Goal: Task Accomplishment & Management: Complete application form

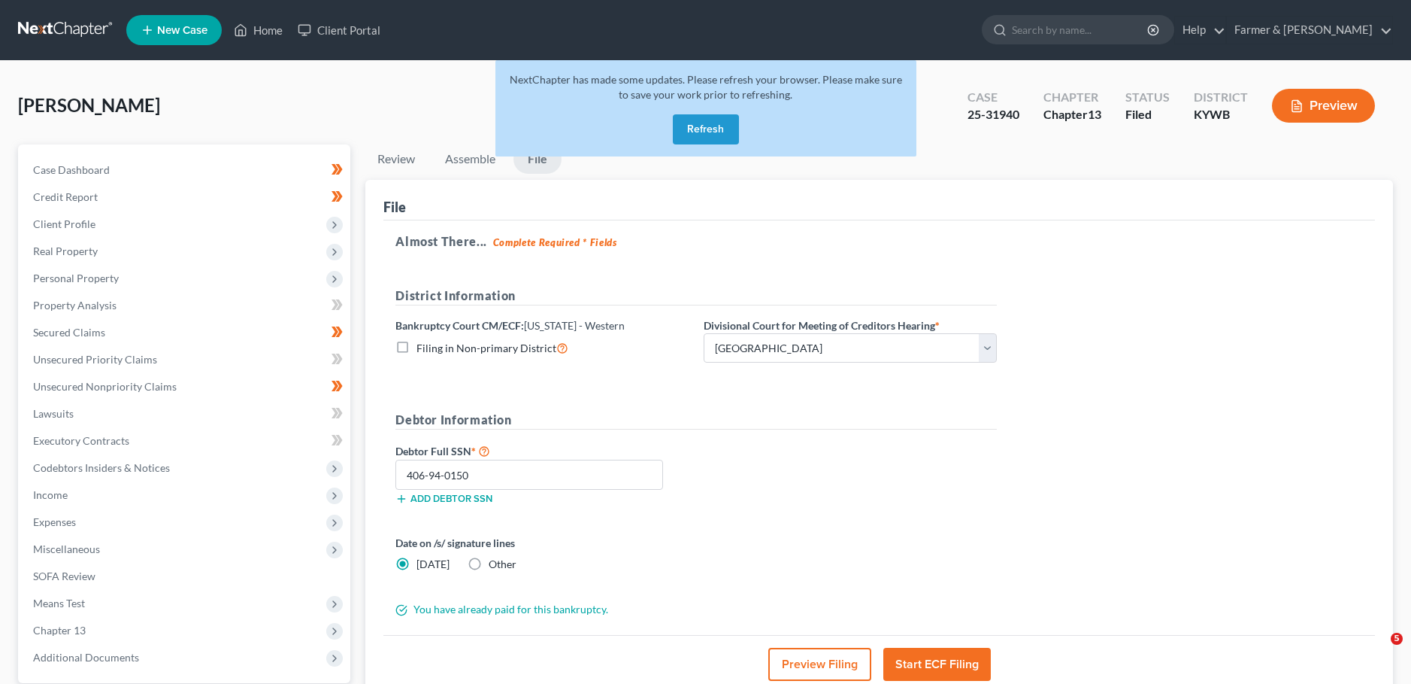
select select "1"
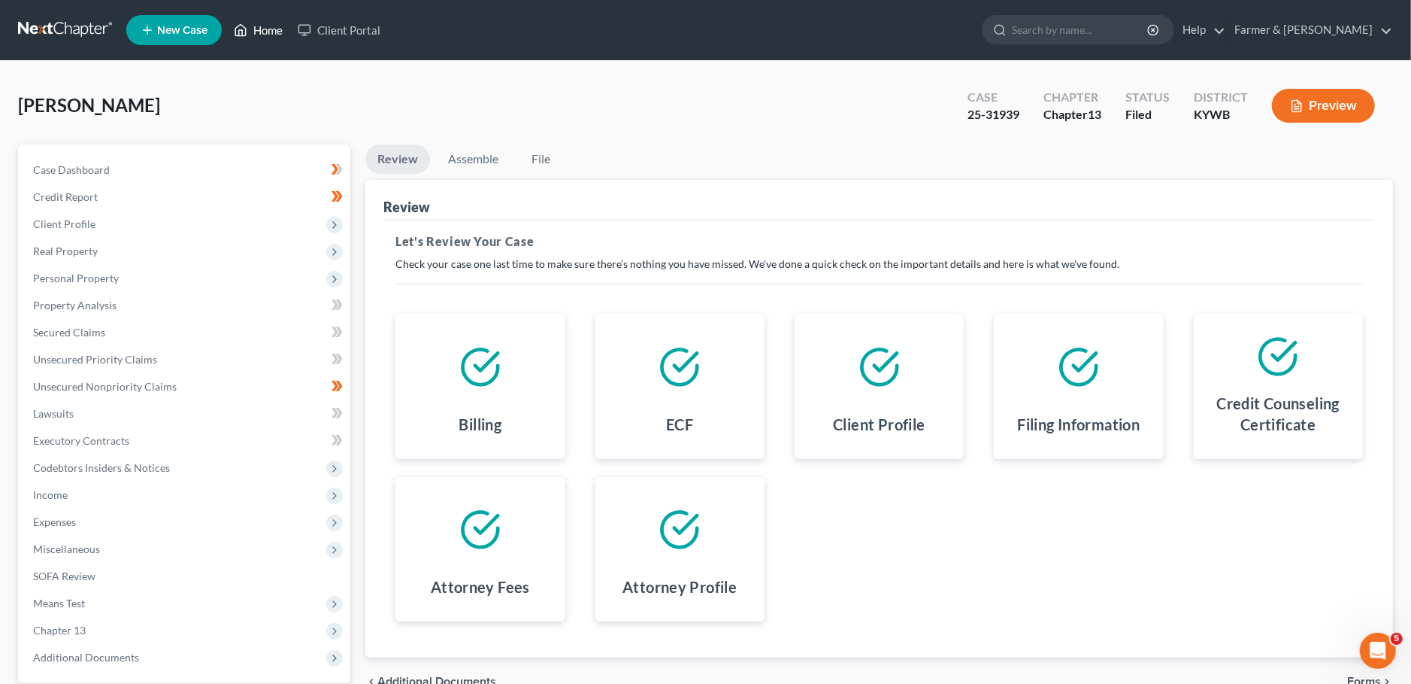
click at [243, 34] on polyline at bounding box center [241, 33] width 4 height 6
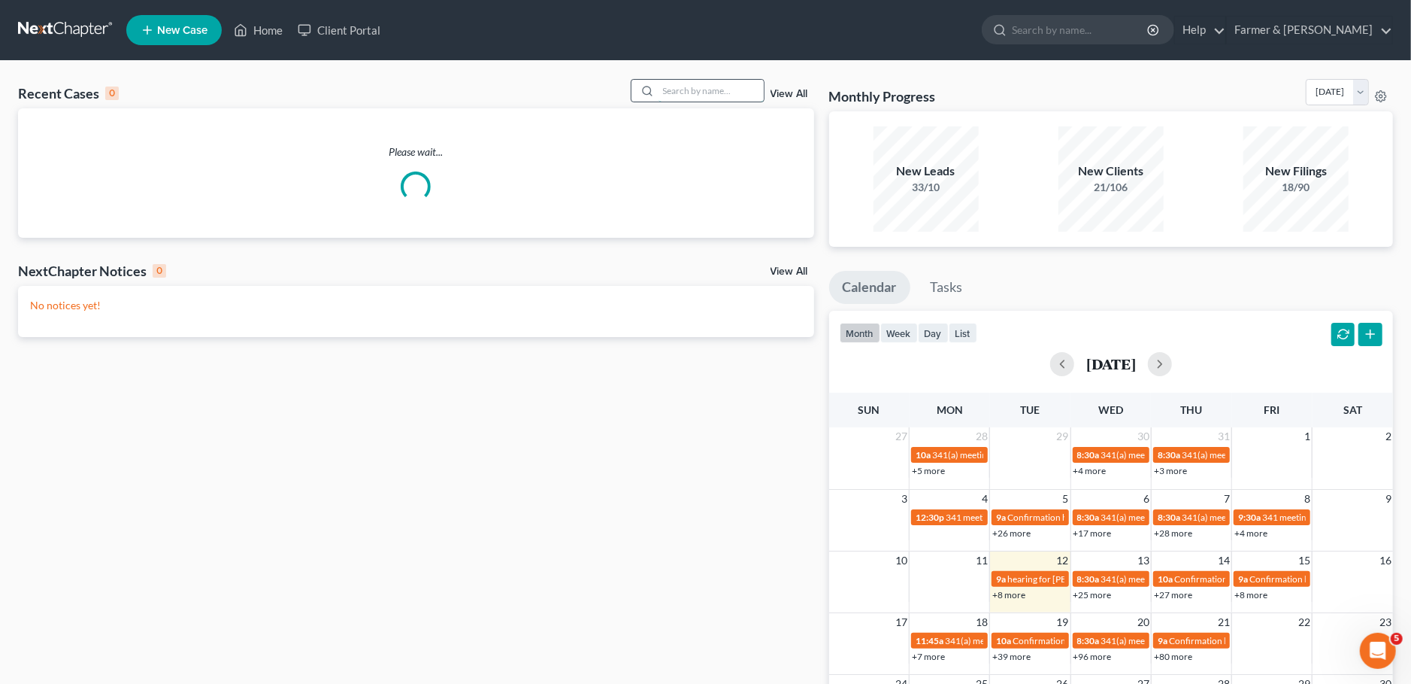
click at [681, 90] on input "search" at bounding box center [711, 91] width 105 height 22
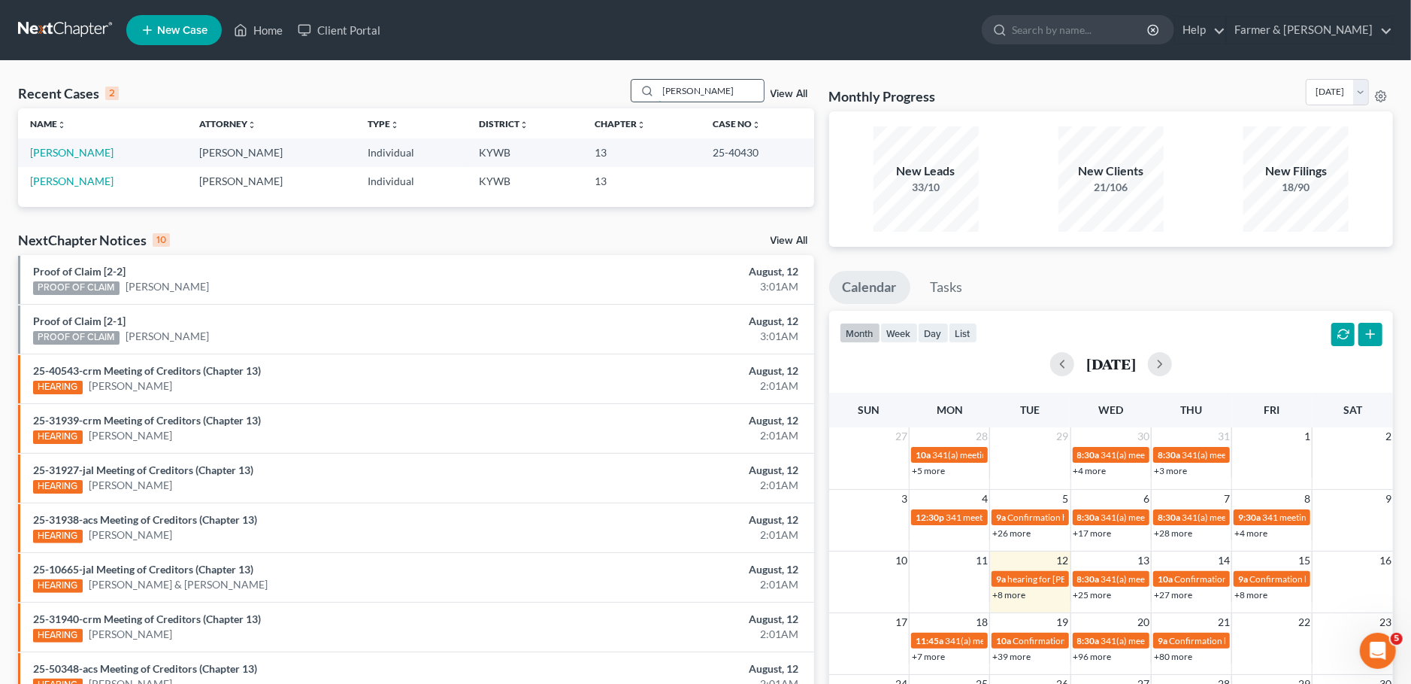
drag, startPoint x: 718, startPoint y: 90, endPoint x: 505, endPoint y: 78, distance: 213.1
click at [659, 80] on input "george roberts" at bounding box center [711, 91] width 105 height 22
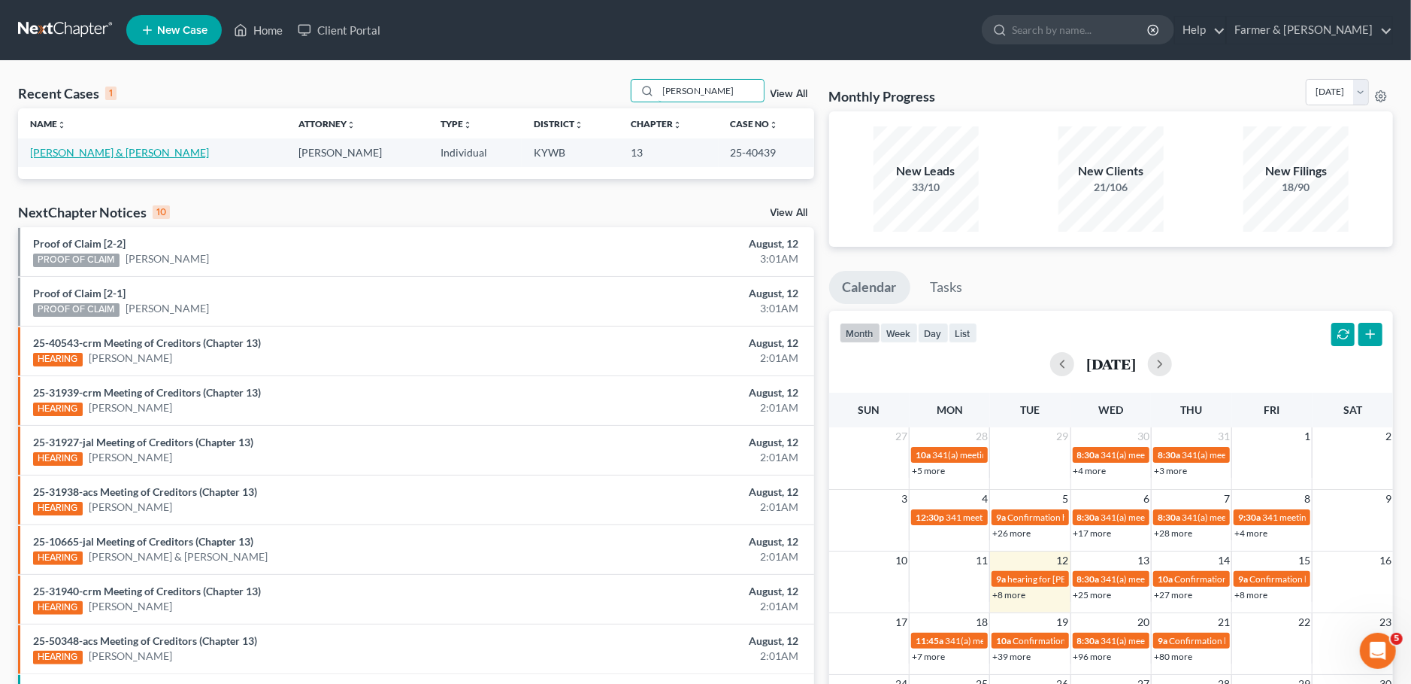
type input "jamie vincent"
click at [50, 156] on link "[PERSON_NAME] & [PERSON_NAME]" at bounding box center [119, 152] width 179 height 13
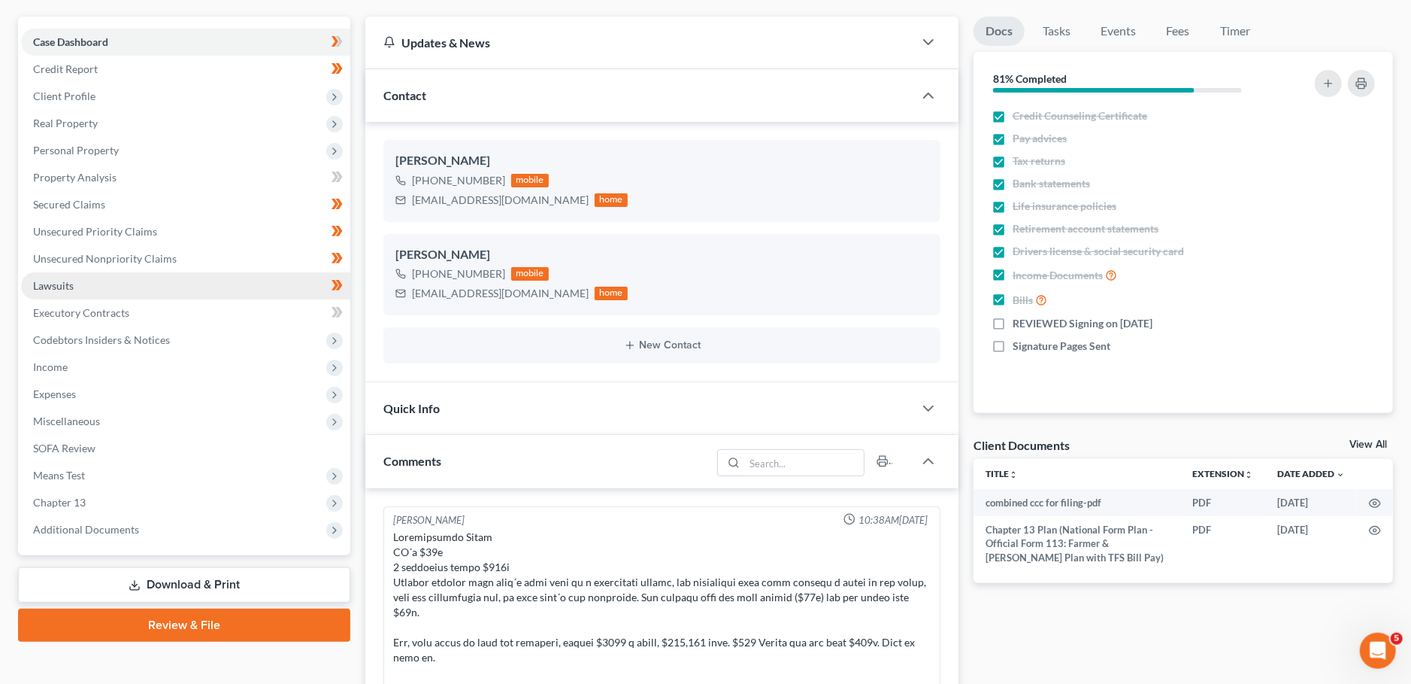
scroll to position [132, 0]
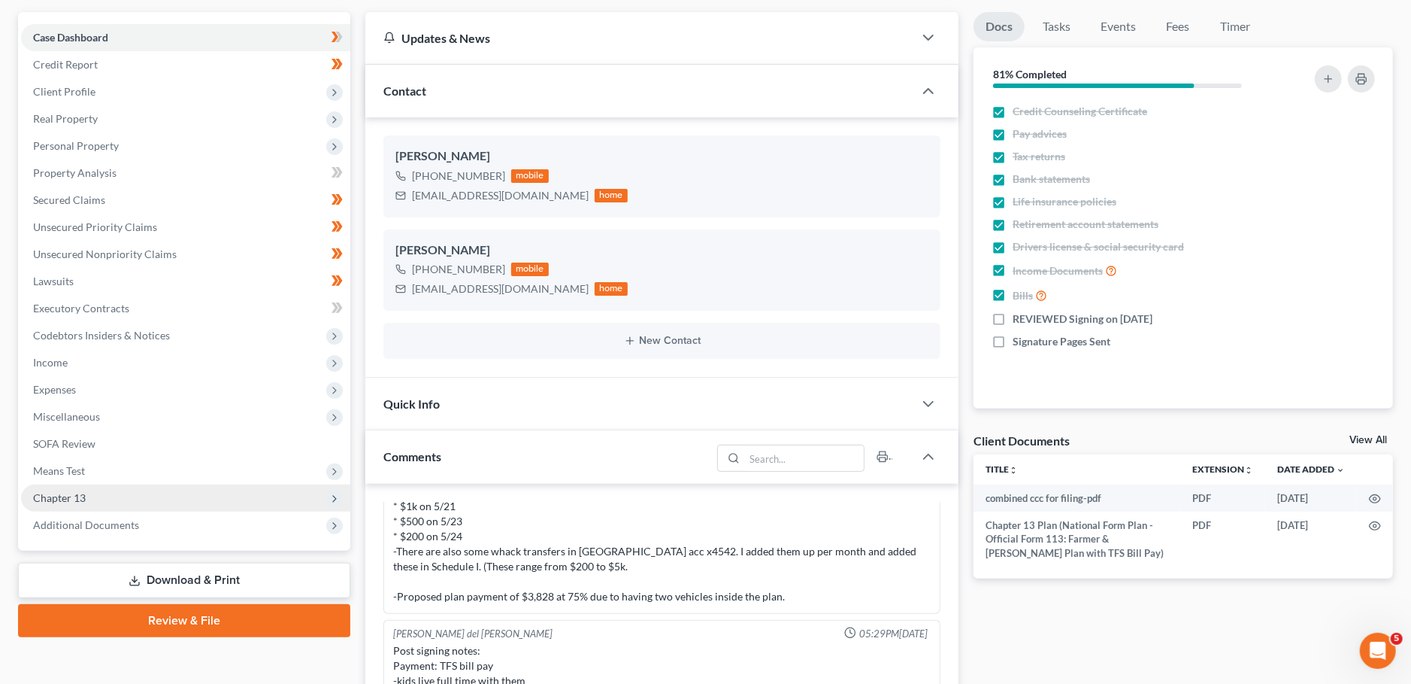
click at [71, 496] on span "Chapter 13" at bounding box center [59, 497] width 53 height 13
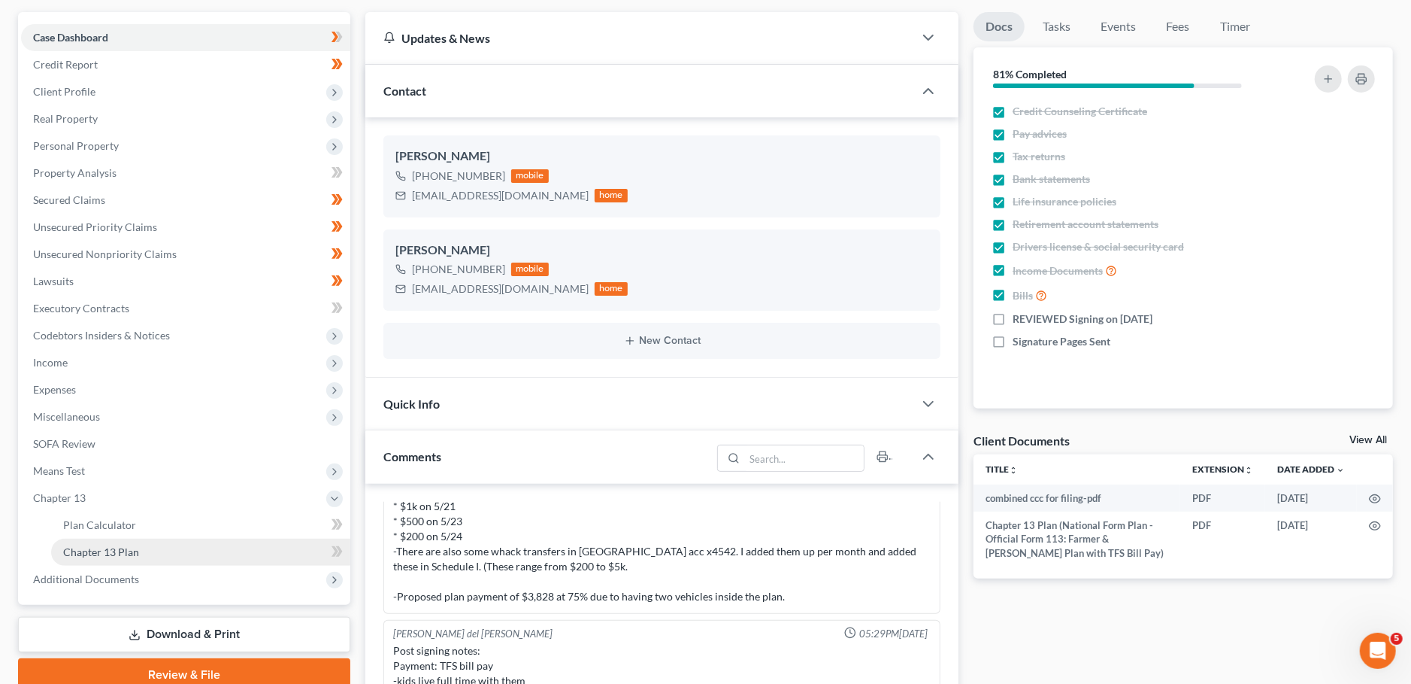
click at [105, 558] on link "Chapter 13 Plan" at bounding box center [200, 551] width 299 height 27
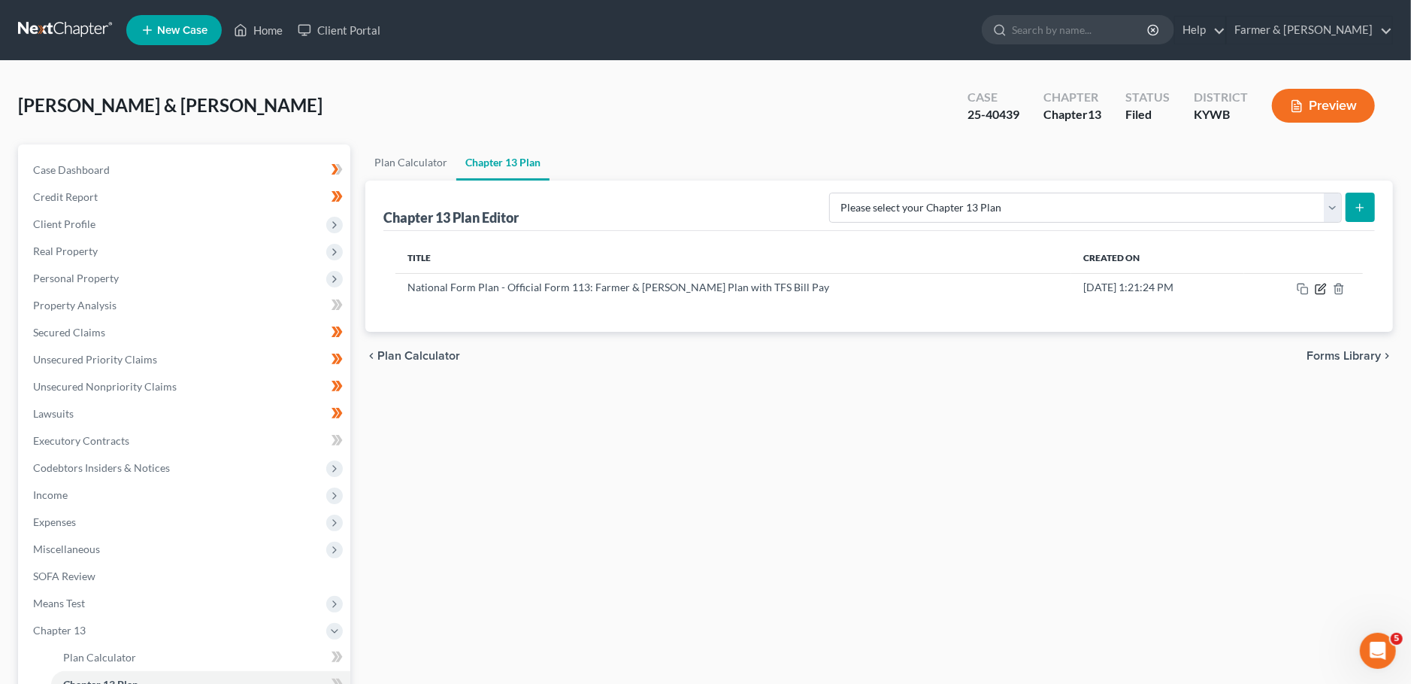
drag, startPoint x: 1320, startPoint y: 285, endPoint x: 1407, endPoint y: 311, distance: 90.4
click at [1320, 287] on icon "button" at bounding box center [1321, 289] width 12 height 12
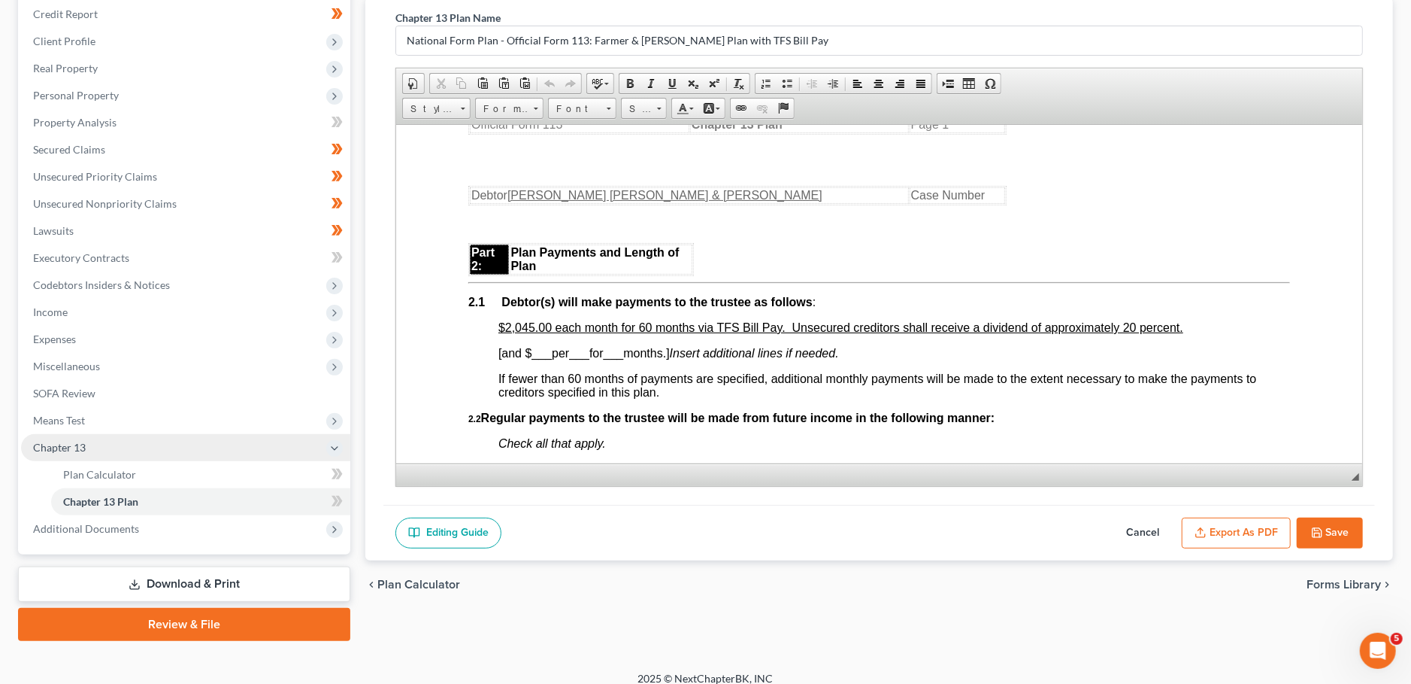
scroll to position [195, 0]
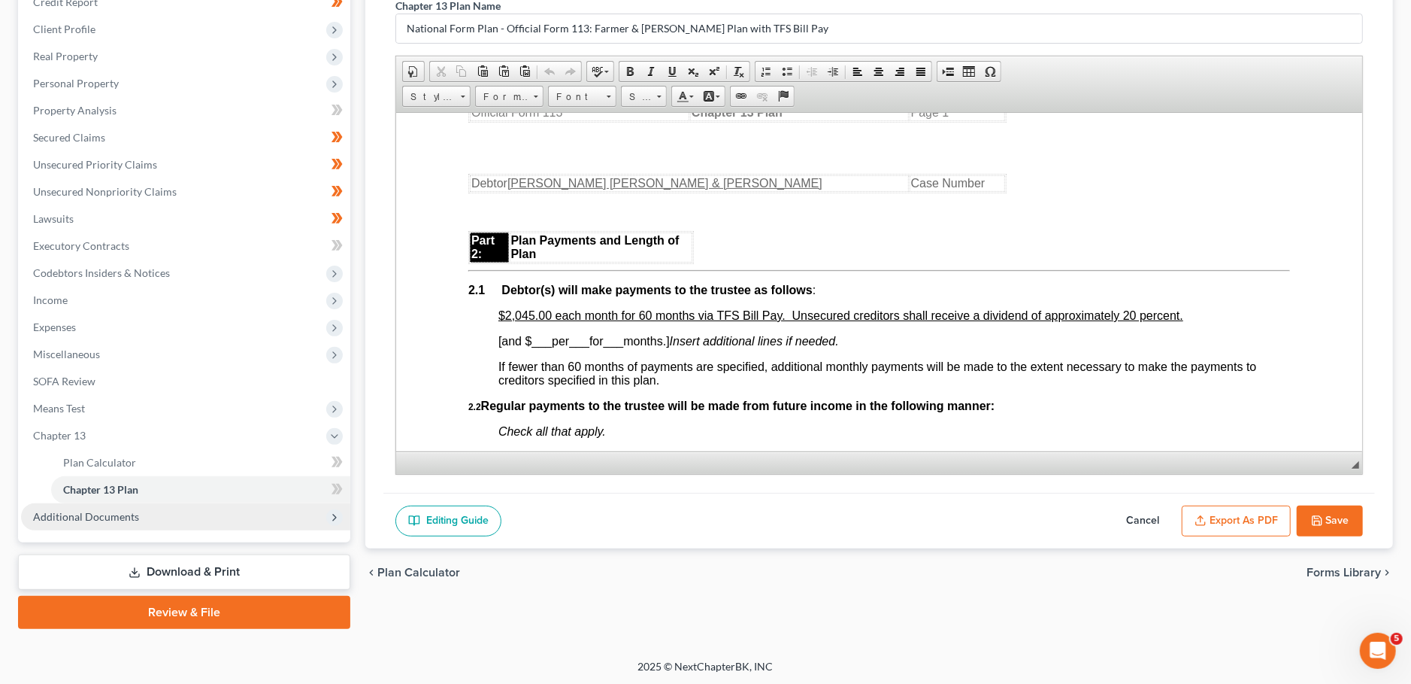
click at [92, 517] on span "Additional Documents" at bounding box center [86, 516] width 106 height 13
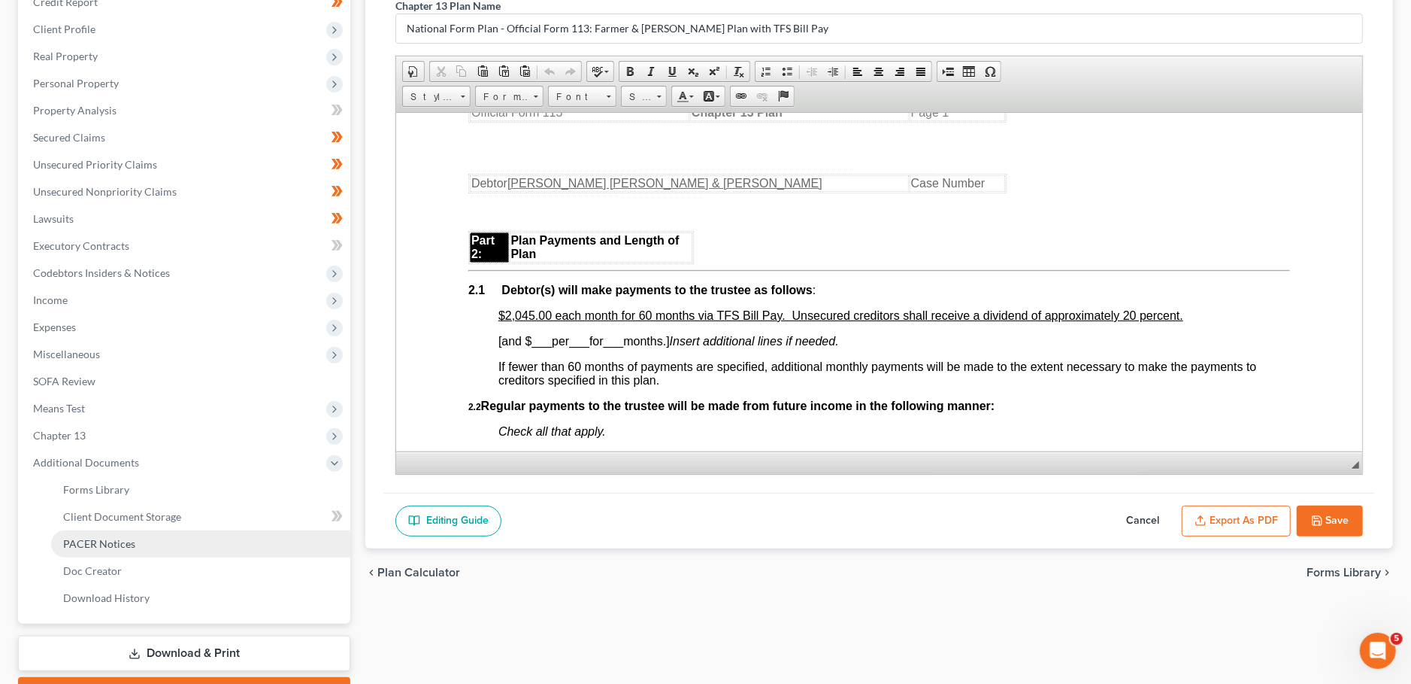
click at [132, 547] on span "PACER Notices" at bounding box center [99, 543] width 72 height 13
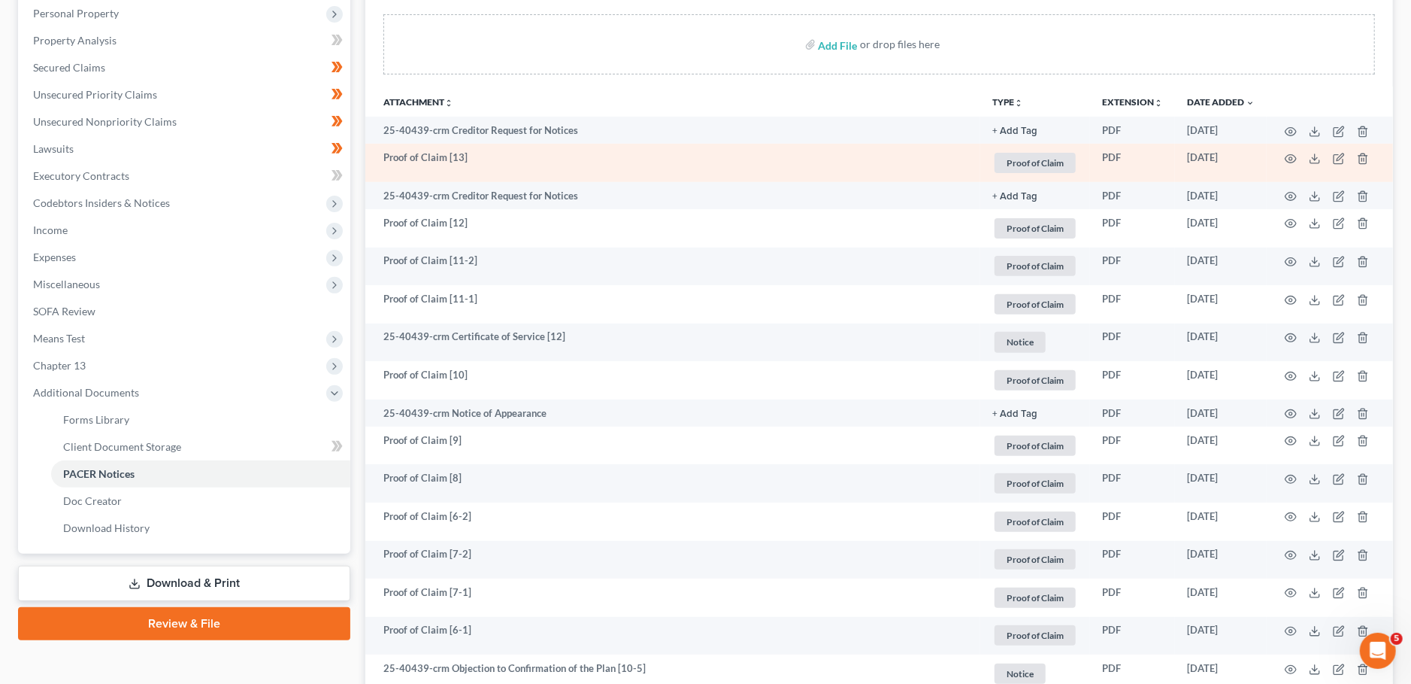
scroll to position [529, 0]
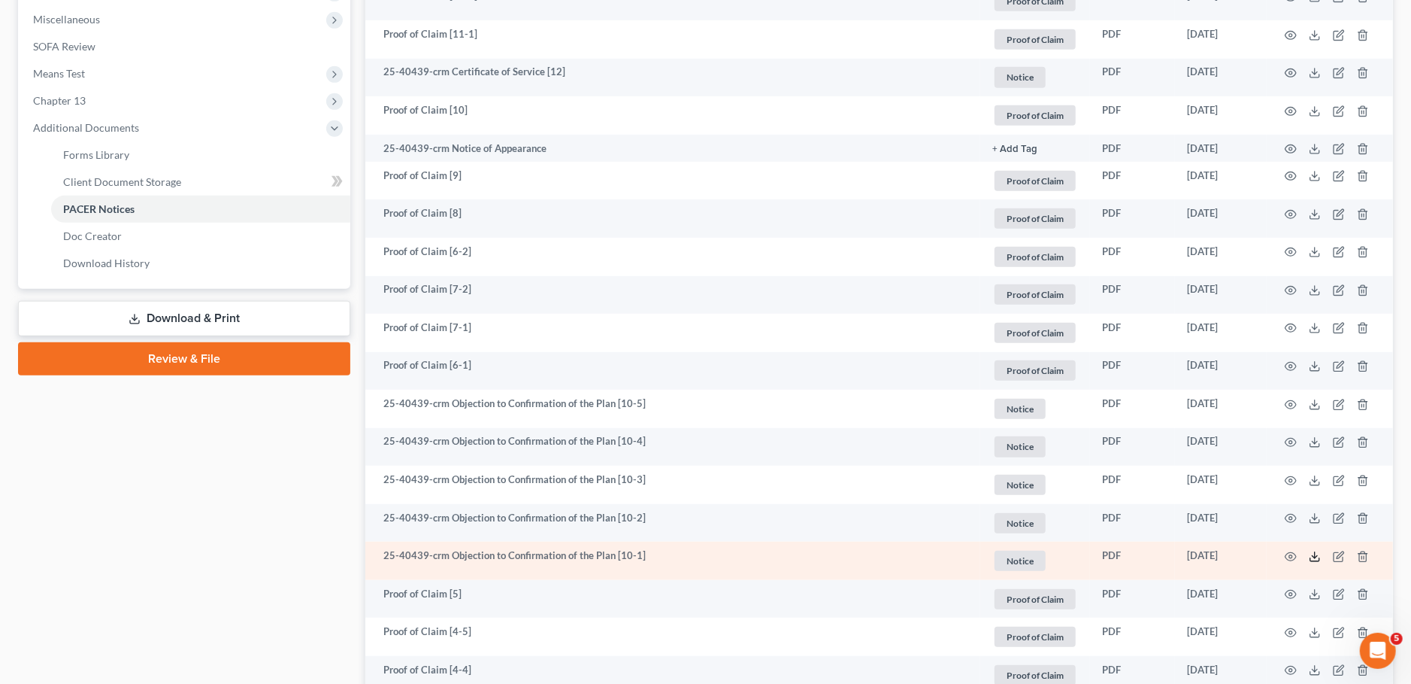
click at [1314, 557] on icon at bounding box center [1315, 556] width 12 height 12
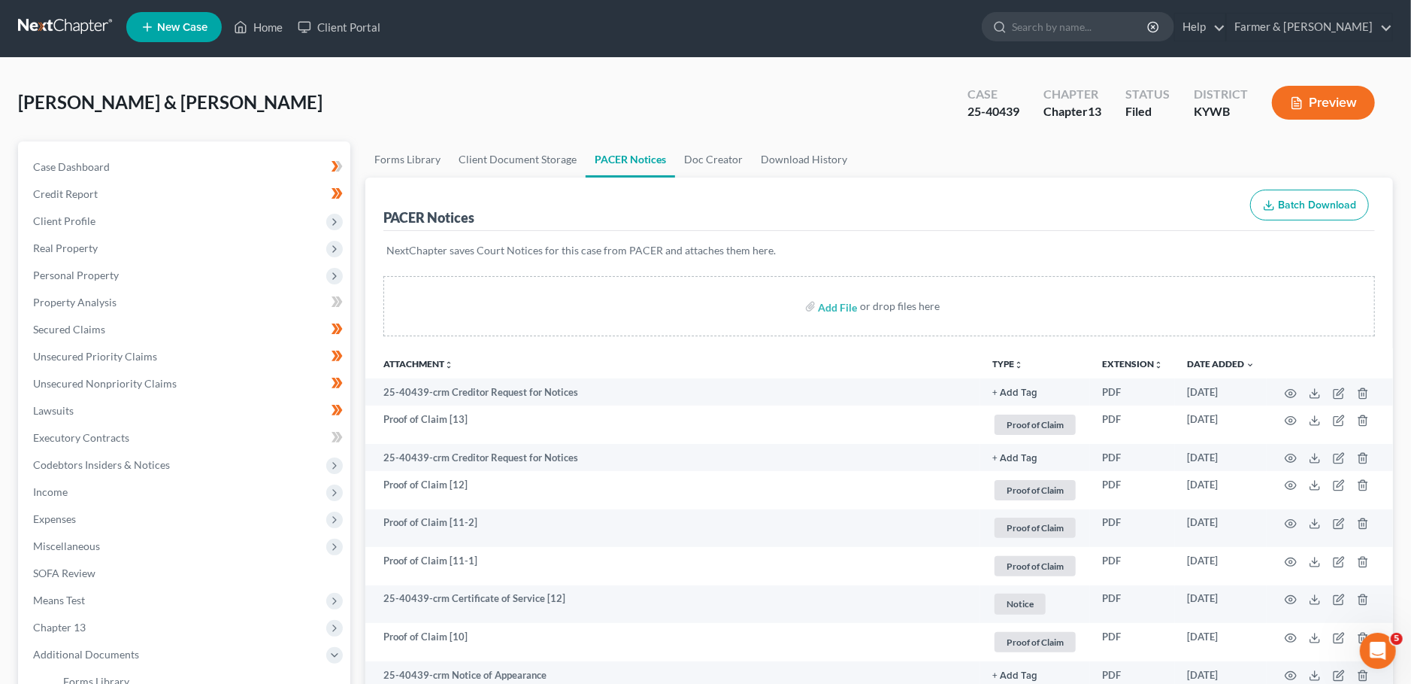
scroll to position [0, 0]
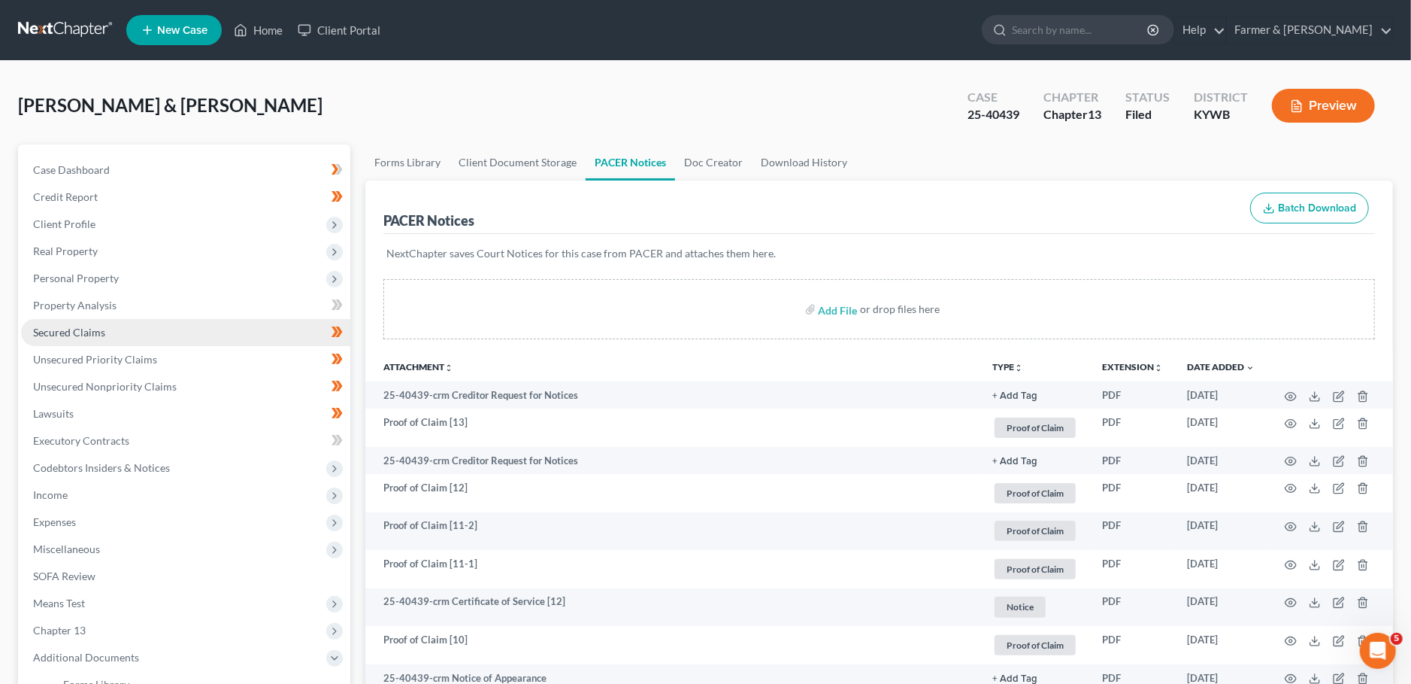
click at [134, 327] on link "Secured Claims" at bounding box center [185, 332] width 329 height 27
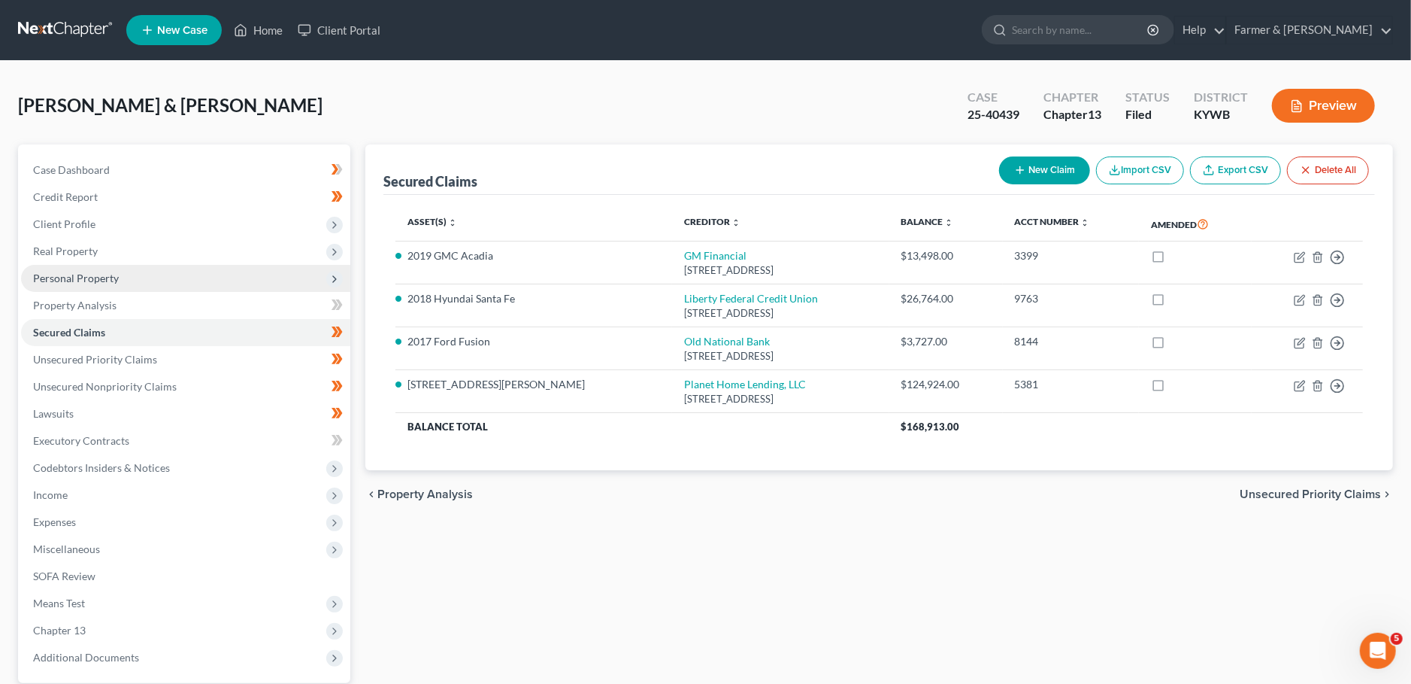
click at [116, 271] on span "Personal Property" at bounding box center [185, 278] width 329 height 27
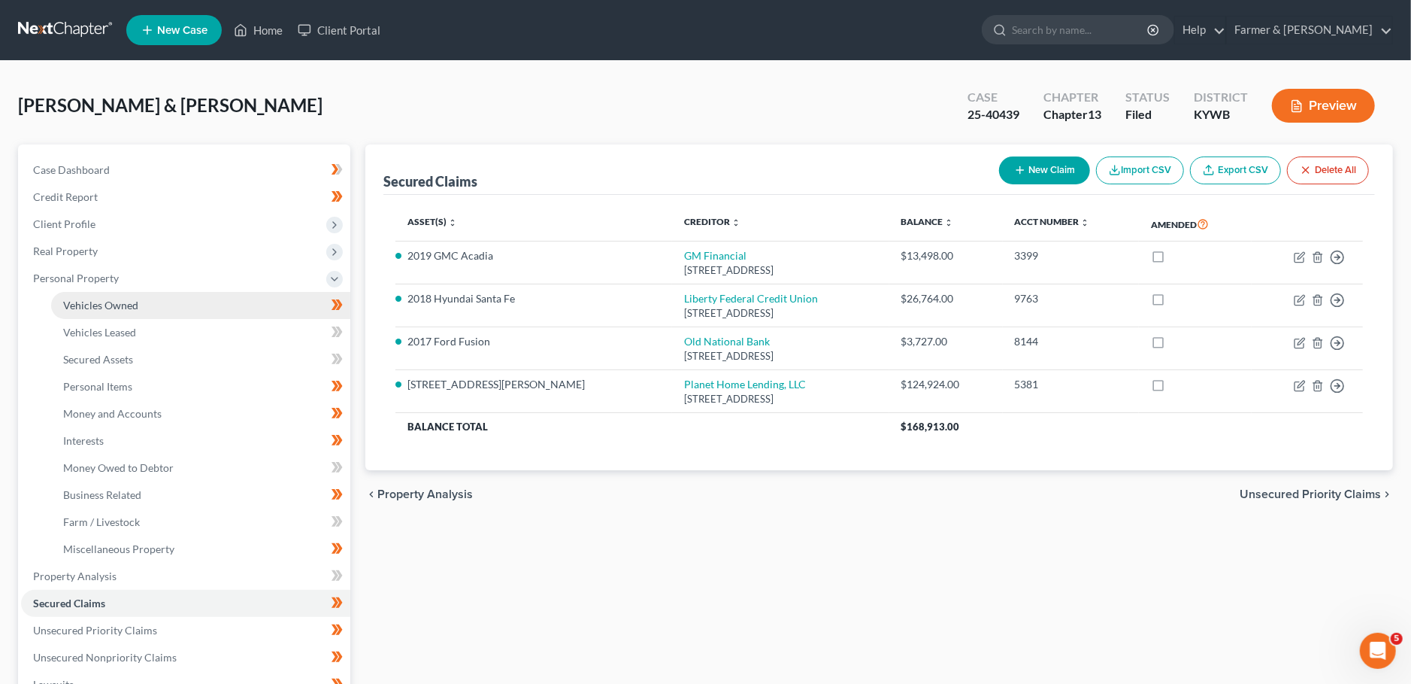
click at [121, 300] on span "Vehicles Owned" at bounding box center [100, 305] width 75 height 13
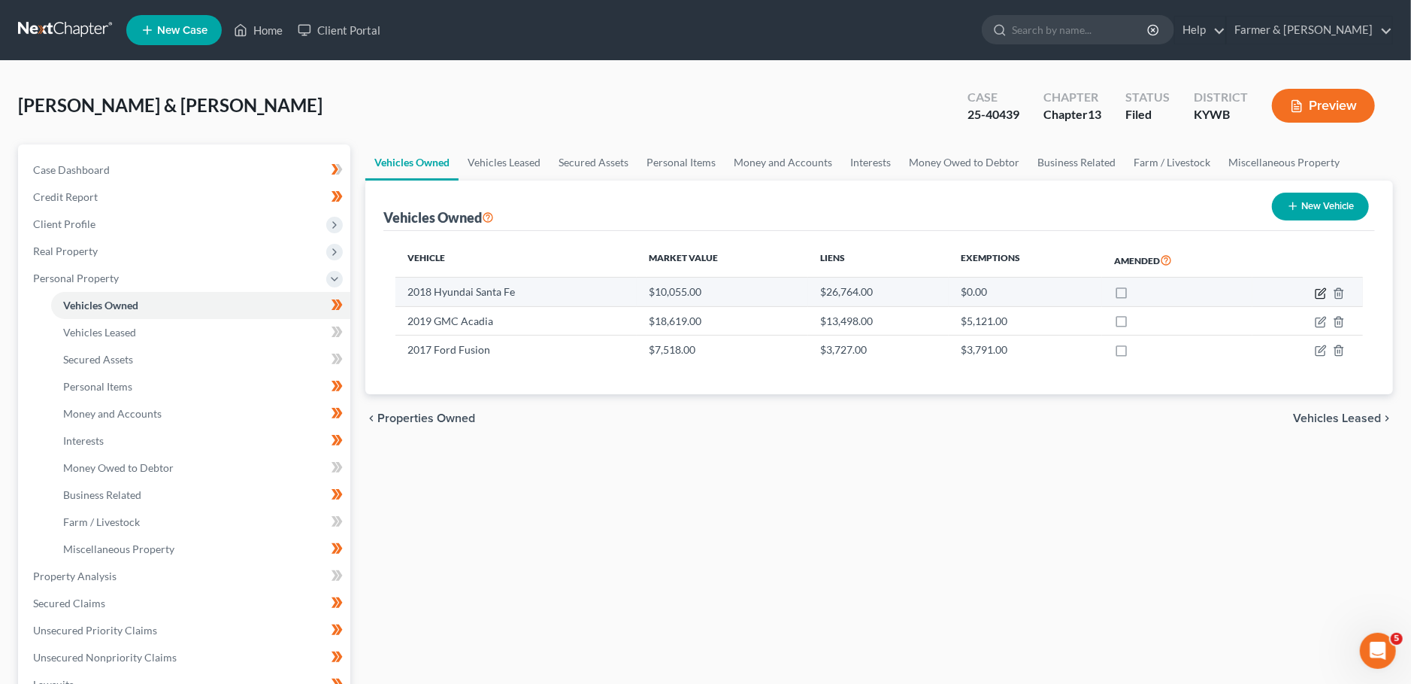
click at [1323, 289] on icon "button" at bounding box center [1322, 291] width 7 height 7
select select "0"
select select "8"
select select "2"
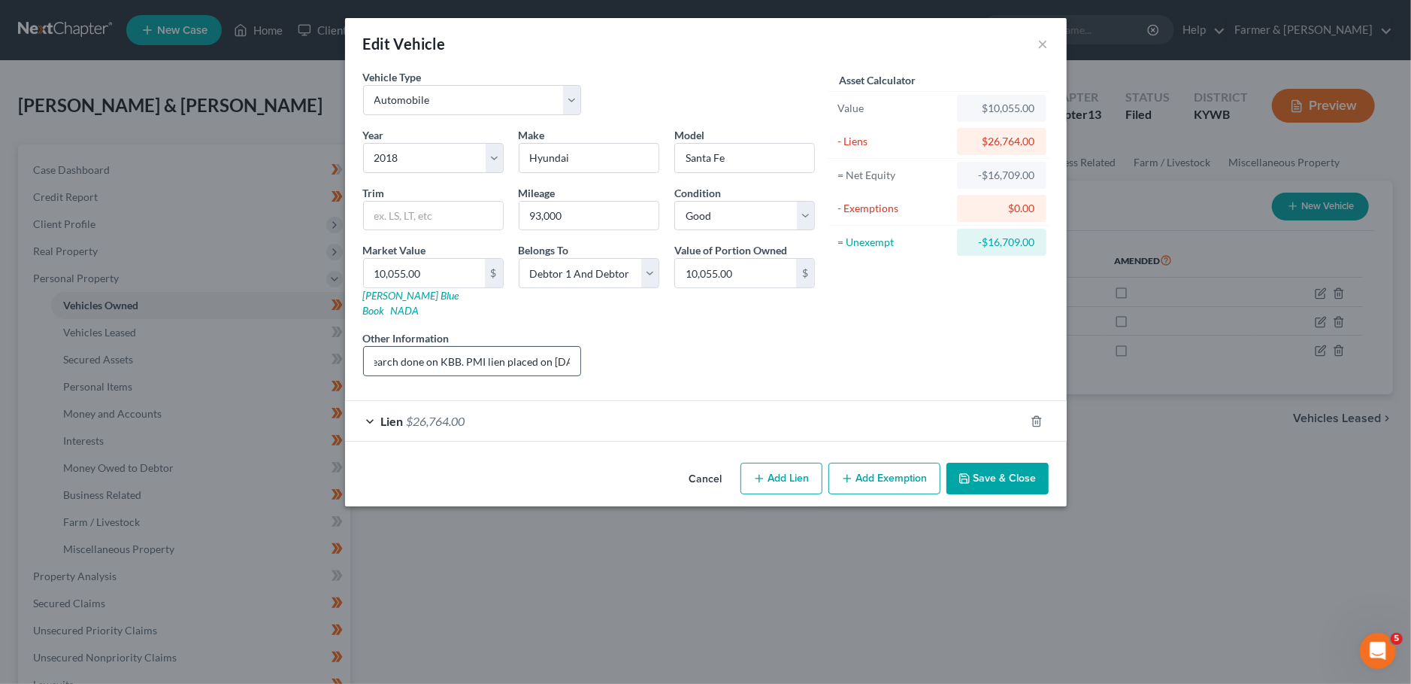
scroll to position [0, 190]
drag, startPoint x: 535, startPoint y: 344, endPoint x: 574, endPoint y: 348, distance: 39.3
click at [574, 348] on input "Value based on fair market value research done on KBB. PMI lien placed on 2/2/2…" at bounding box center [472, 361] width 217 height 29
click at [993, 462] on button "Save & Close" at bounding box center [998, 478] width 102 height 32
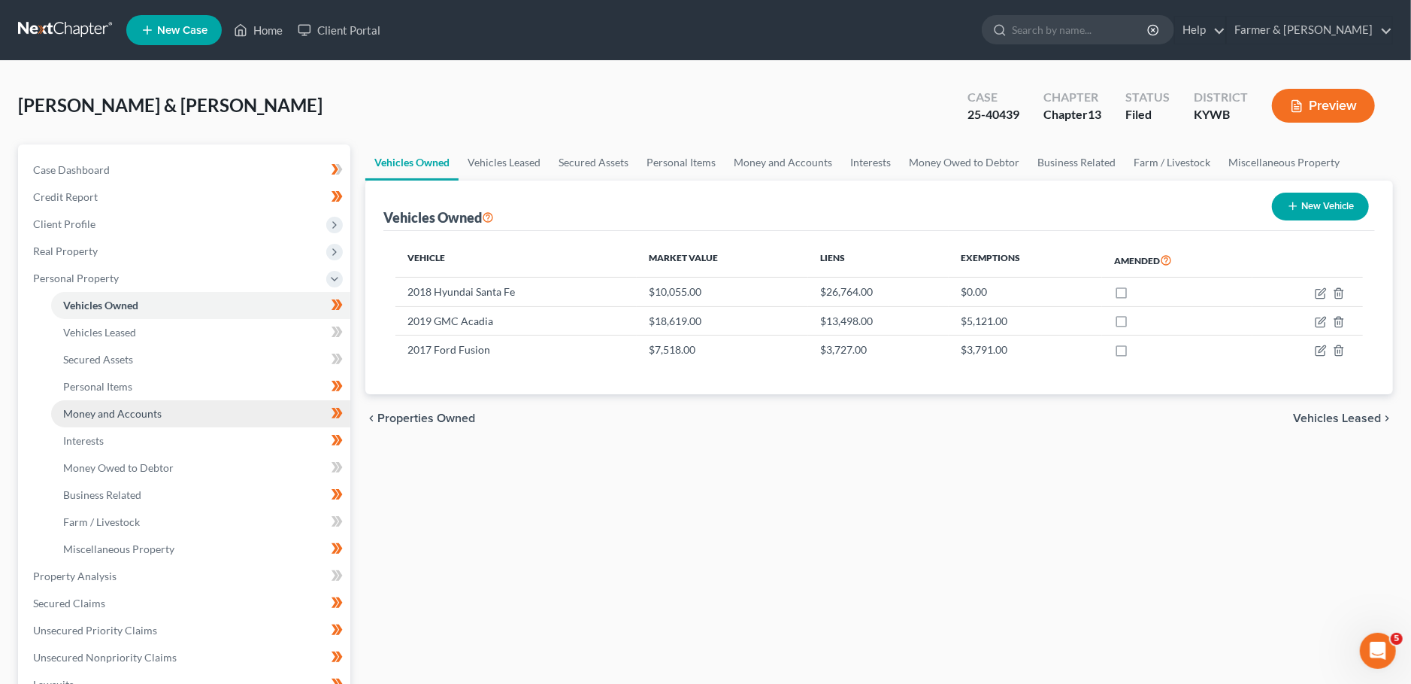
scroll to position [411, 0]
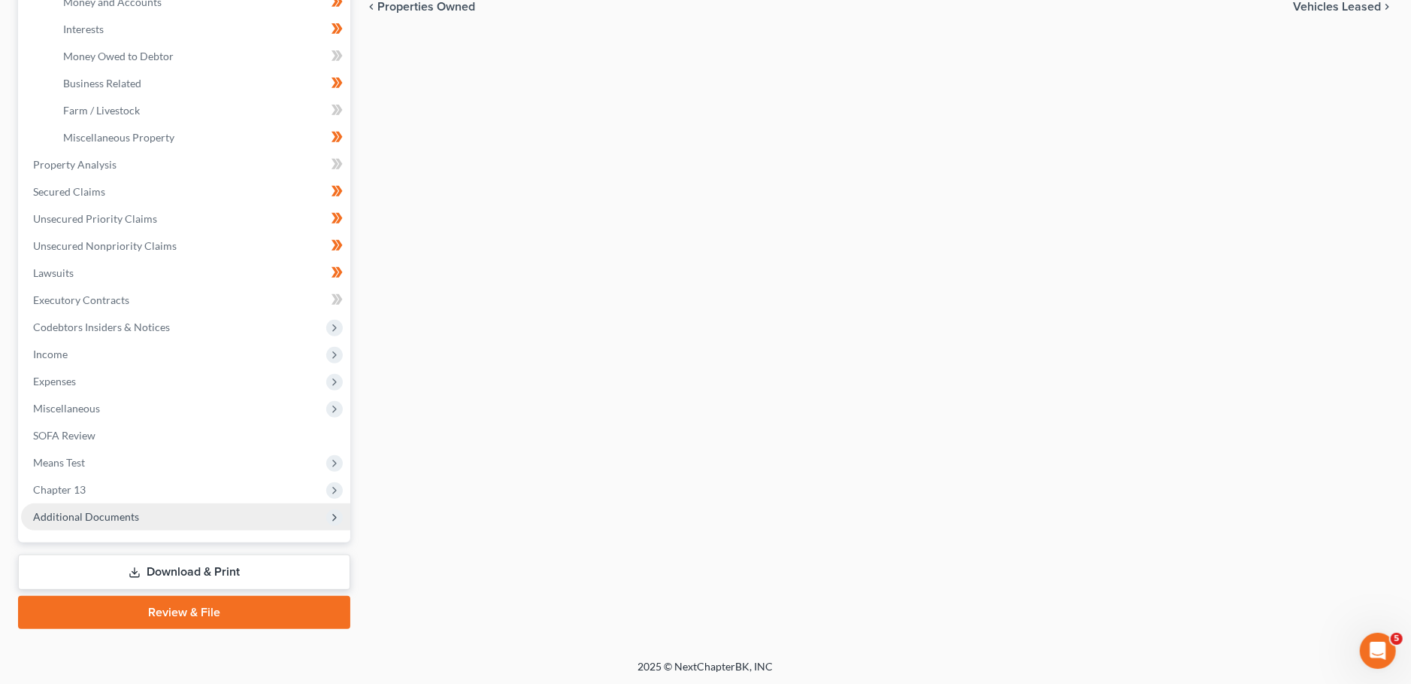
click at [152, 518] on span "Additional Documents" at bounding box center [185, 516] width 329 height 27
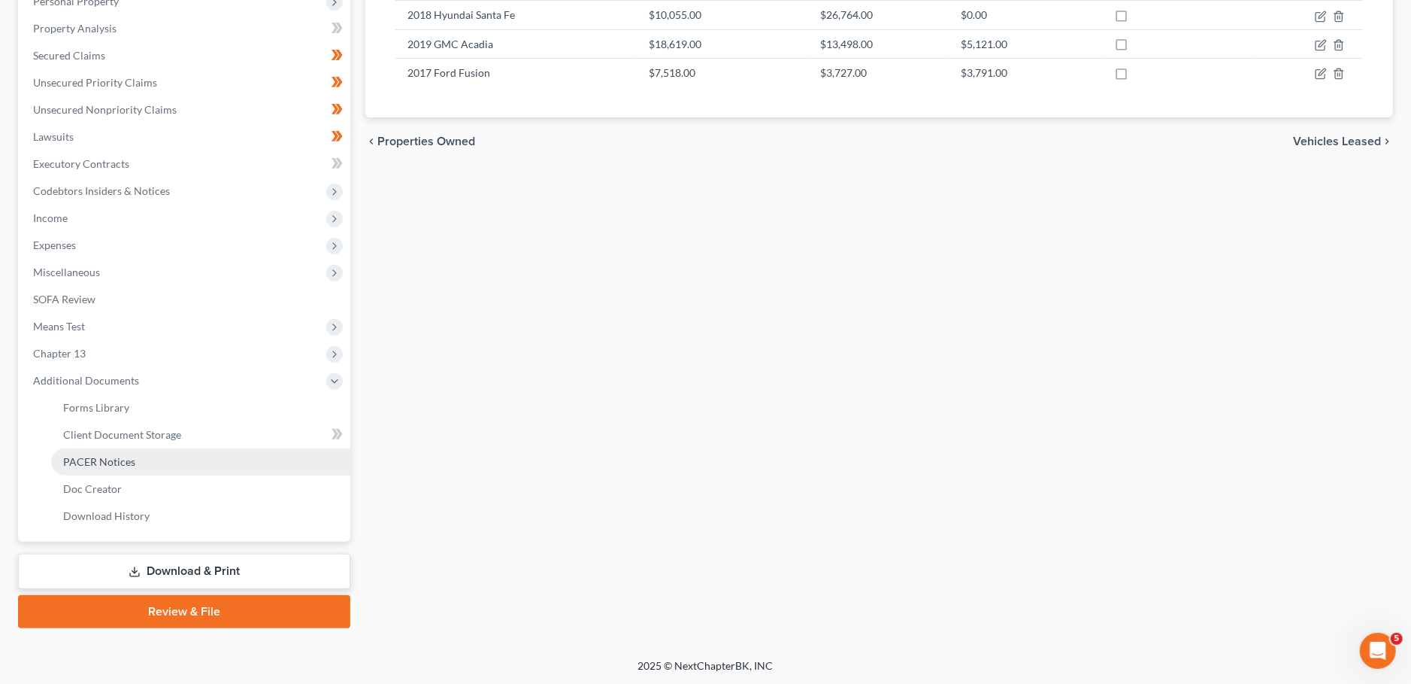
click at [129, 470] on link "PACER Notices" at bounding box center [200, 461] width 299 height 27
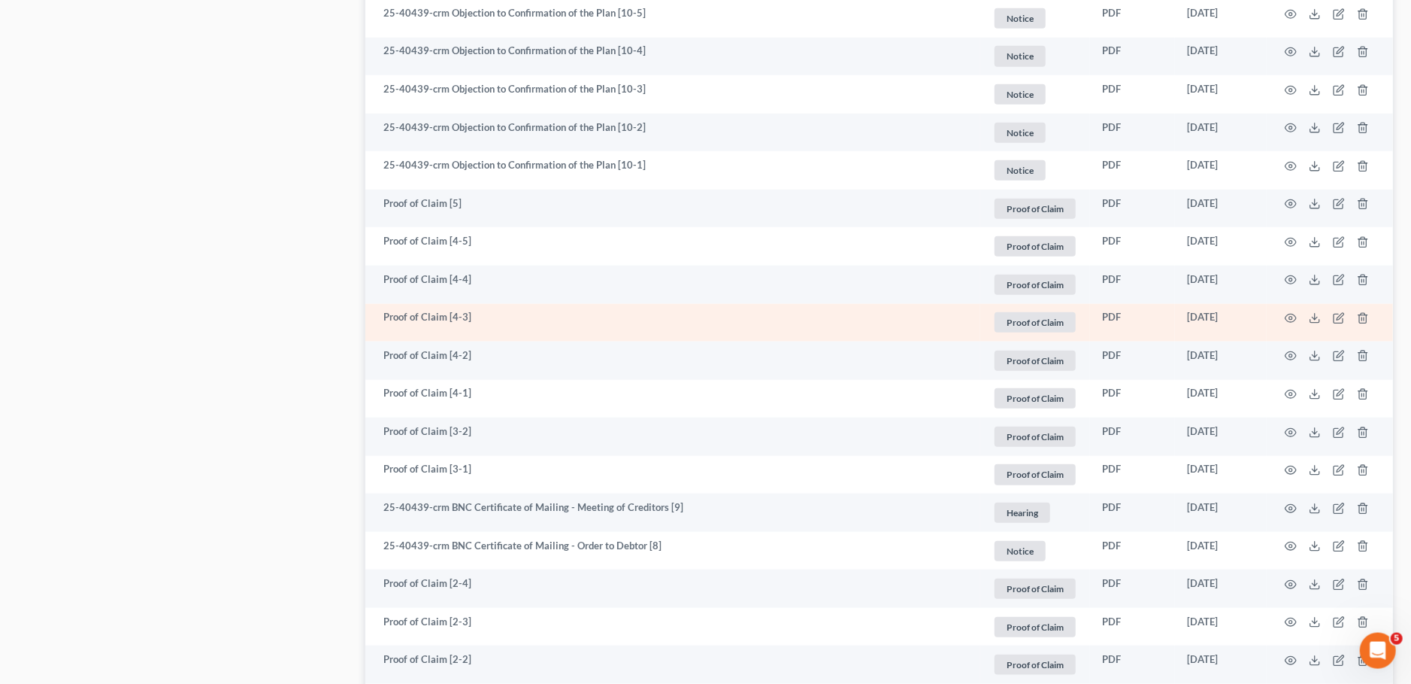
scroll to position [1059, 0]
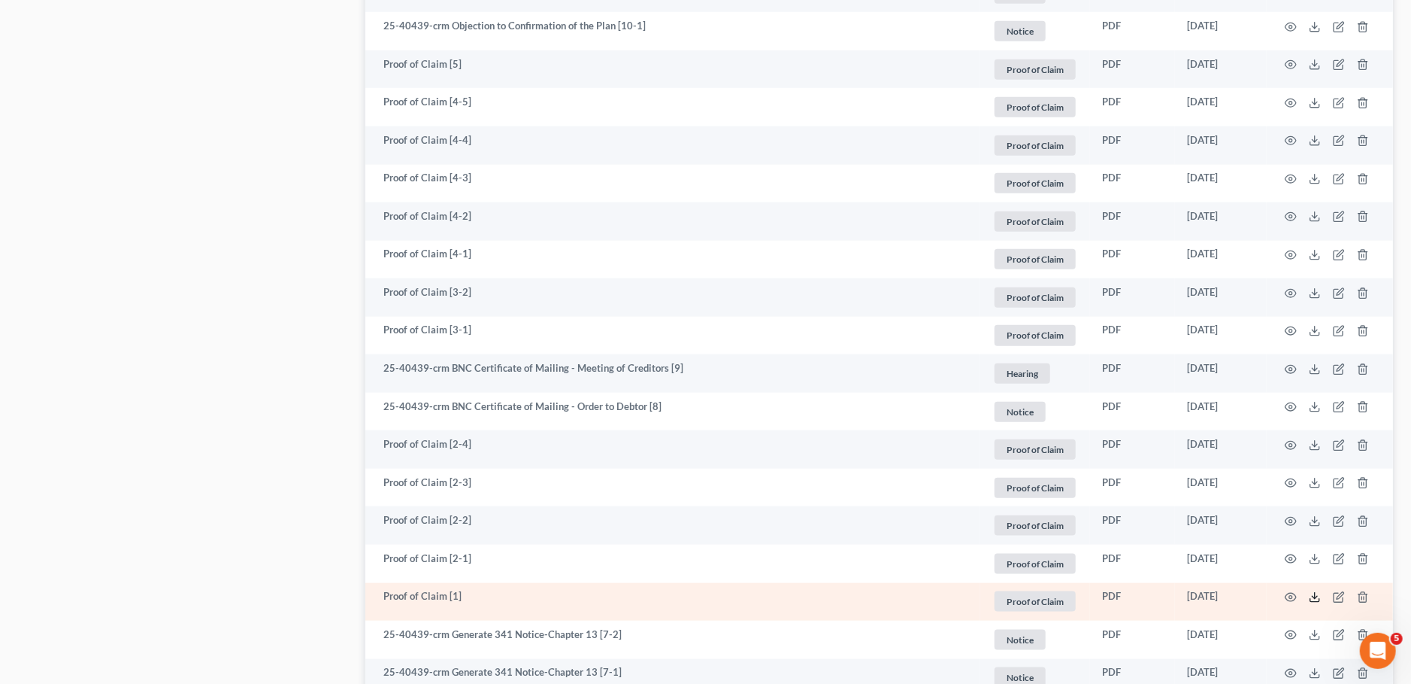
click at [1314, 598] on polyline at bounding box center [1315, 597] width 5 height 2
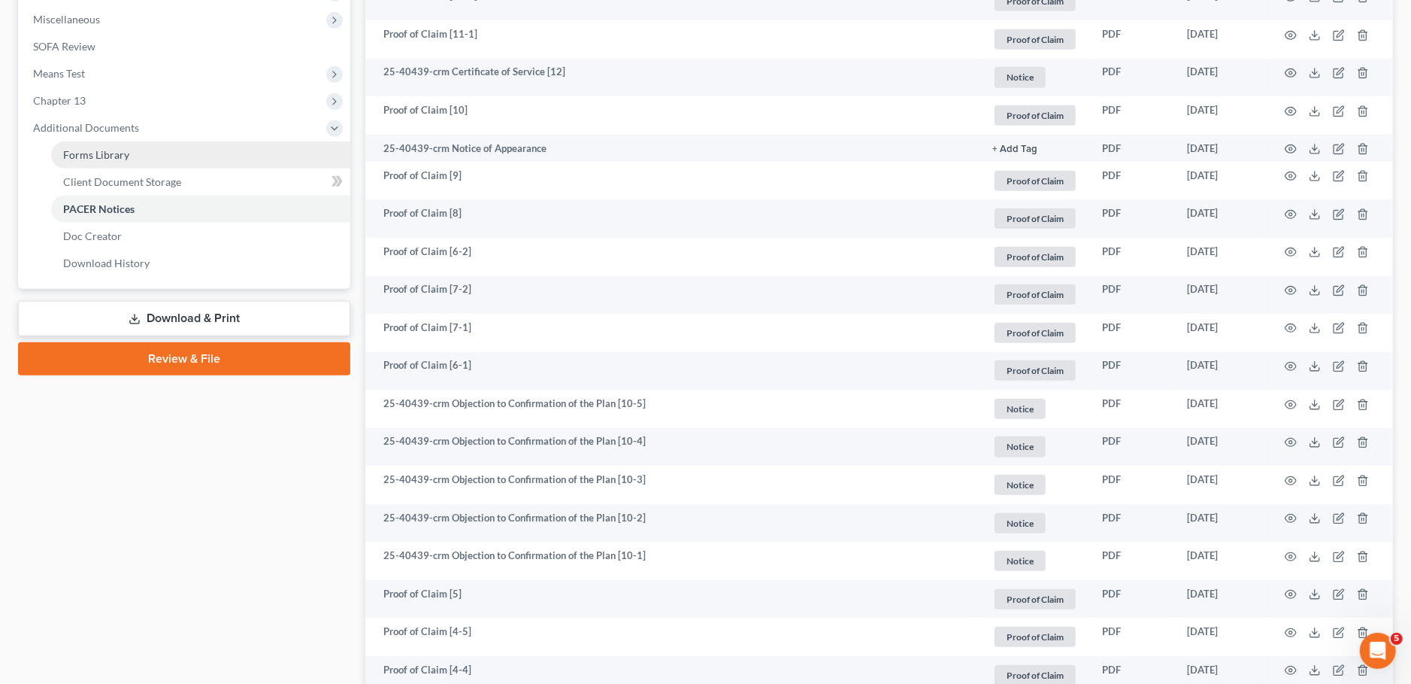
scroll to position [0, 0]
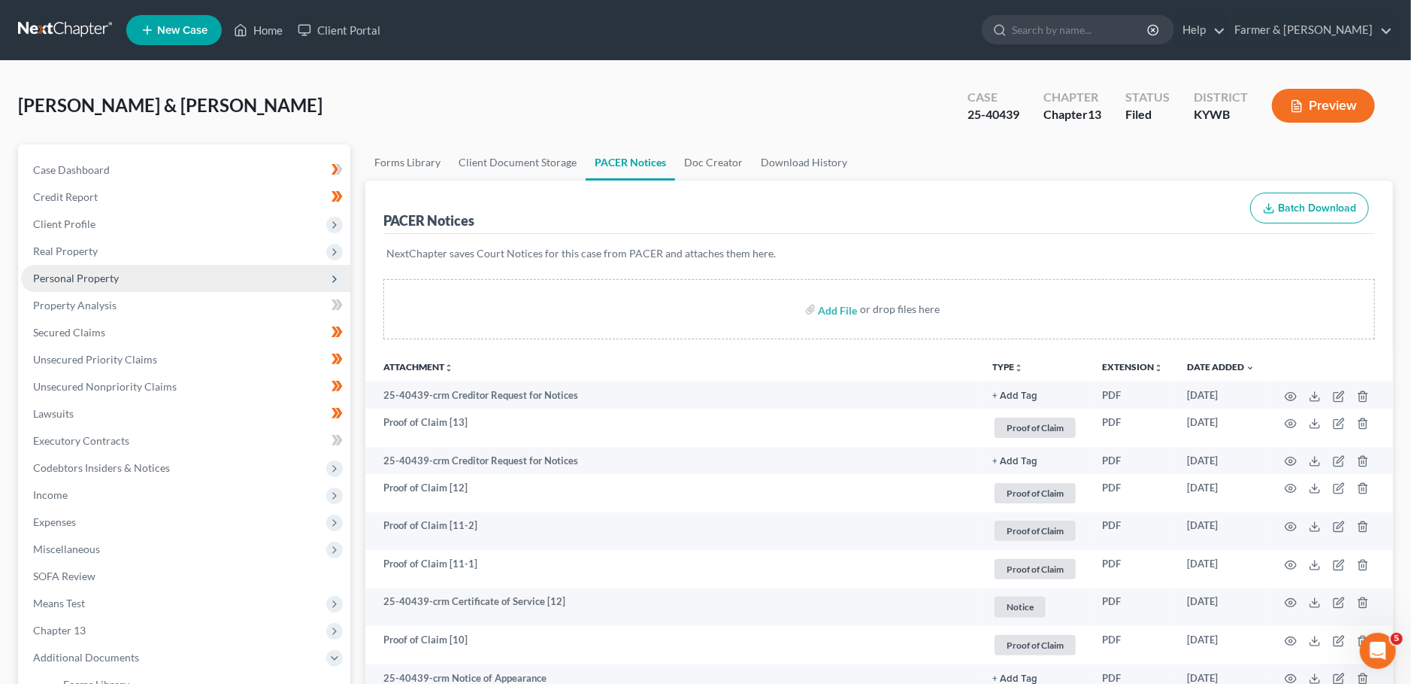
click at [114, 274] on span "Personal Property" at bounding box center [76, 277] width 86 height 13
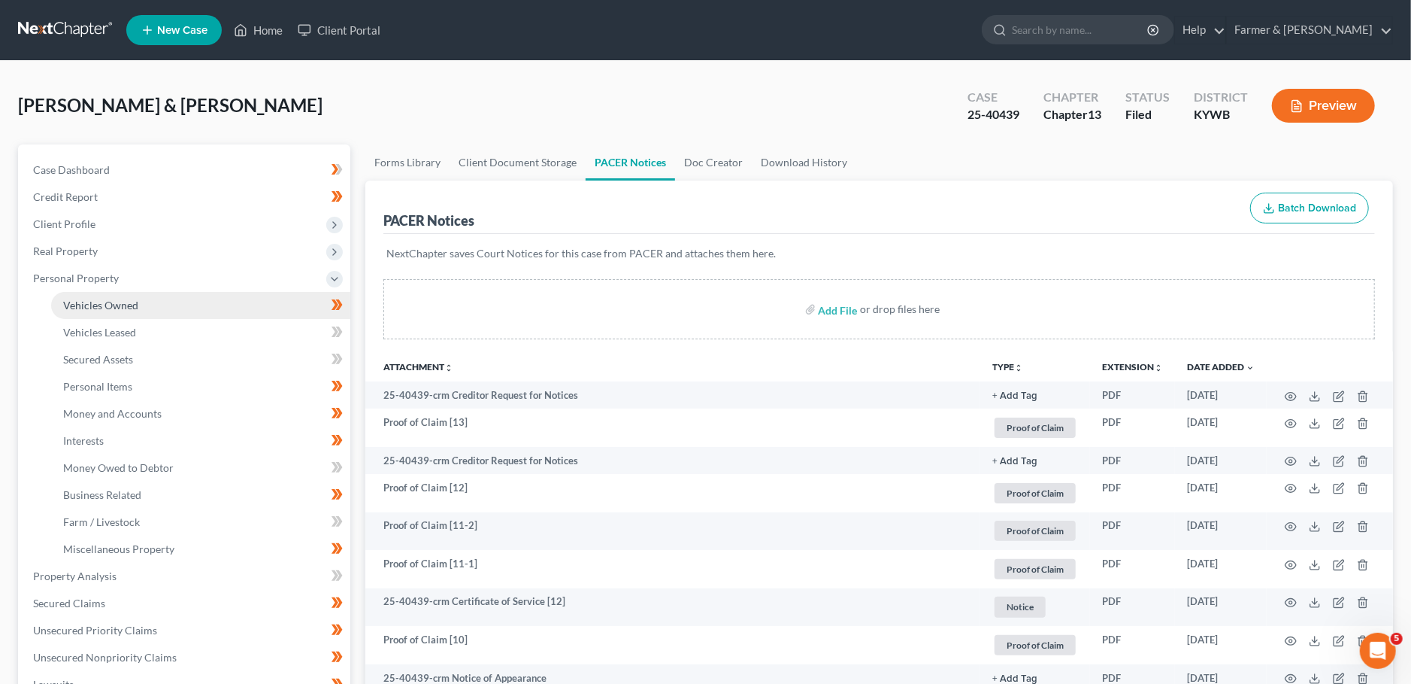
click at [117, 301] on span "Vehicles Owned" at bounding box center [100, 305] width 75 height 13
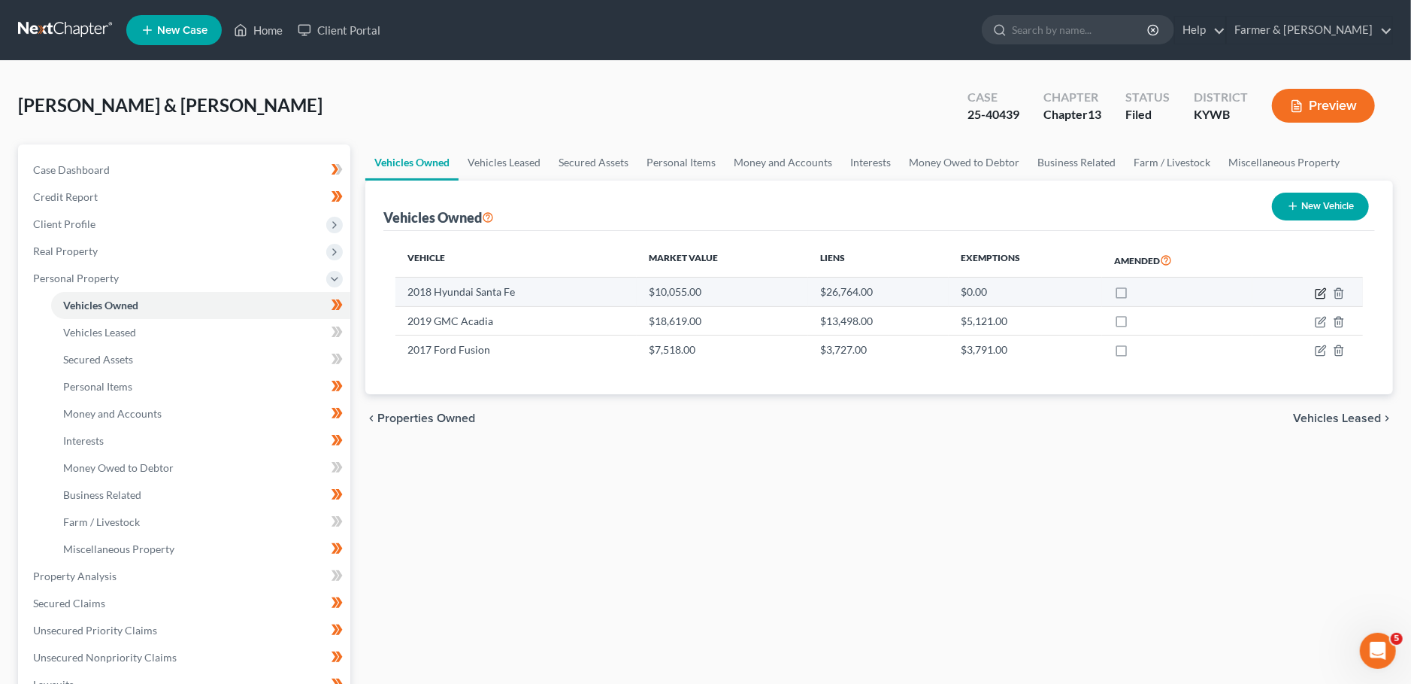
click at [1320, 289] on icon "button" at bounding box center [1320, 293] width 9 height 9
select select "0"
select select "8"
select select "2"
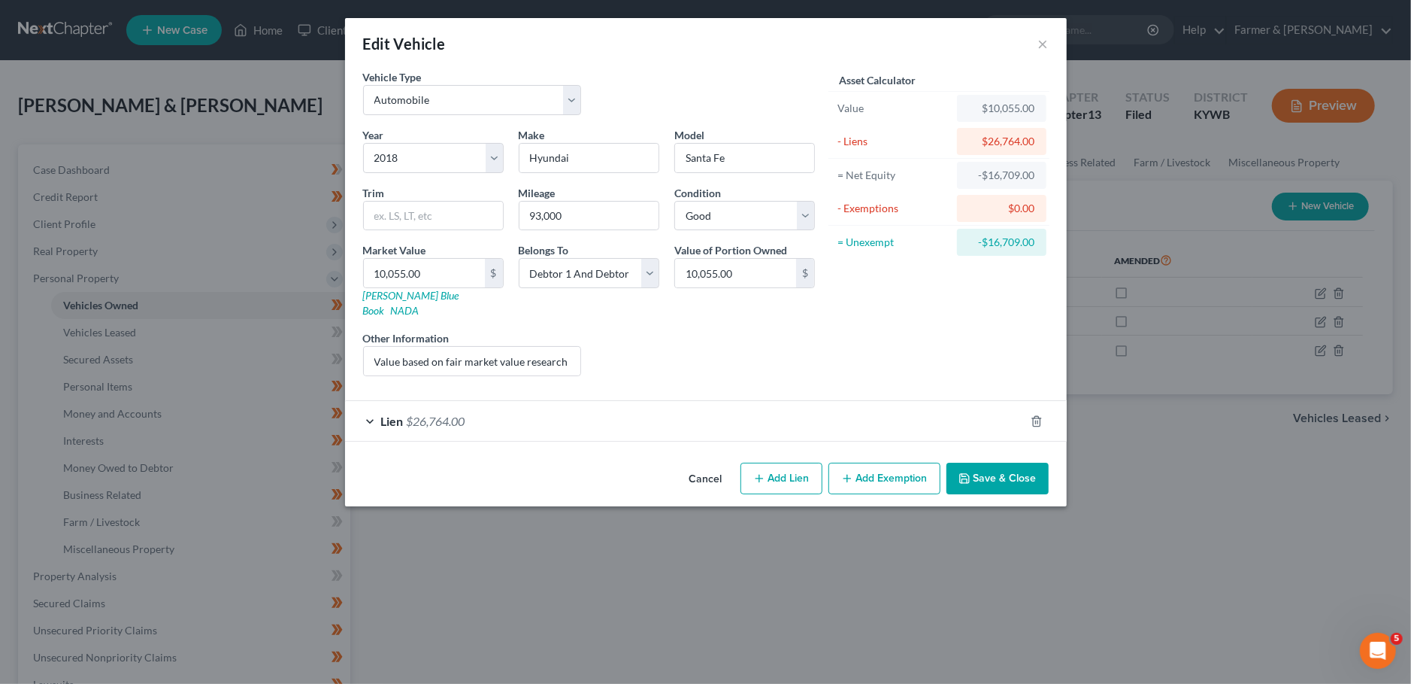
click at [1025, 470] on button "Save & Close" at bounding box center [998, 478] width 102 height 32
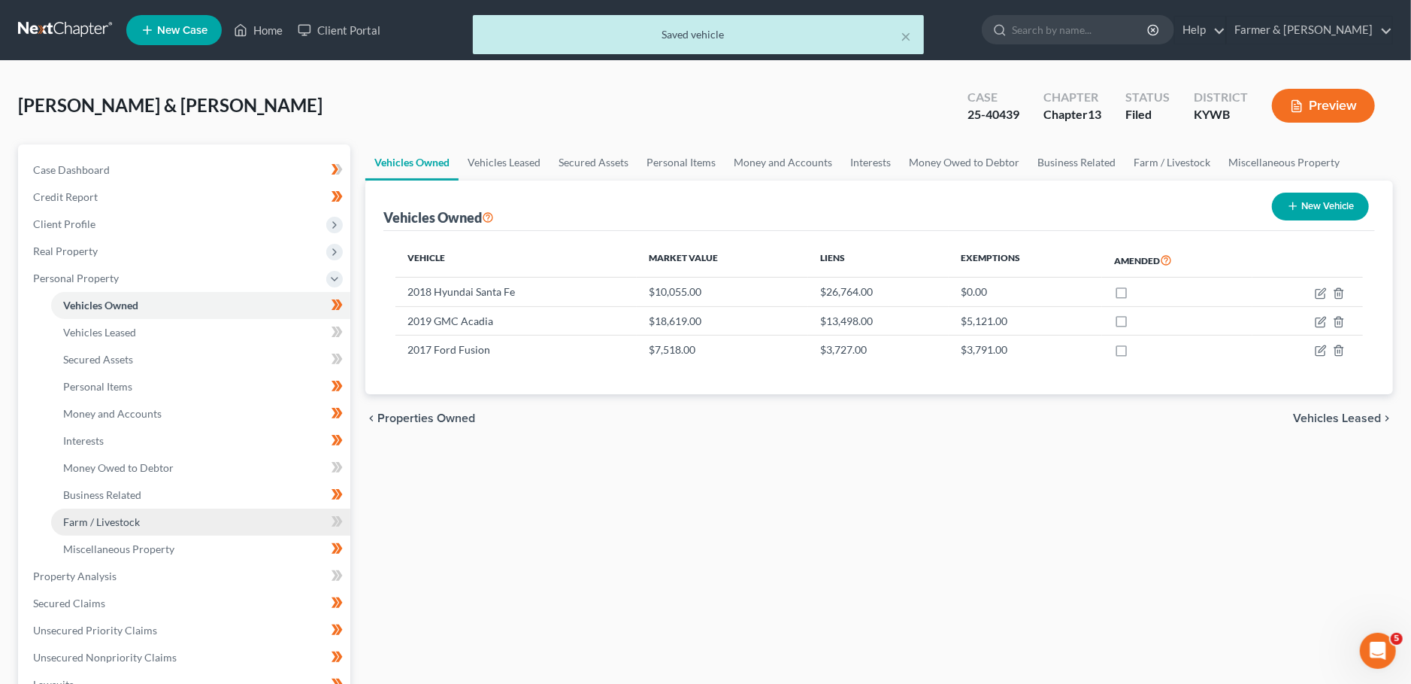
scroll to position [397, 0]
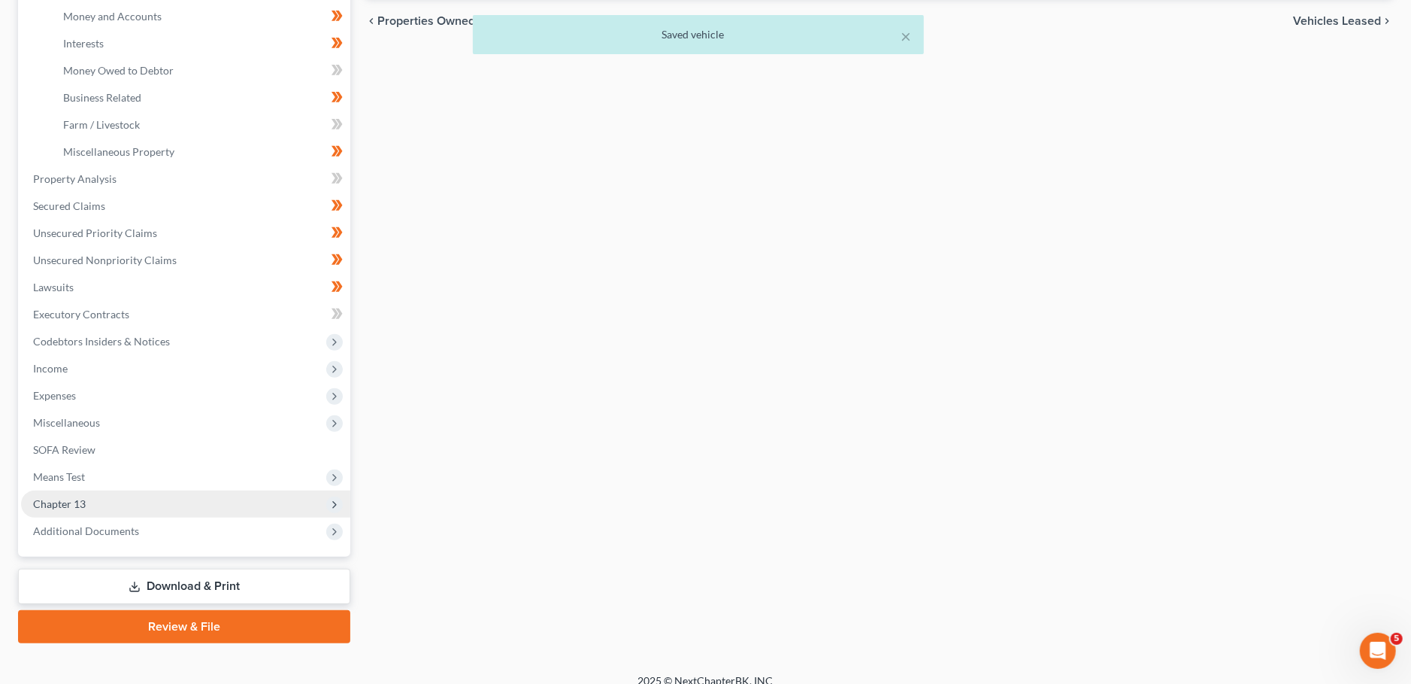
click at [111, 502] on span "Chapter 13" at bounding box center [185, 503] width 329 height 27
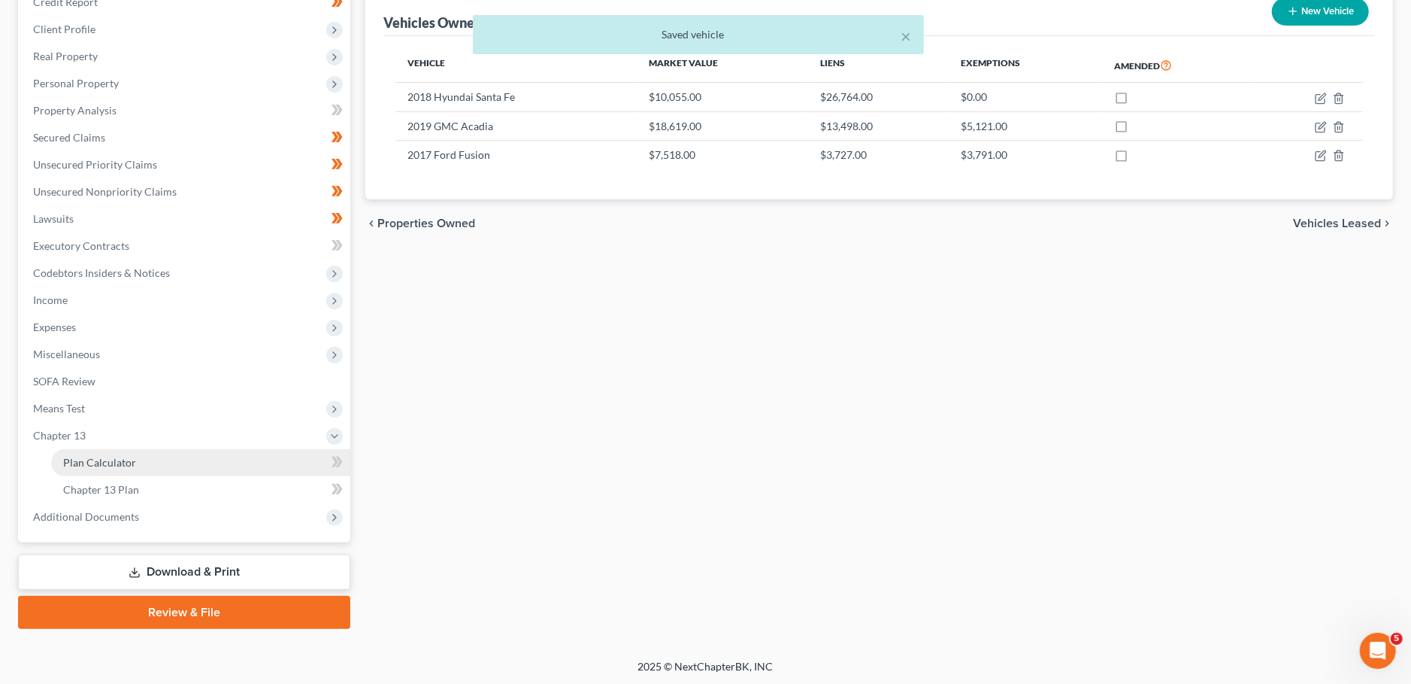
click at [120, 458] on span "Plan Calculator" at bounding box center [99, 462] width 73 height 13
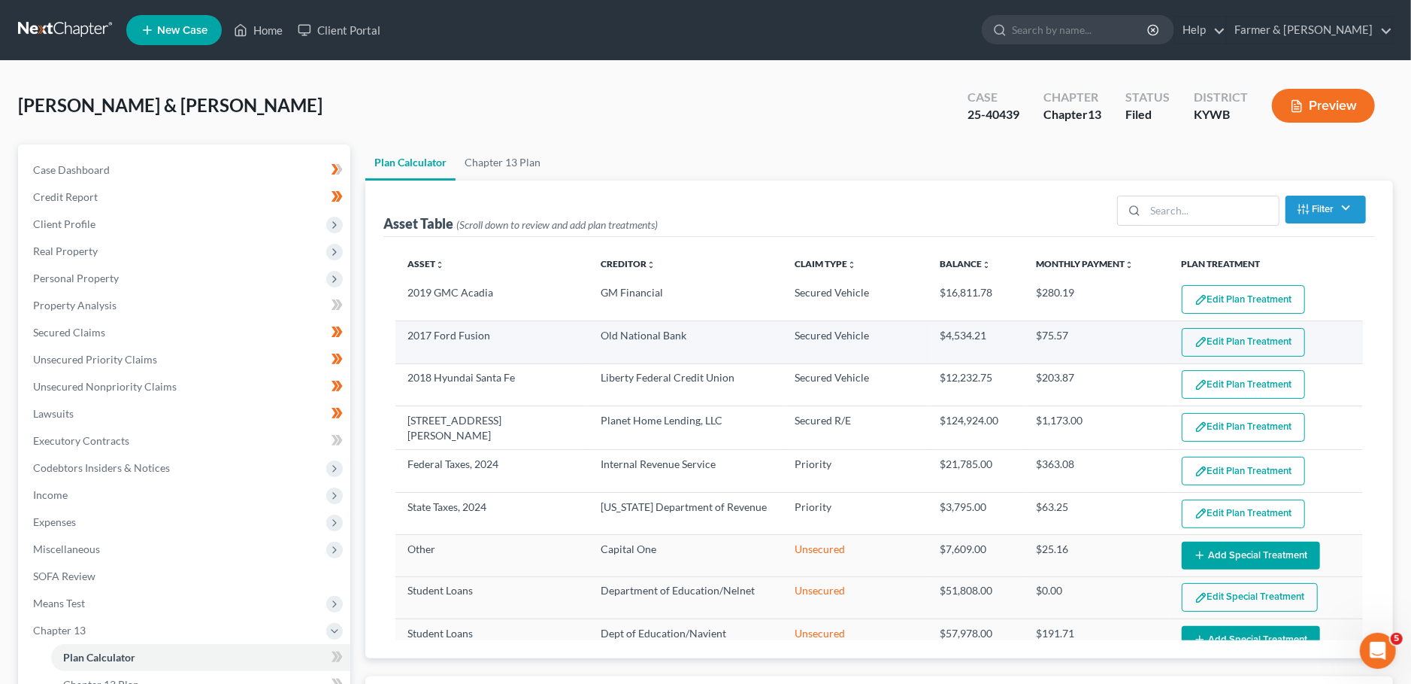
select select "59"
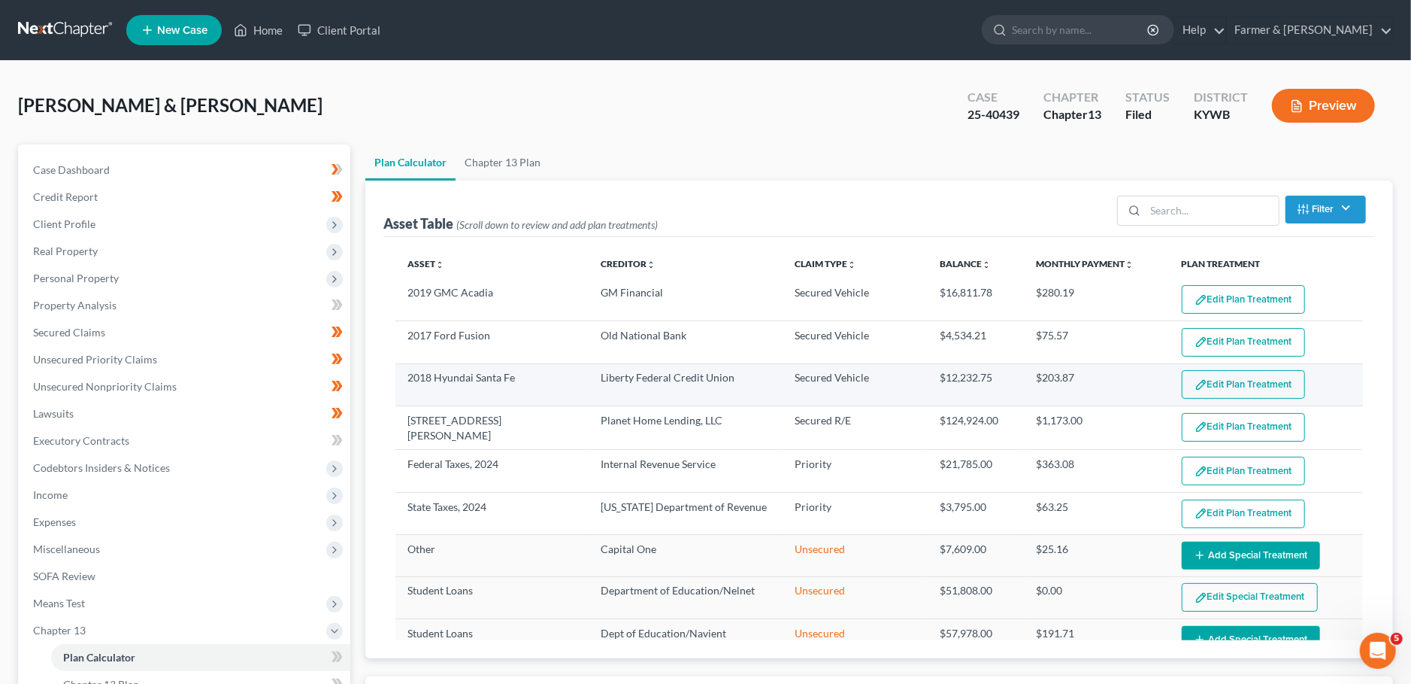
click at [1216, 379] on button "Edit Plan Treatment" at bounding box center [1243, 384] width 123 height 29
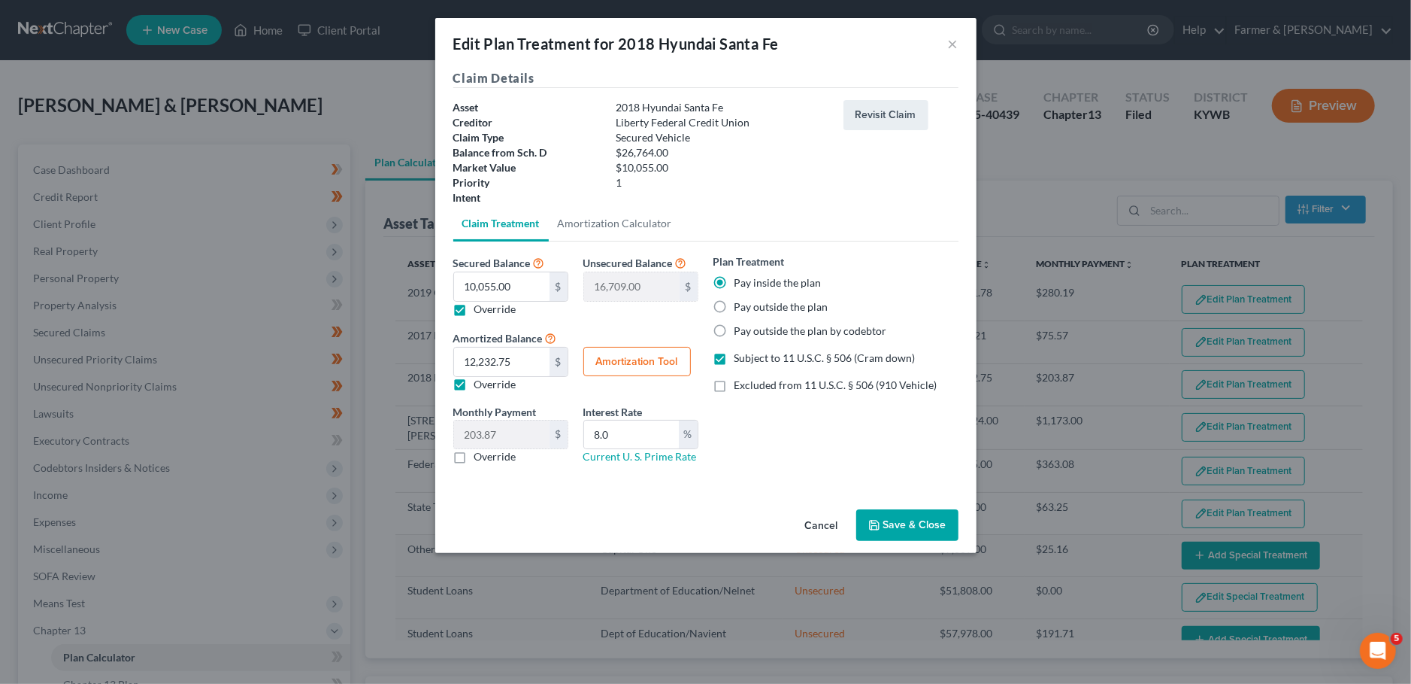
click at [944, 533] on button "Save & Close" at bounding box center [907, 525] width 102 height 32
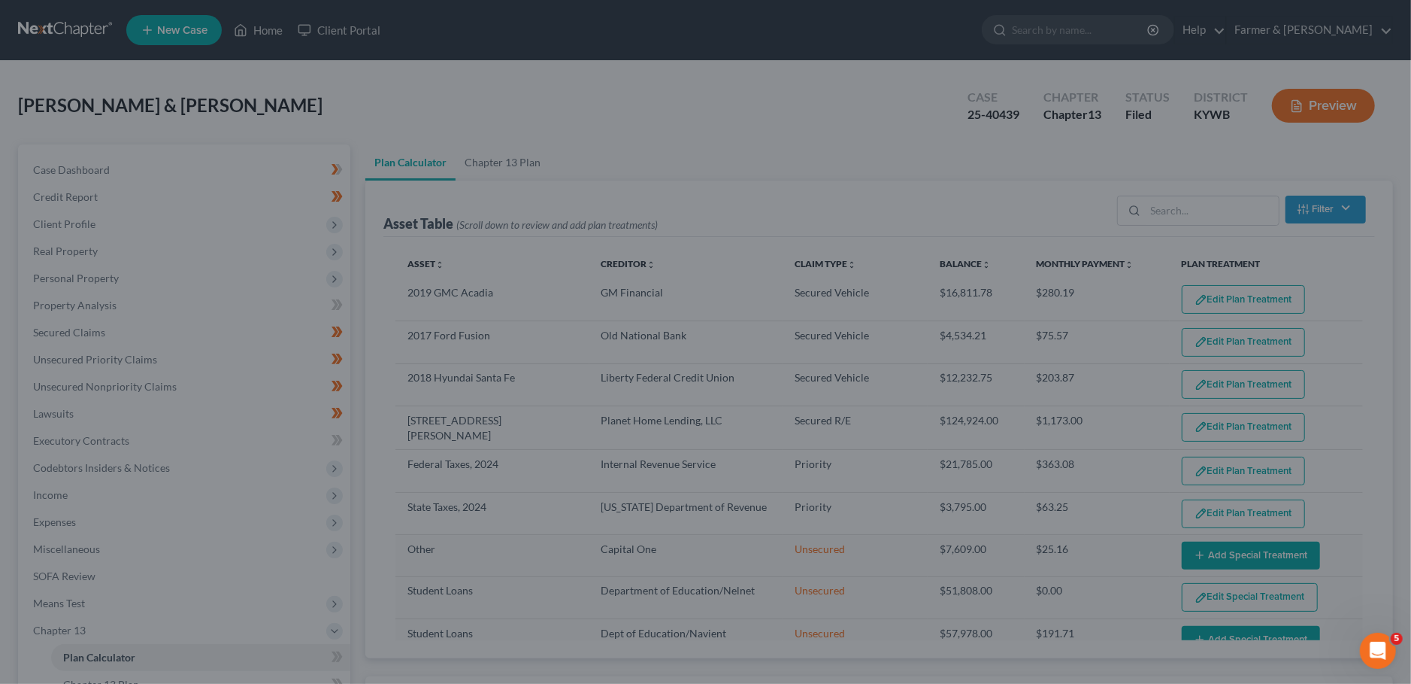
select select "59"
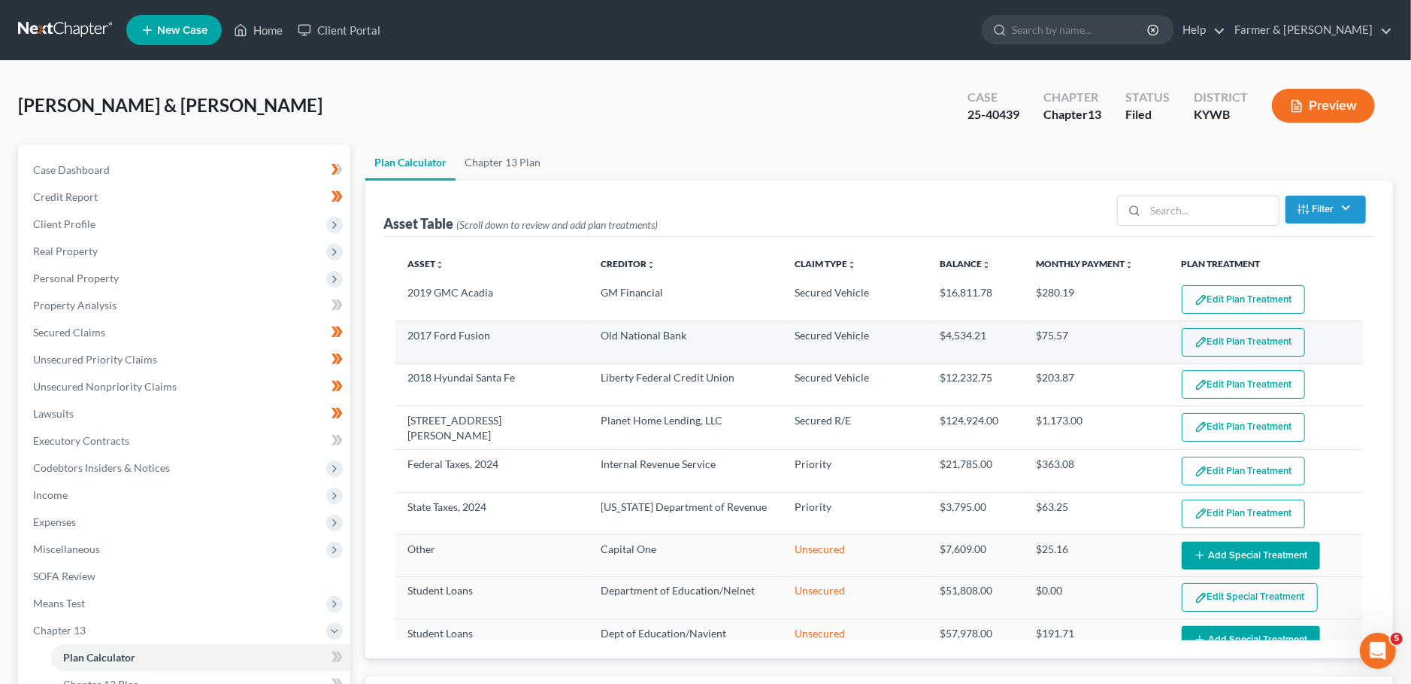
click at [1242, 344] on button "Edit Plan Treatment" at bounding box center [1243, 342] width 123 height 29
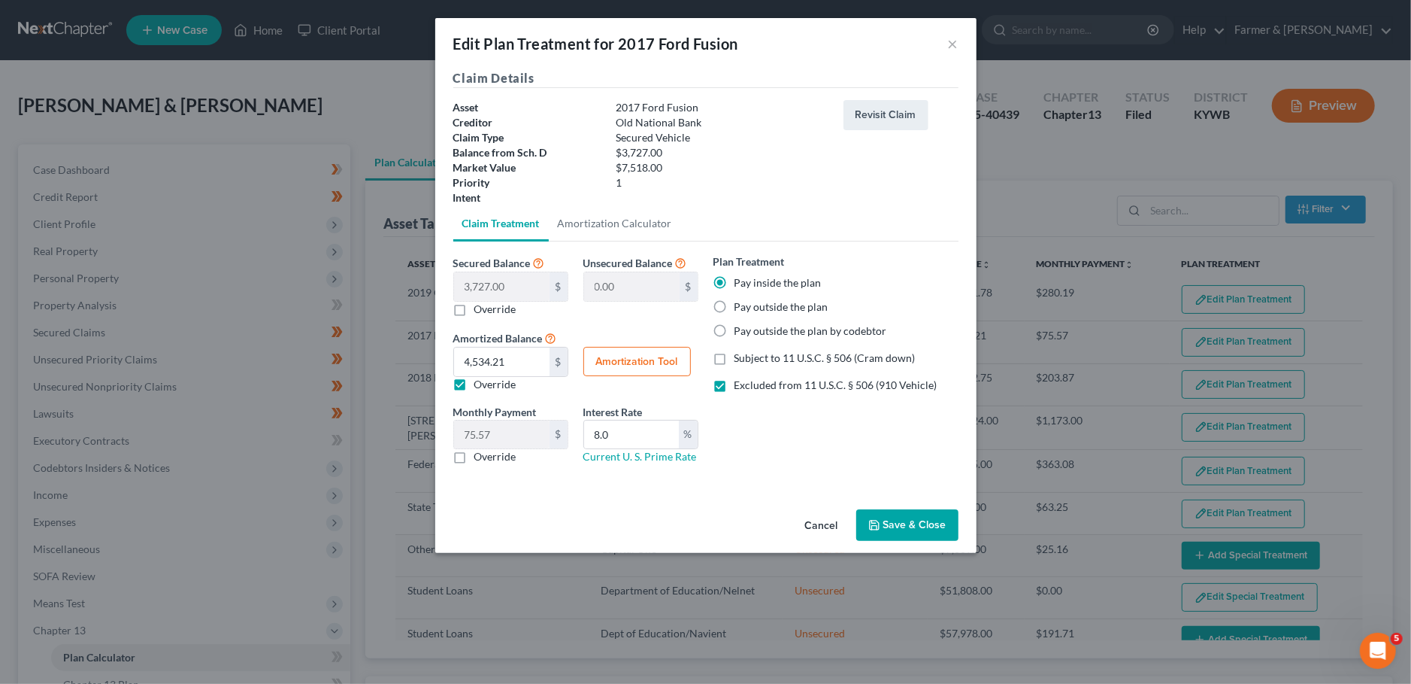
click at [926, 514] on button "Save & Close" at bounding box center [907, 525] width 102 height 32
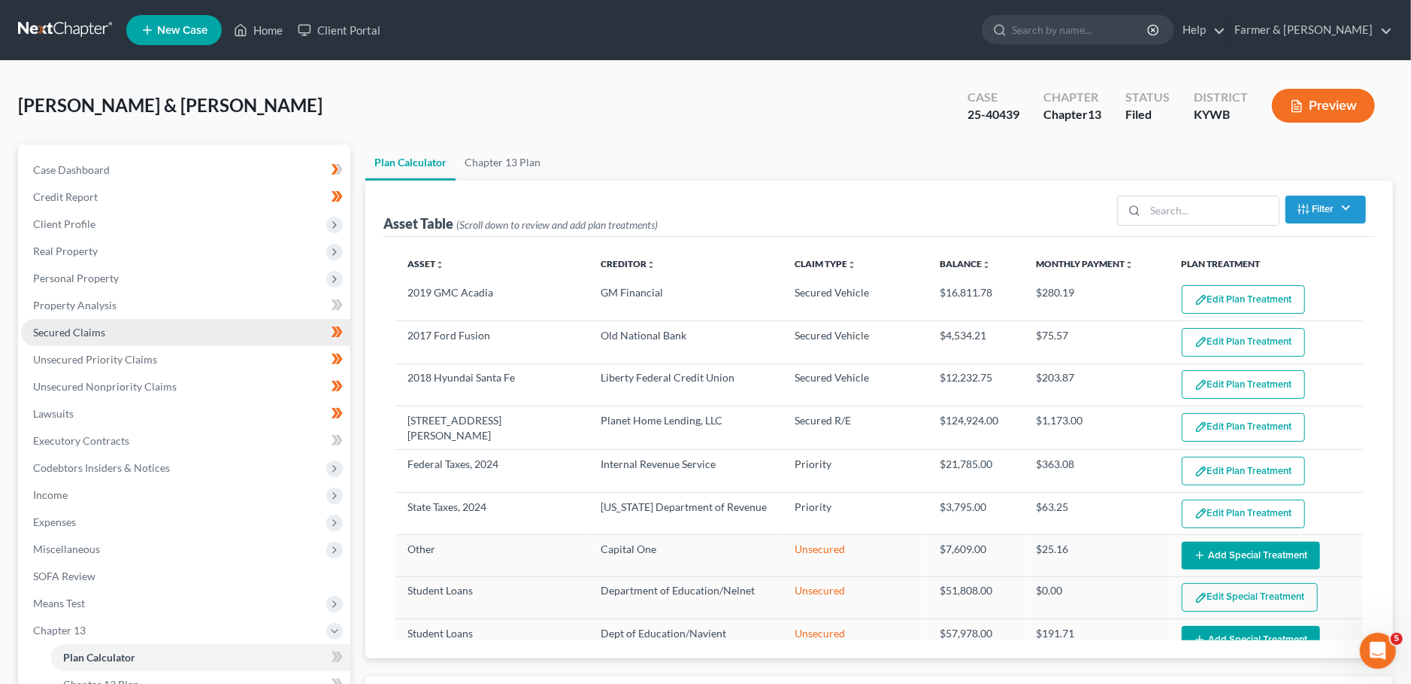
select select "59"
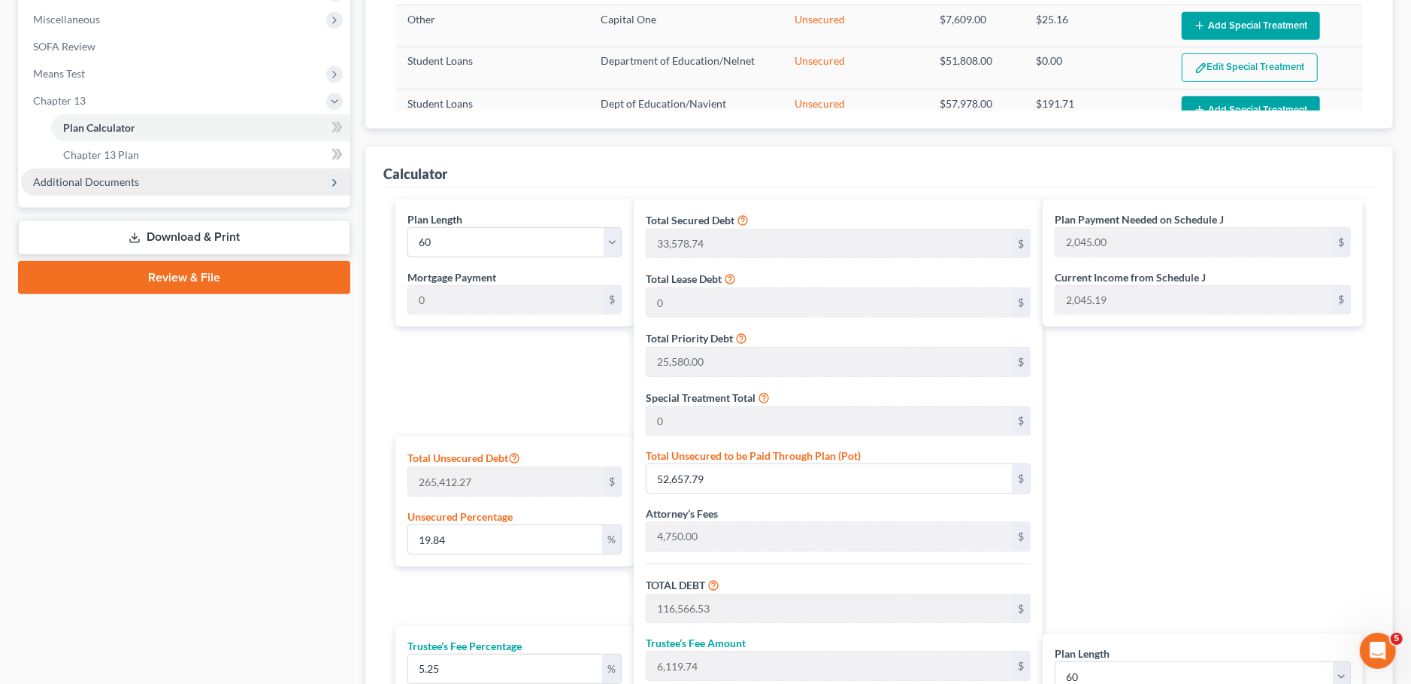
click at [110, 179] on span "Additional Documents" at bounding box center [86, 181] width 106 height 13
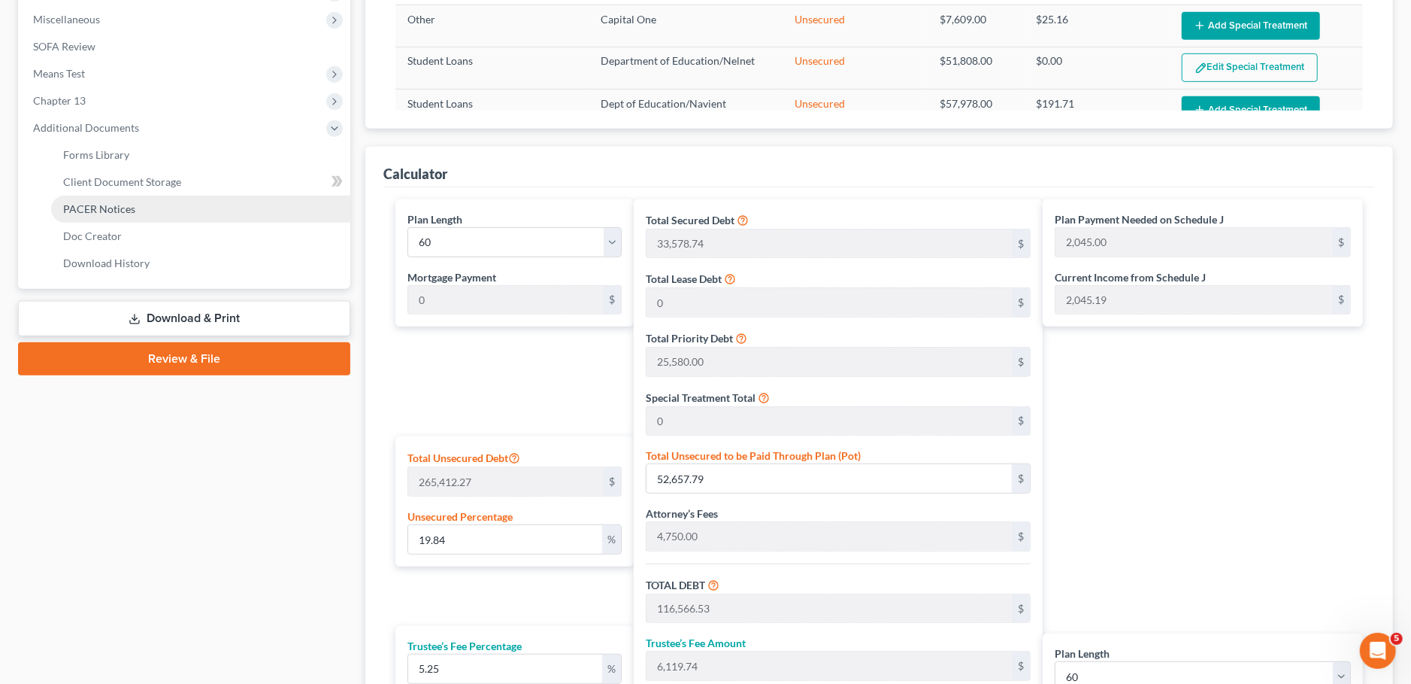
click at [113, 206] on span "PACER Notices" at bounding box center [99, 208] width 72 height 13
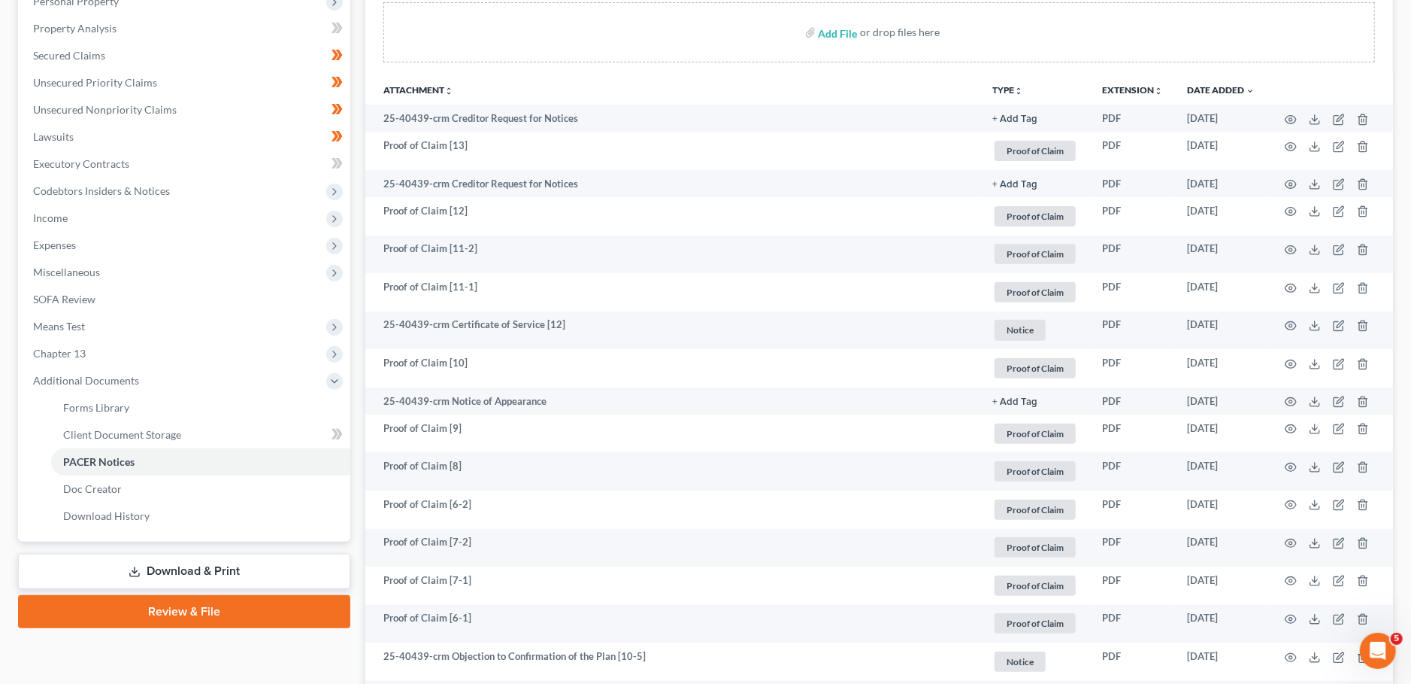
scroll to position [806, 0]
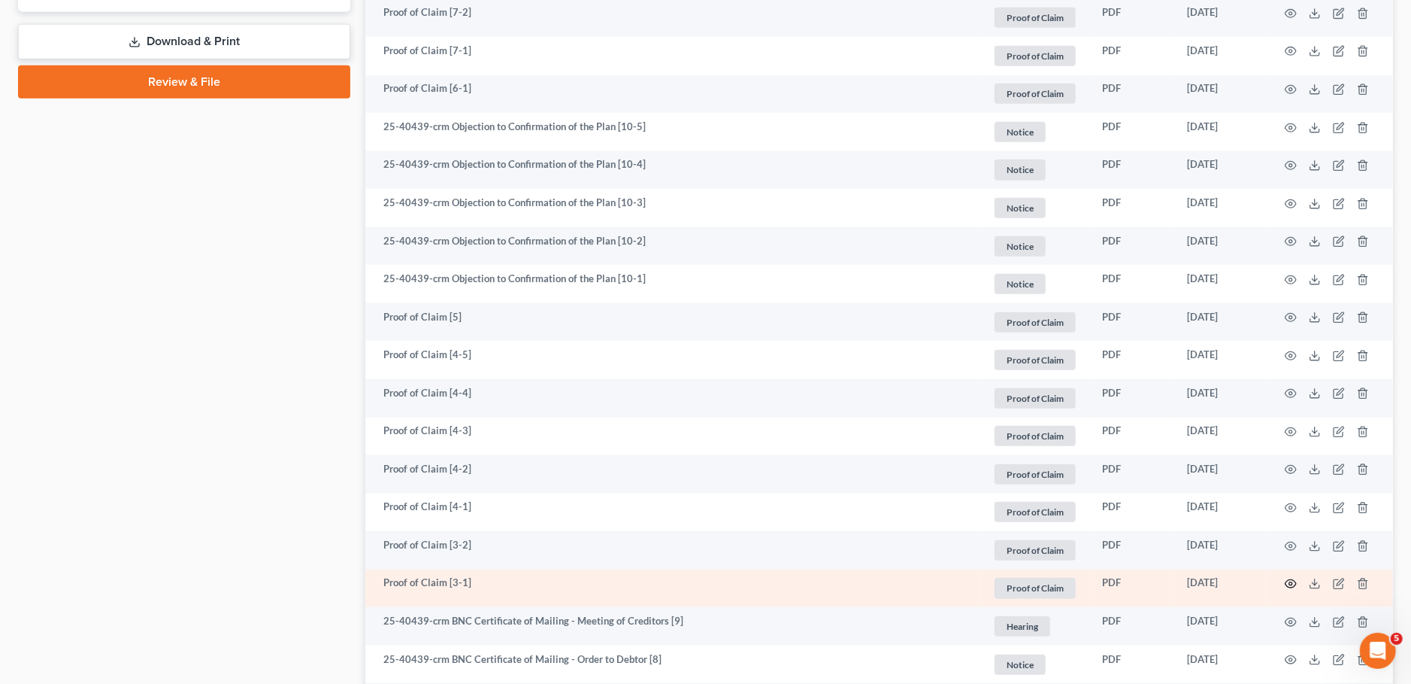
click at [1289, 583] on icon "button" at bounding box center [1291, 584] width 12 height 12
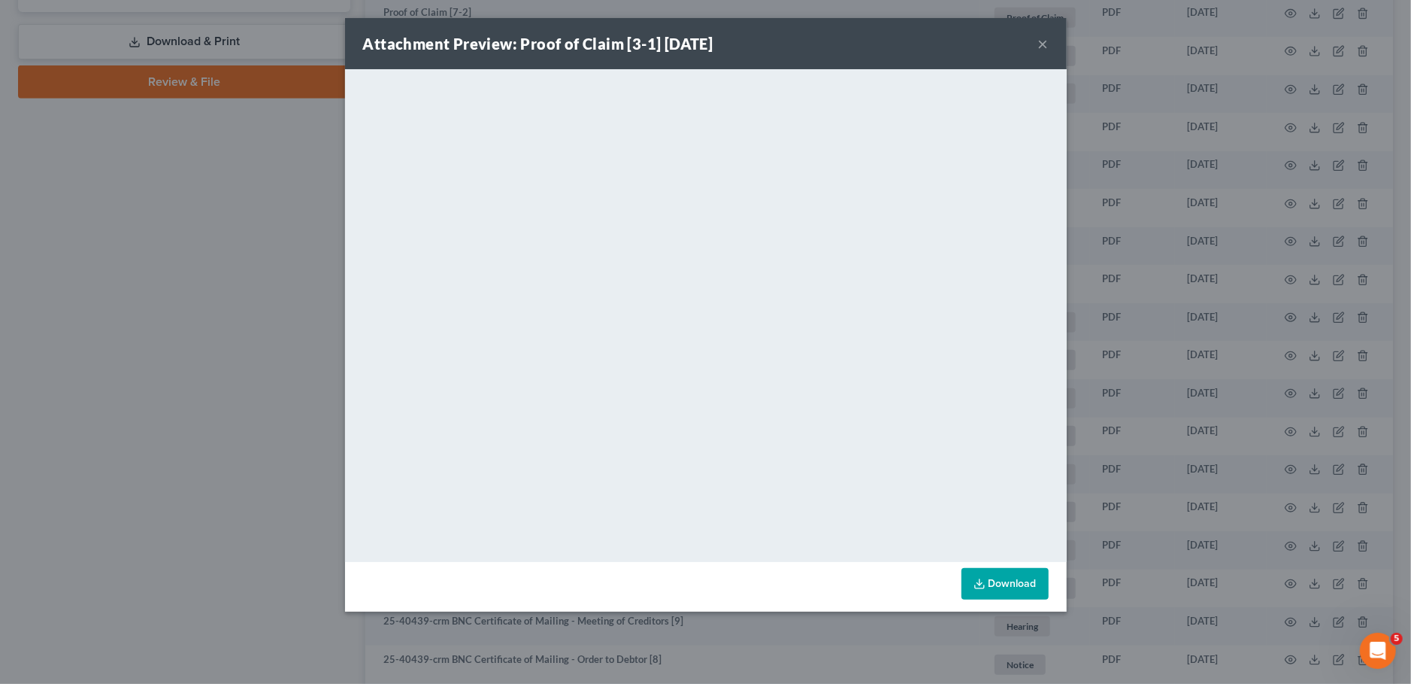
click at [1042, 44] on button "×" at bounding box center [1043, 44] width 11 height 18
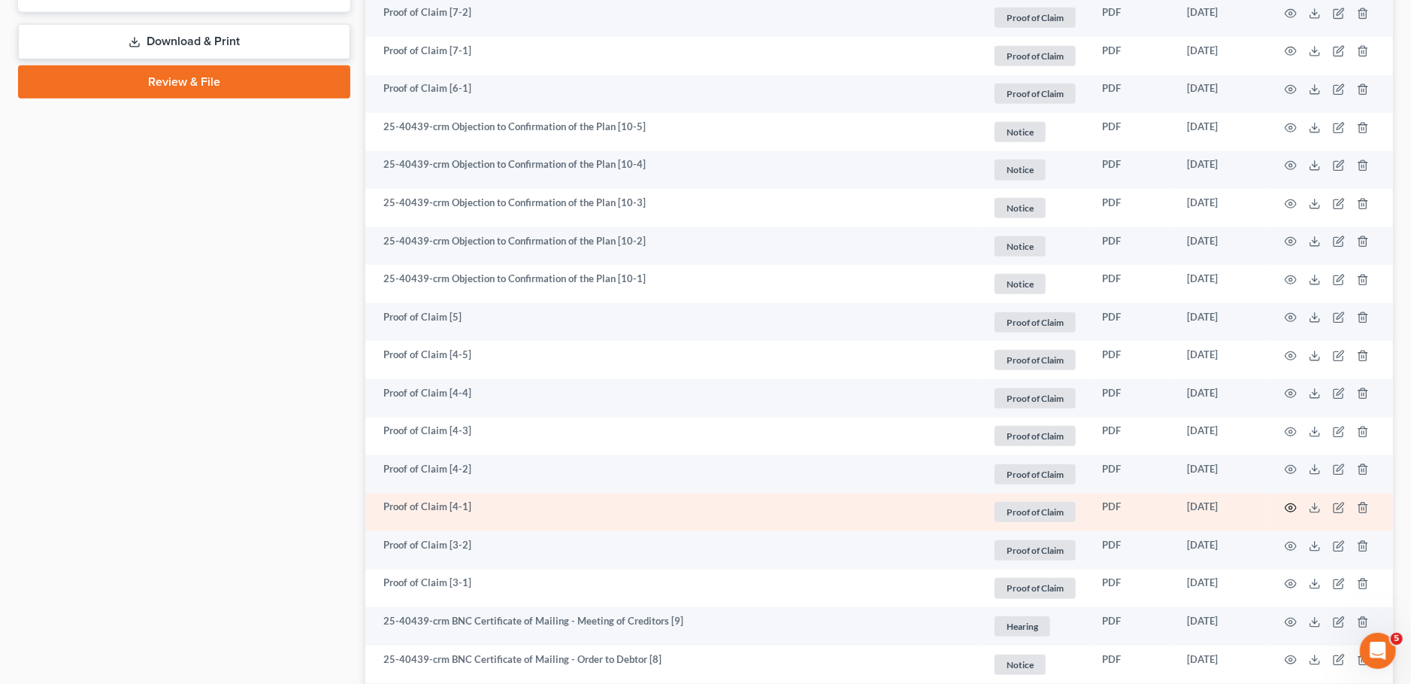
click at [1293, 504] on icon "button" at bounding box center [1291, 508] width 12 height 12
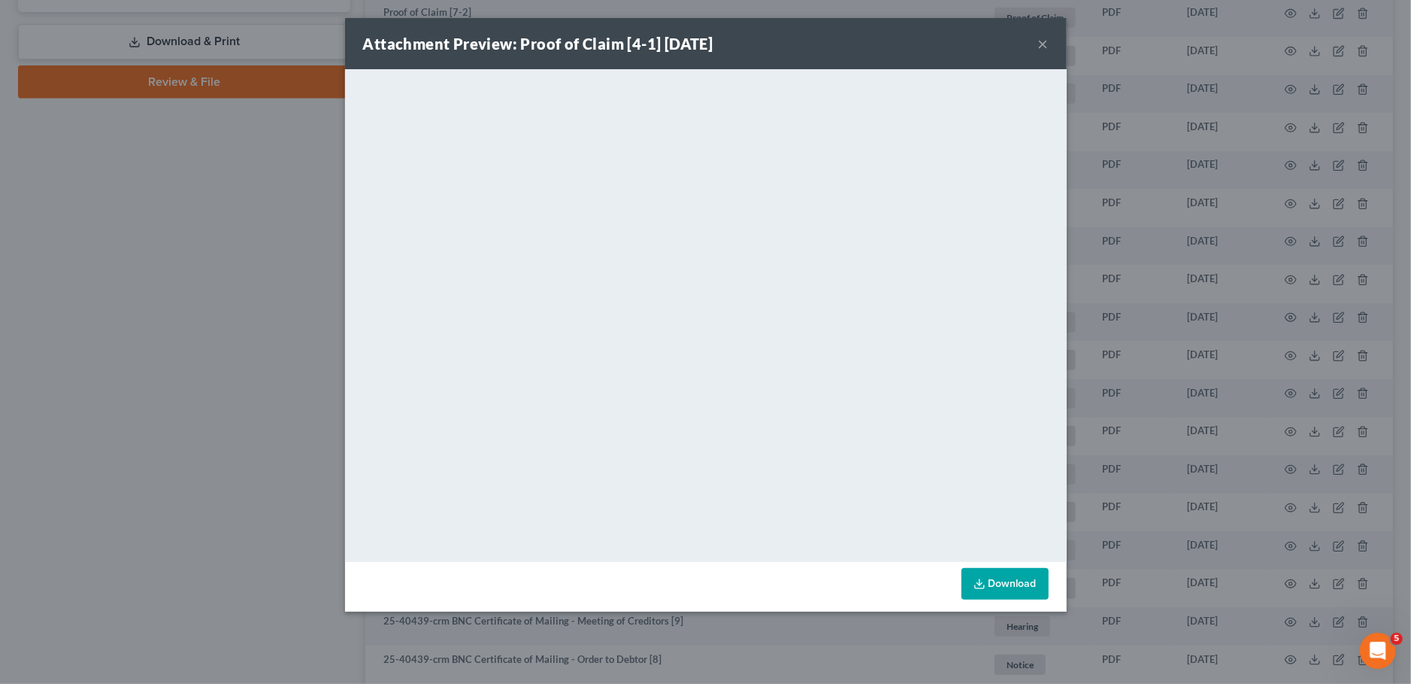
click at [1041, 41] on button "×" at bounding box center [1043, 44] width 11 height 18
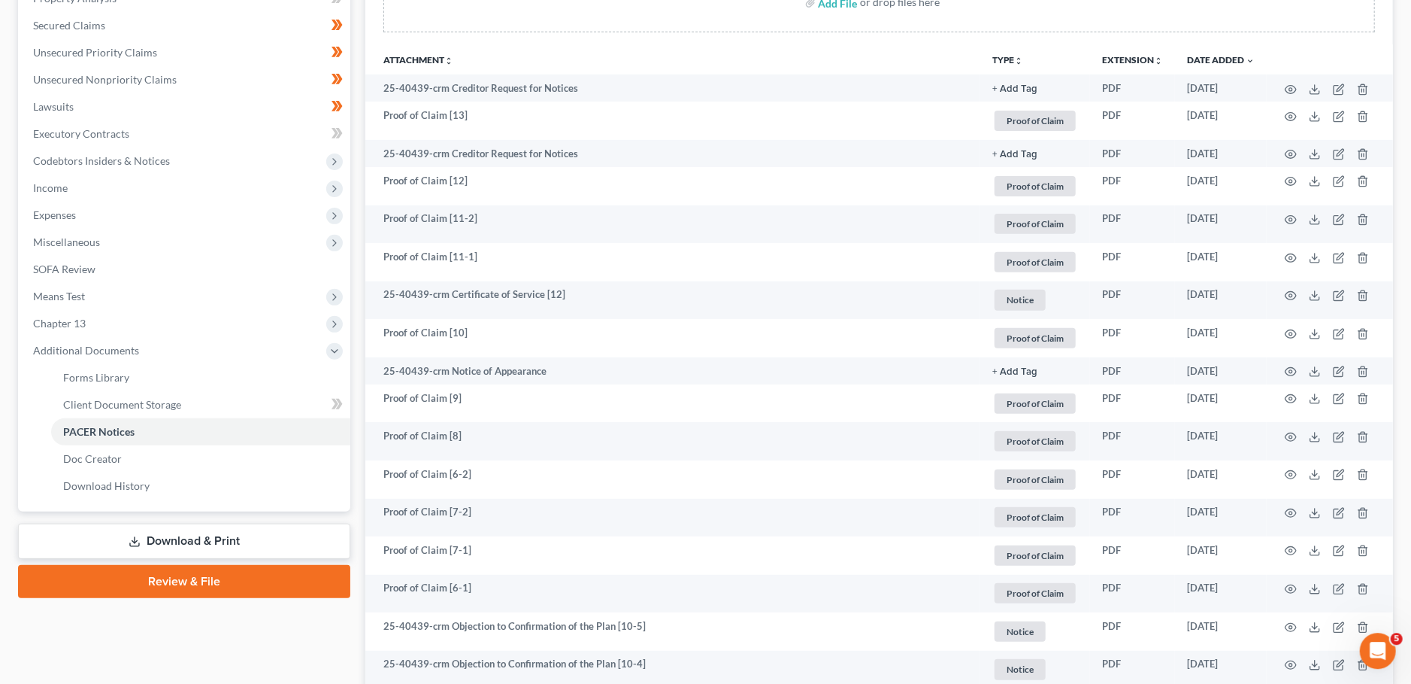
scroll to position [277, 0]
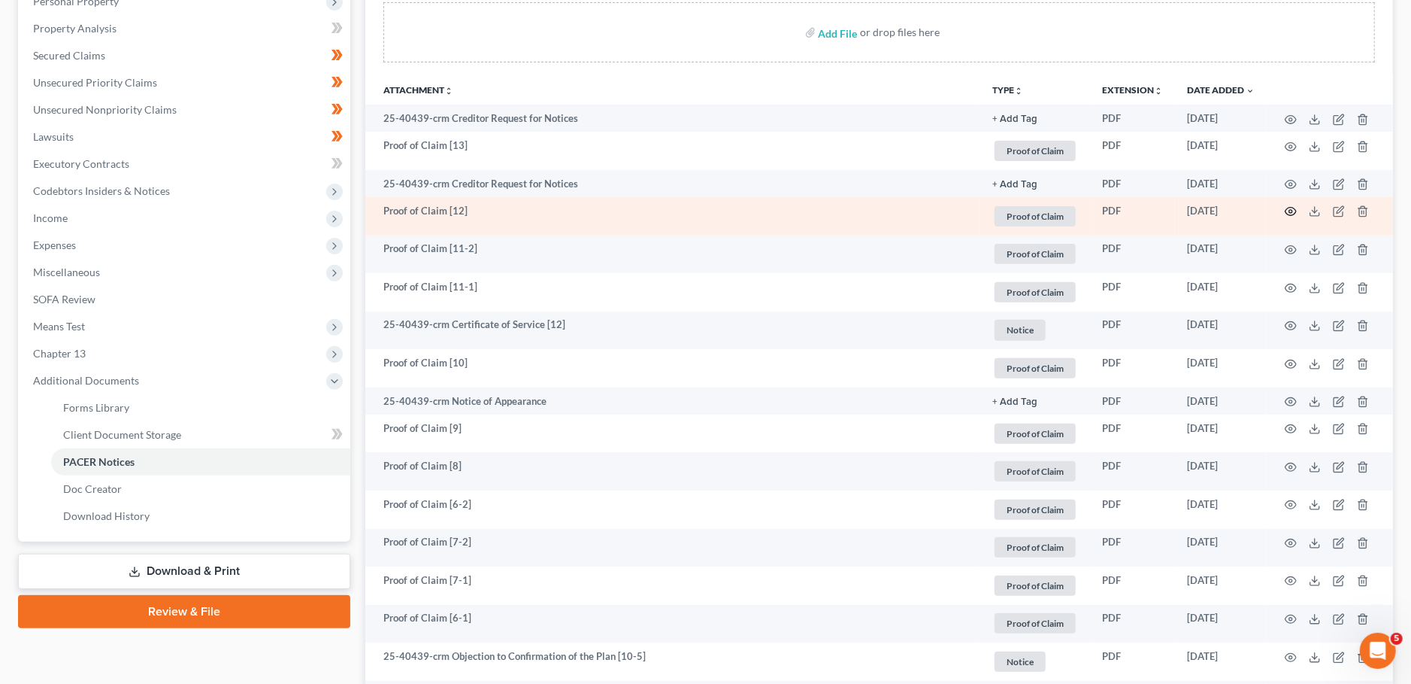
click at [1293, 210] on circle "button" at bounding box center [1291, 211] width 3 height 3
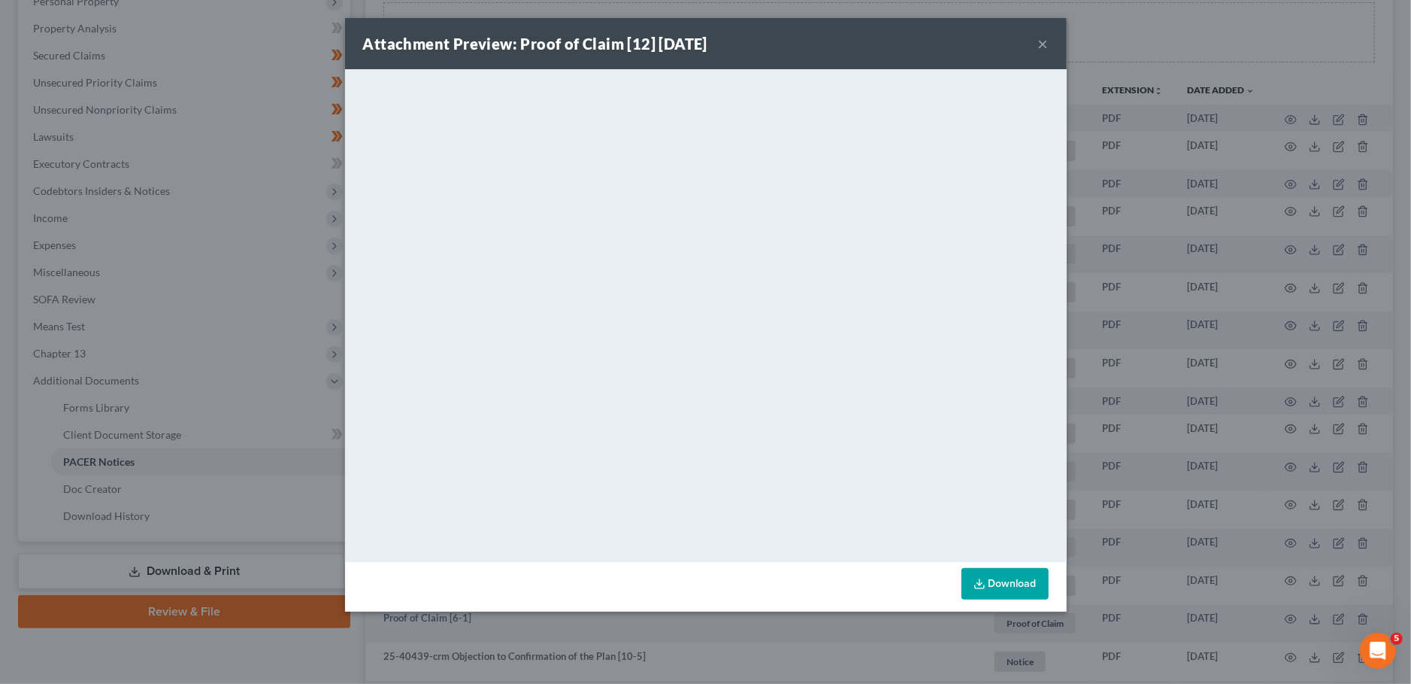
click at [1037, 47] on div "Attachment Preview: Proof of Claim [12] 07/30/2025 ×" at bounding box center [706, 43] width 722 height 51
click at [1048, 44] on button "×" at bounding box center [1043, 44] width 11 height 18
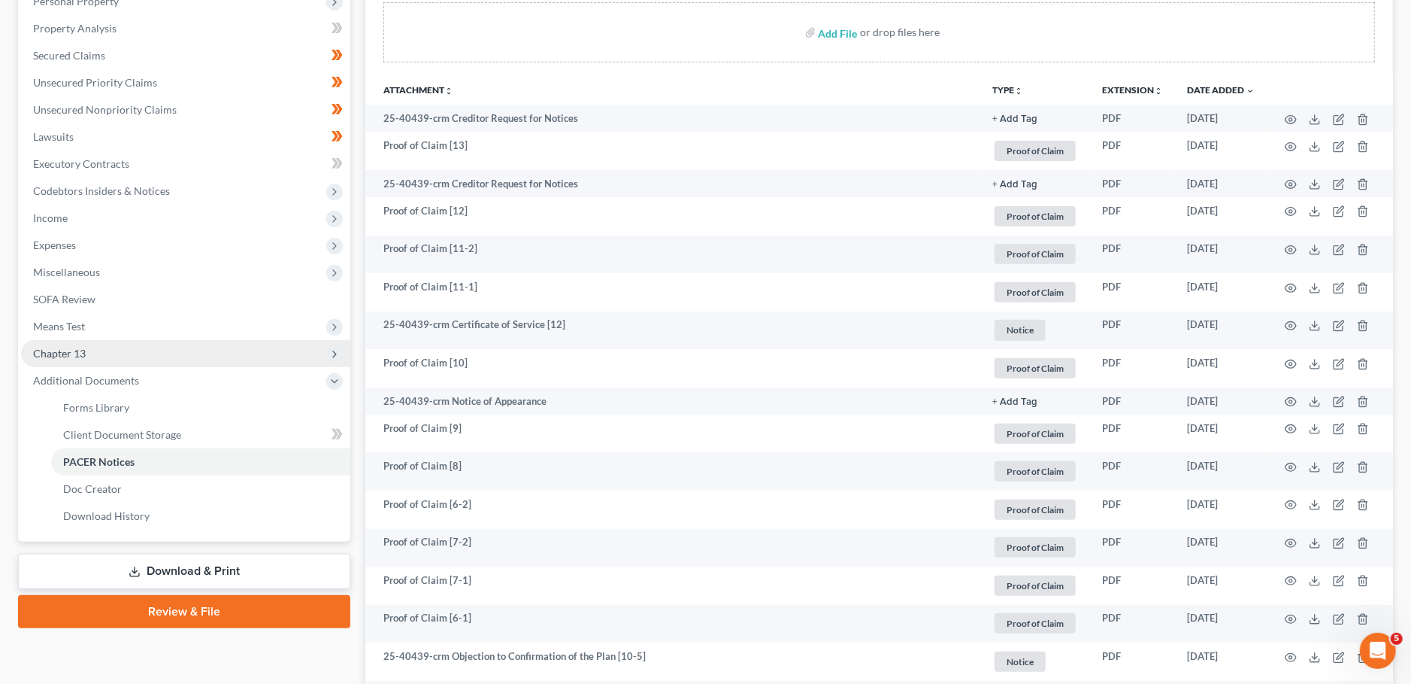
click at [168, 342] on span "Chapter 13" at bounding box center [185, 353] width 329 height 27
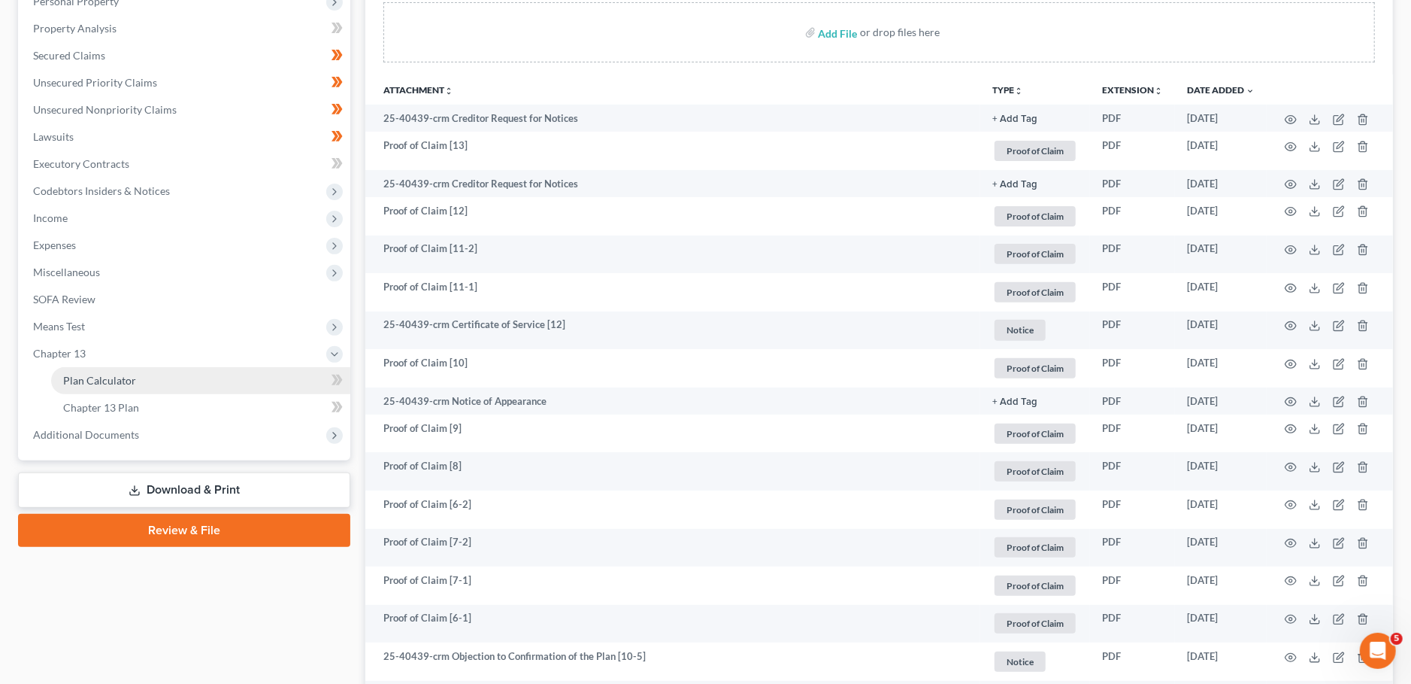
click at [172, 377] on link "Plan Calculator" at bounding box center [200, 380] width 299 height 27
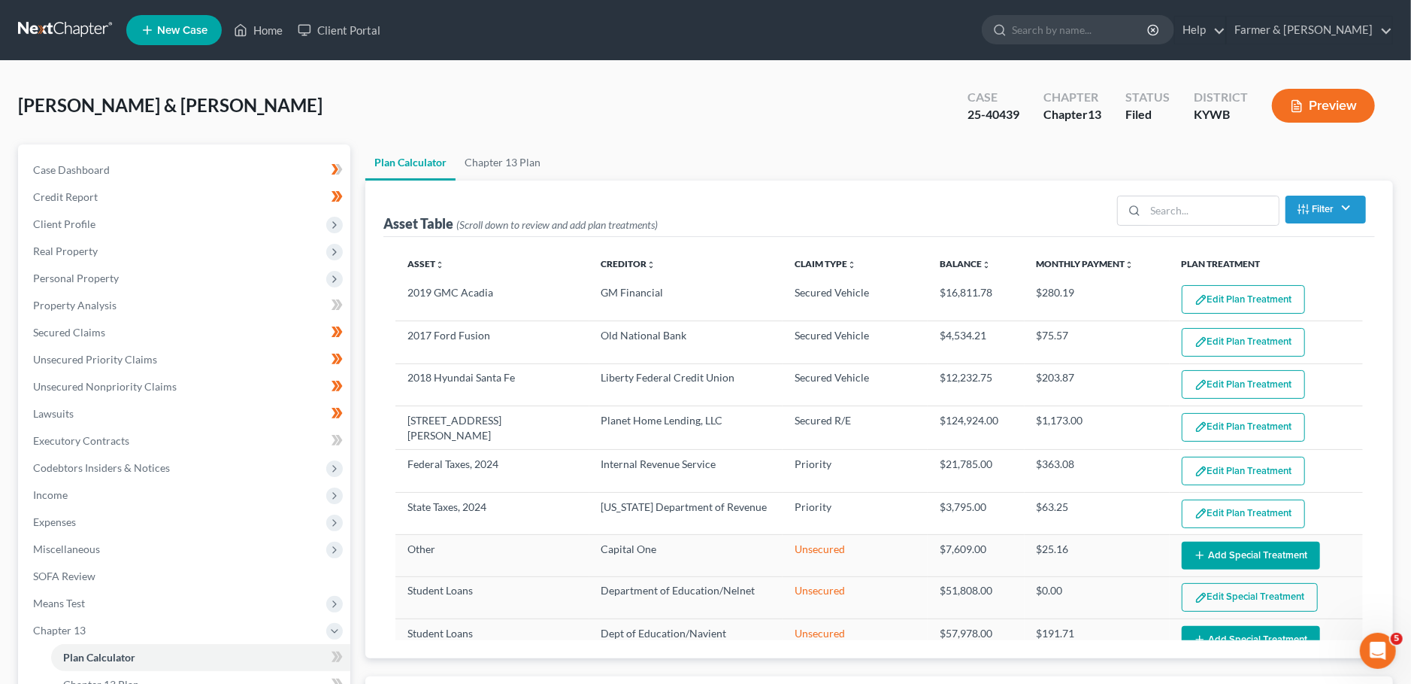
select select "59"
click at [117, 328] on link "Secured Claims" at bounding box center [185, 332] width 329 height 27
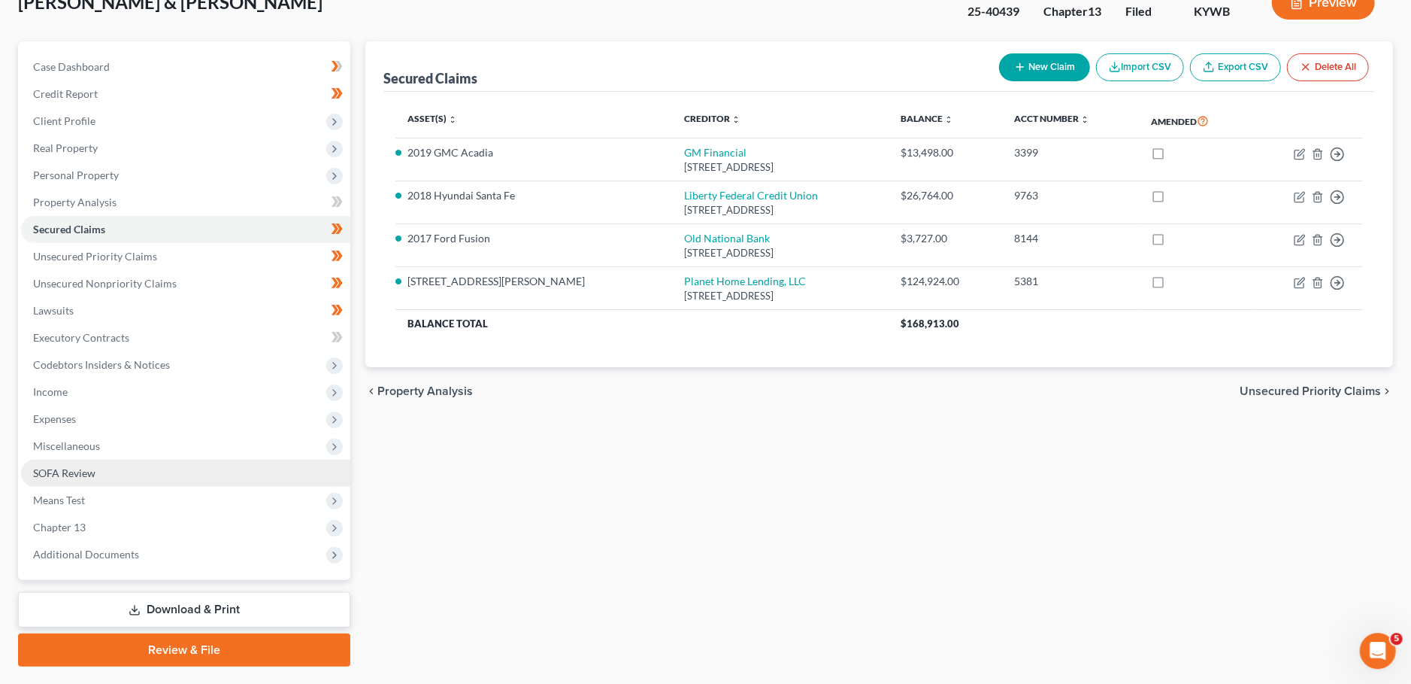
scroll to position [141, 0]
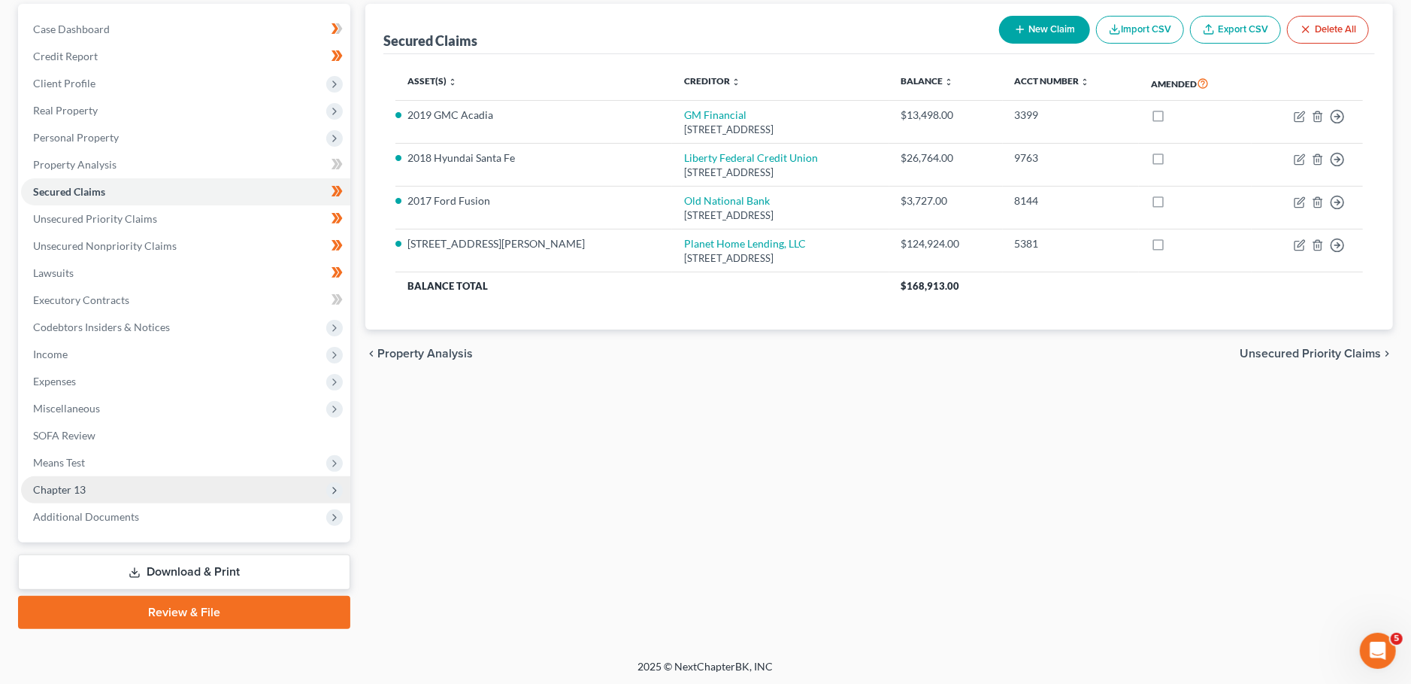
click at [189, 491] on span "Chapter 13" at bounding box center [185, 489] width 329 height 27
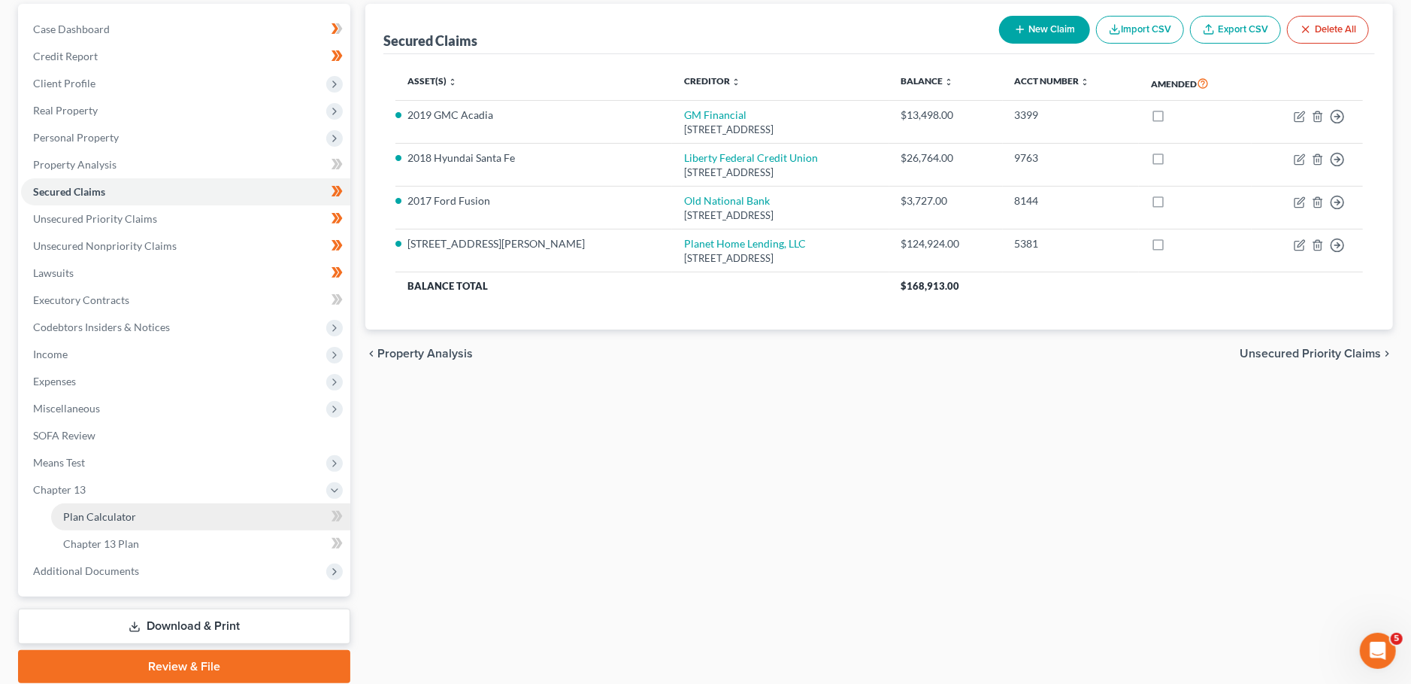
click at [183, 508] on link "Plan Calculator" at bounding box center [200, 516] width 299 height 27
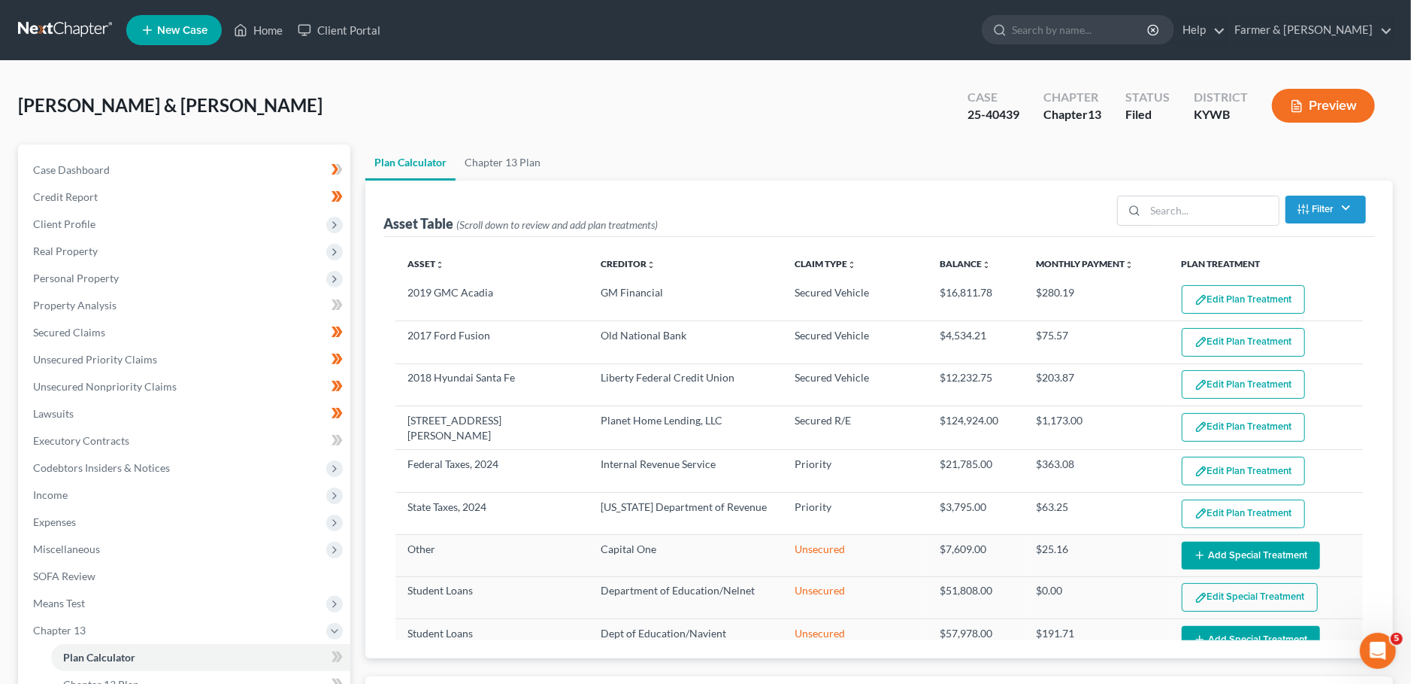
select select "59"
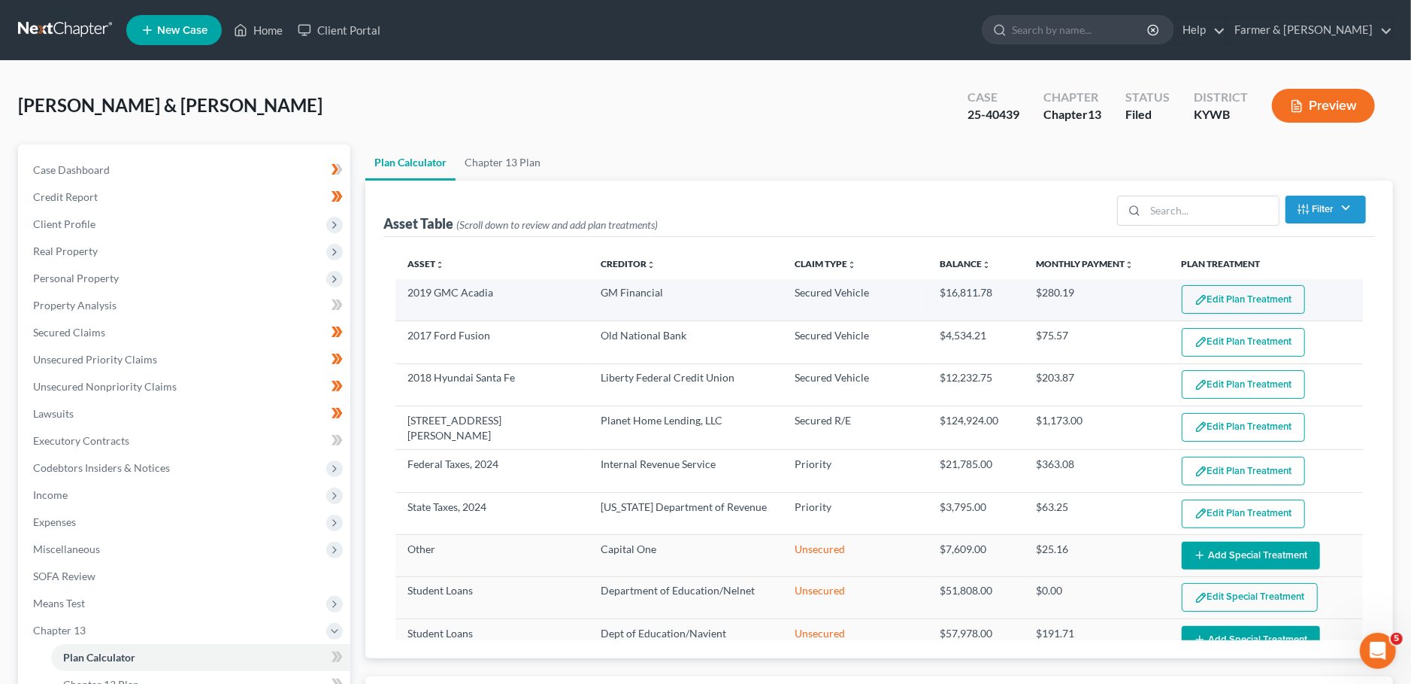
click at [1227, 296] on button "Edit Plan Treatment" at bounding box center [1243, 299] width 123 height 29
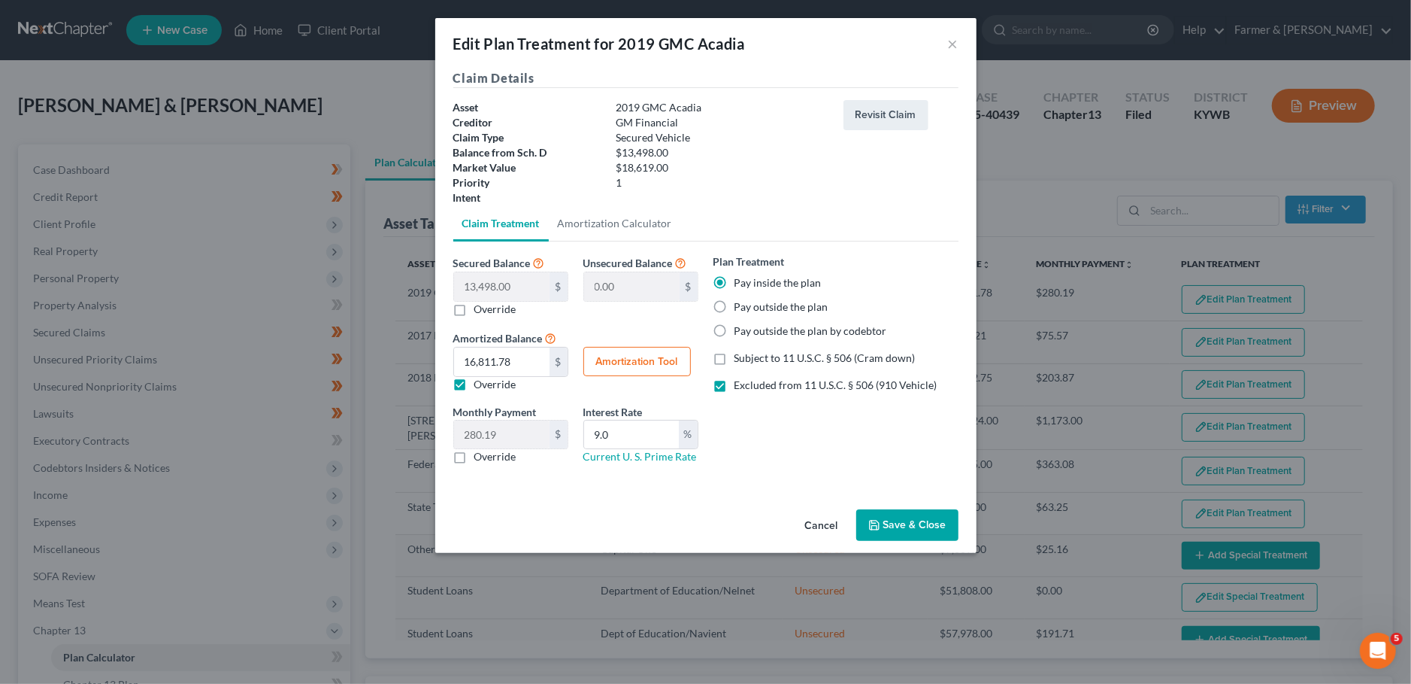
click at [944, 530] on button "Save & Close" at bounding box center [907, 525] width 102 height 32
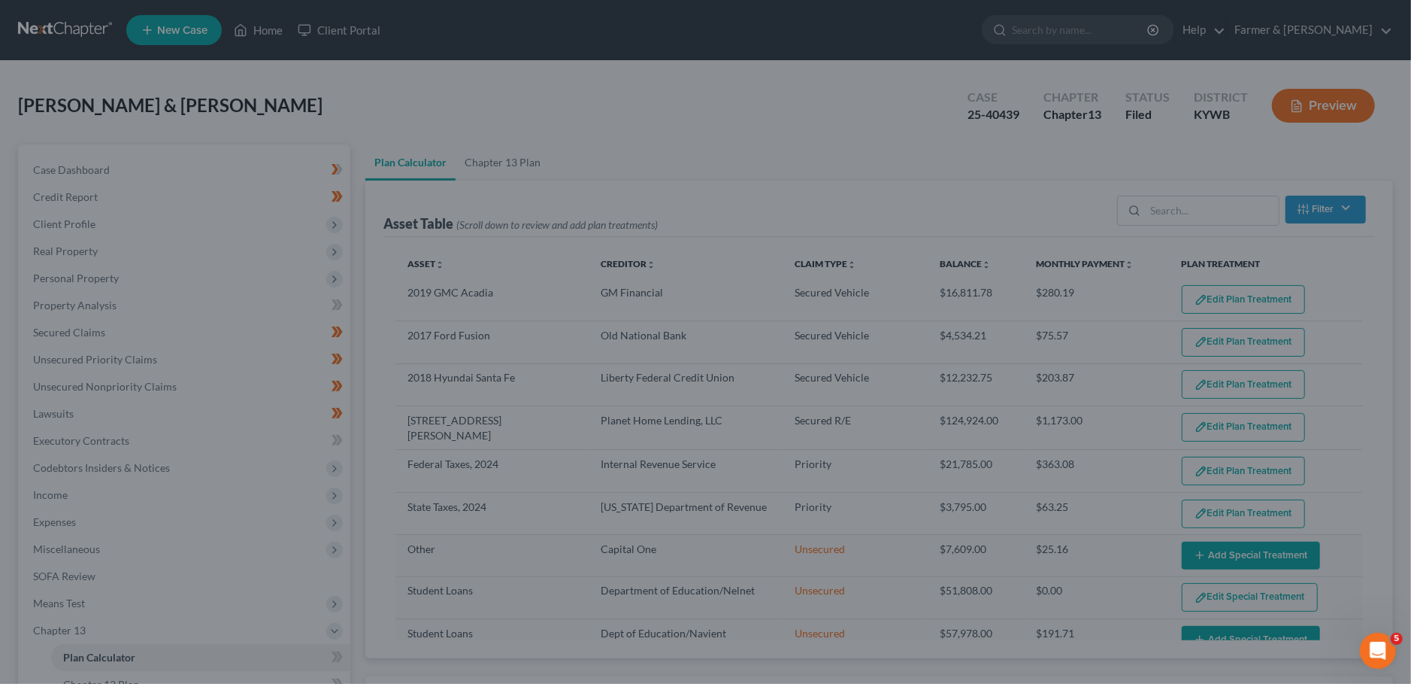
select select "59"
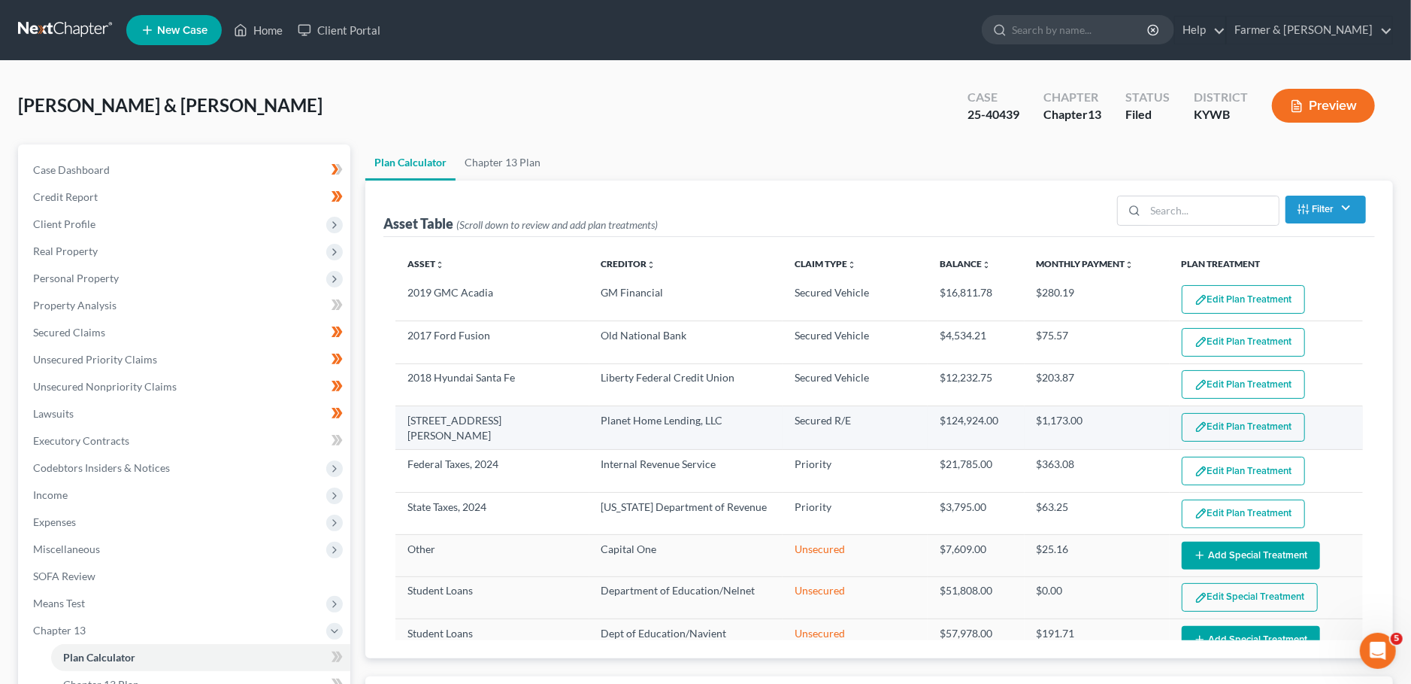
click at [1211, 421] on button "Edit Plan Treatment" at bounding box center [1243, 427] width 123 height 29
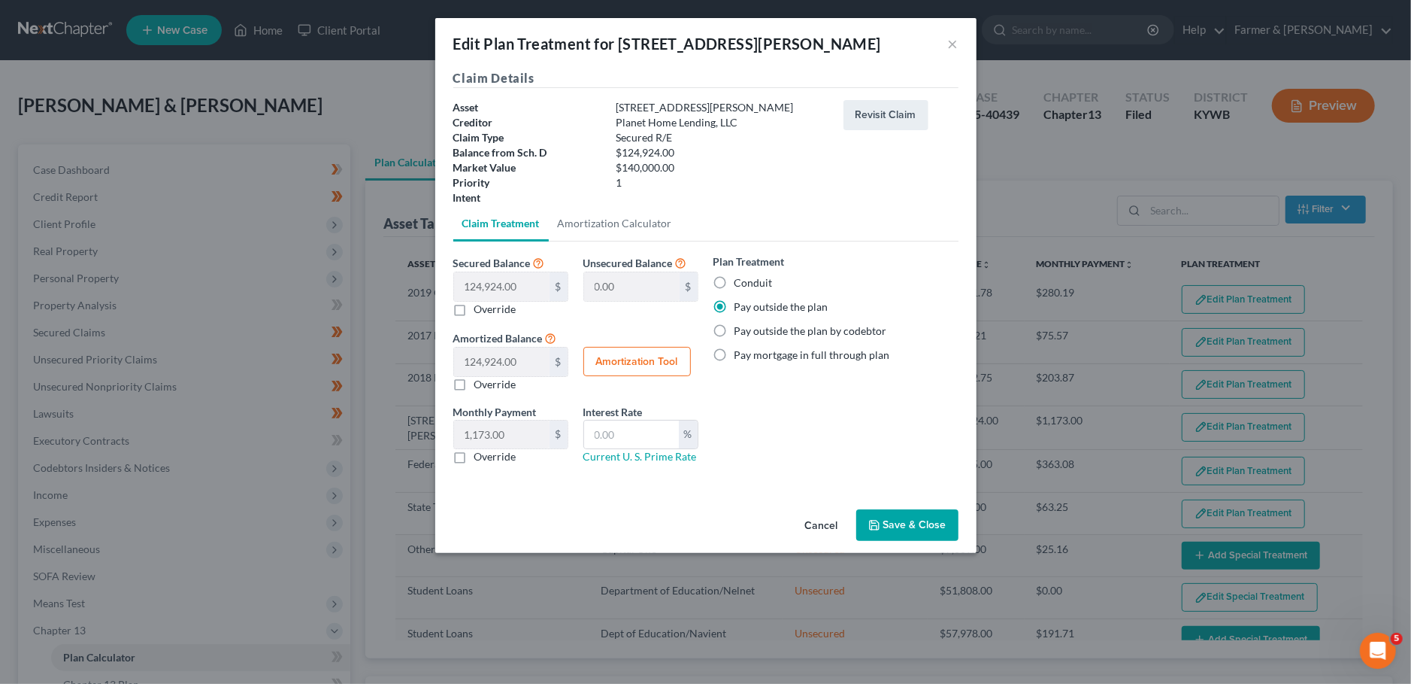
click at [946, 520] on button "Save & Close" at bounding box center [907, 525] width 102 height 32
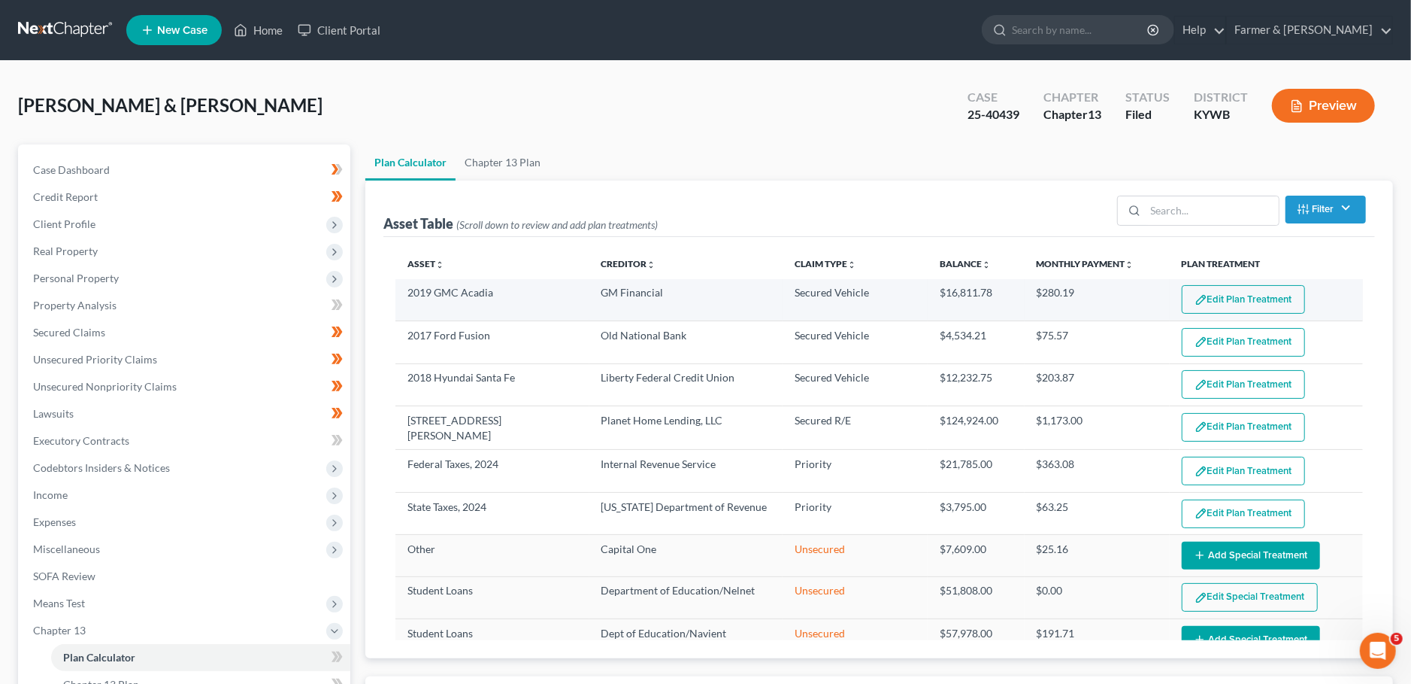
select select "59"
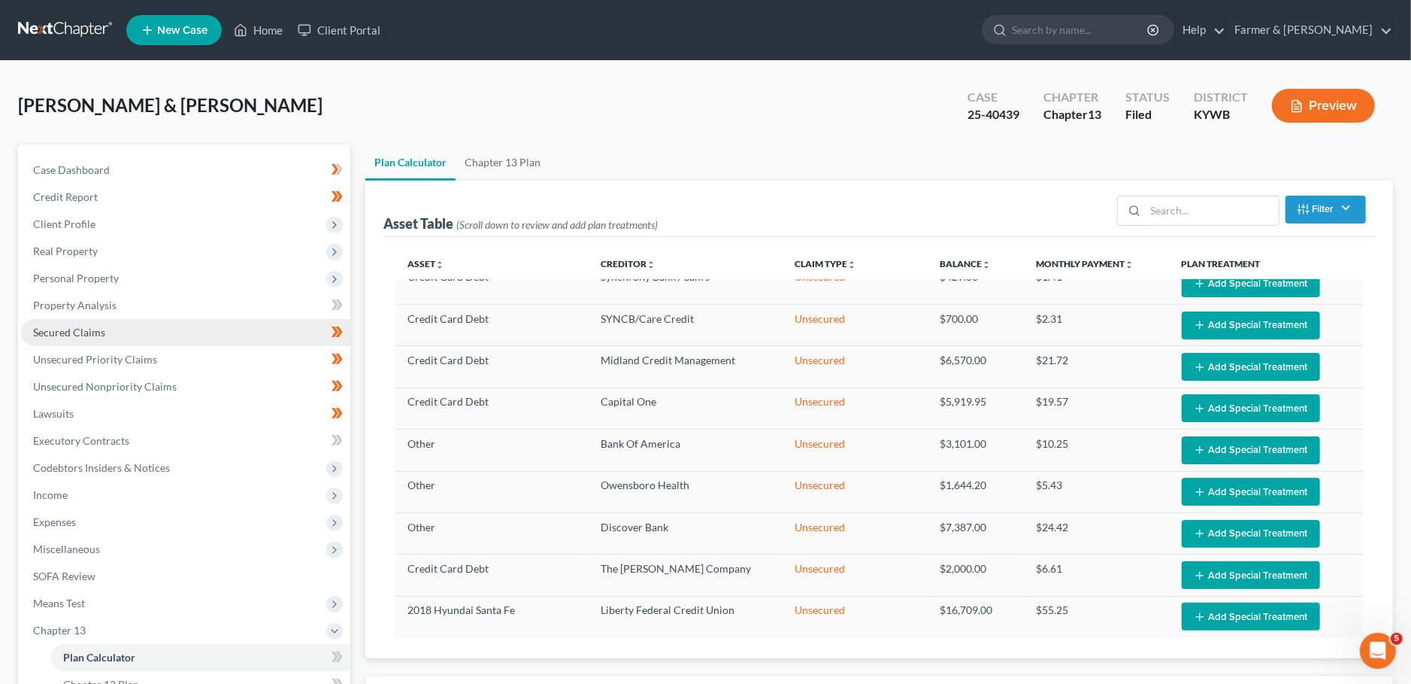
scroll to position [529, 0]
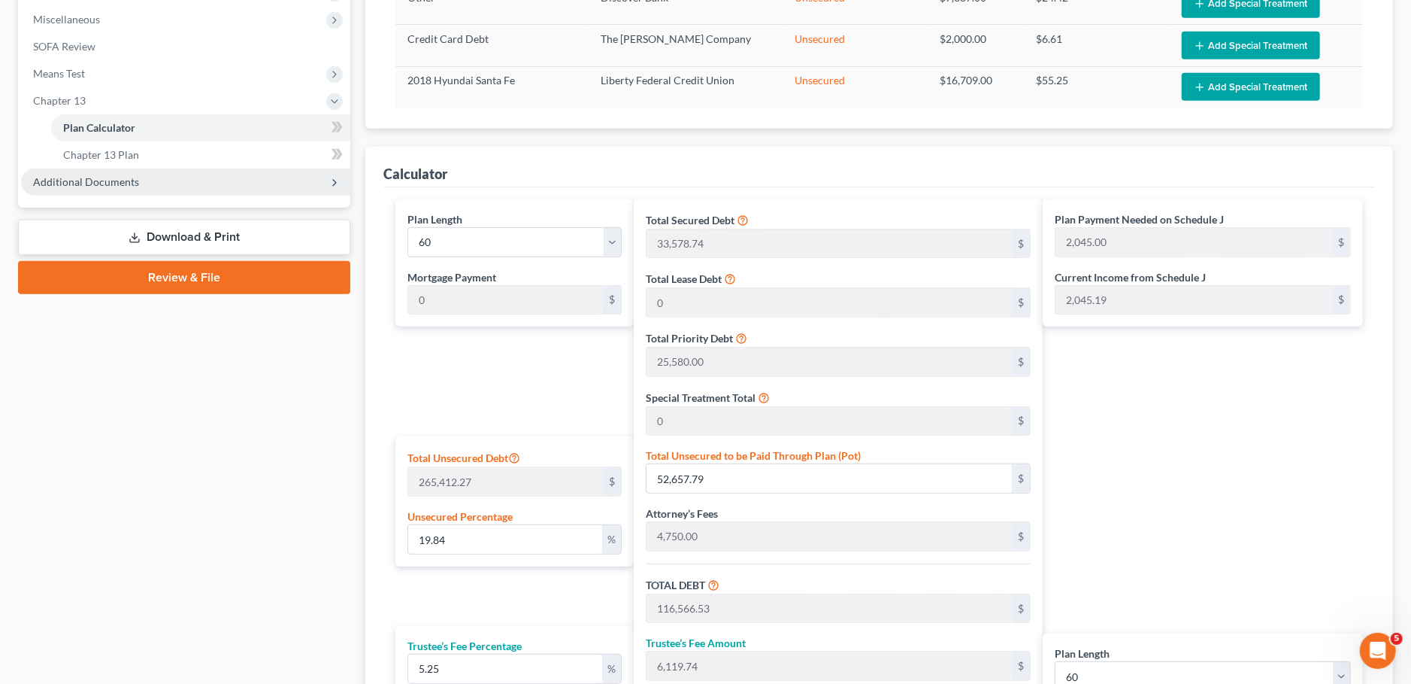
click at [135, 173] on span "Additional Documents" at bounding box center [185, 181] width 329 height 27
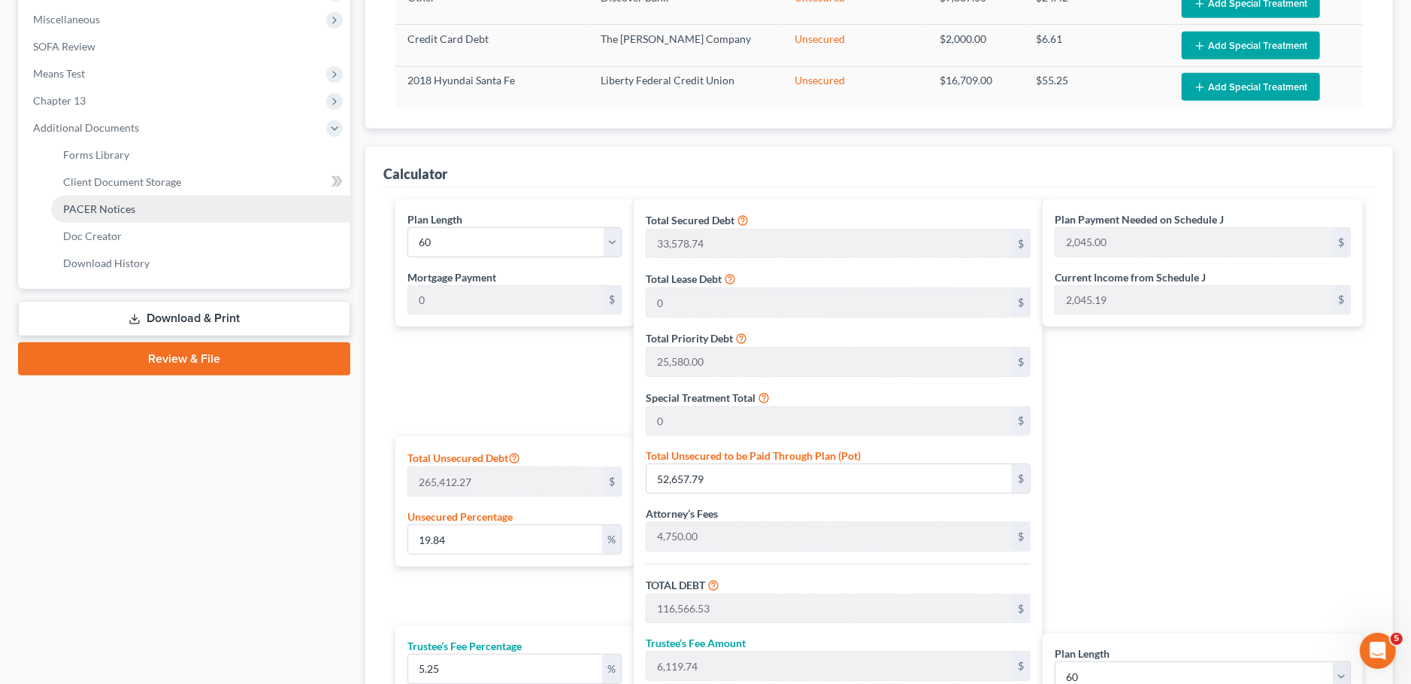
click at [135, 208] on link "PACER Notices" at bounding box center [200, 209] width 299 height 27
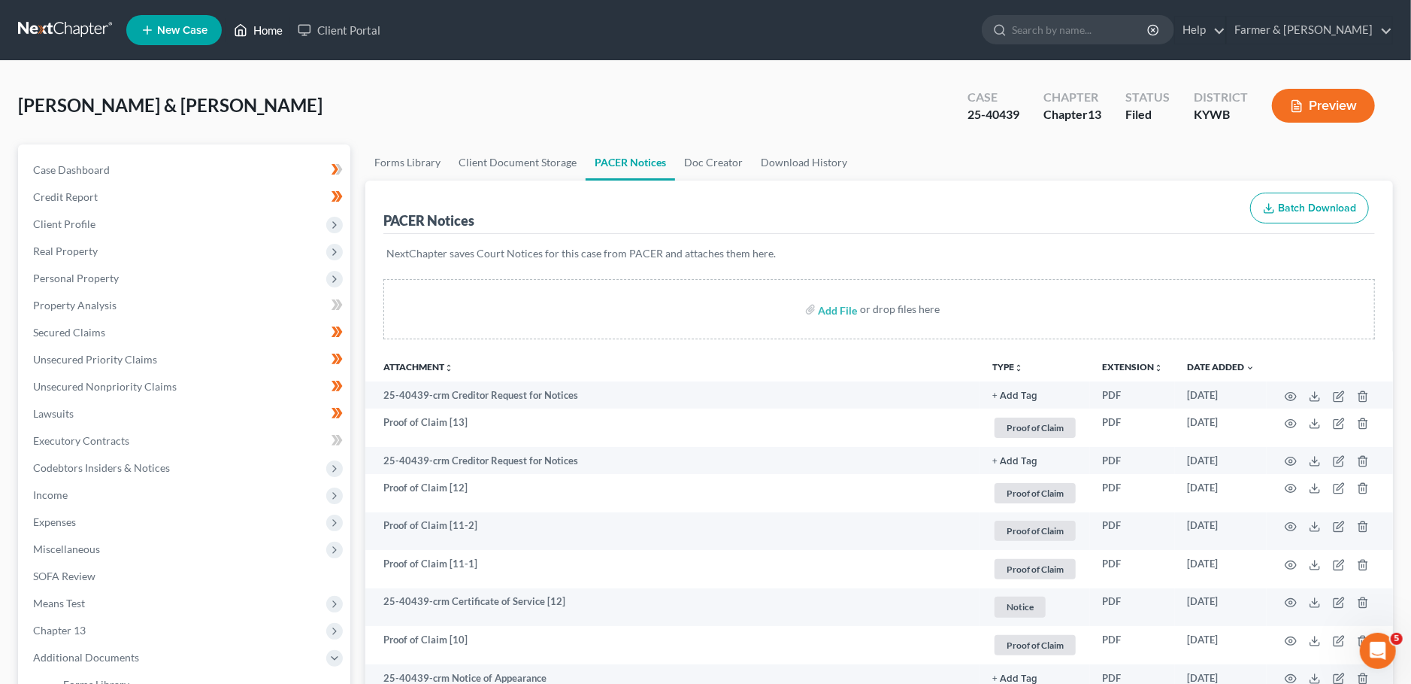
click at [272, 31] on link "Home" at bounding box center [258, 30] width 64 height 27
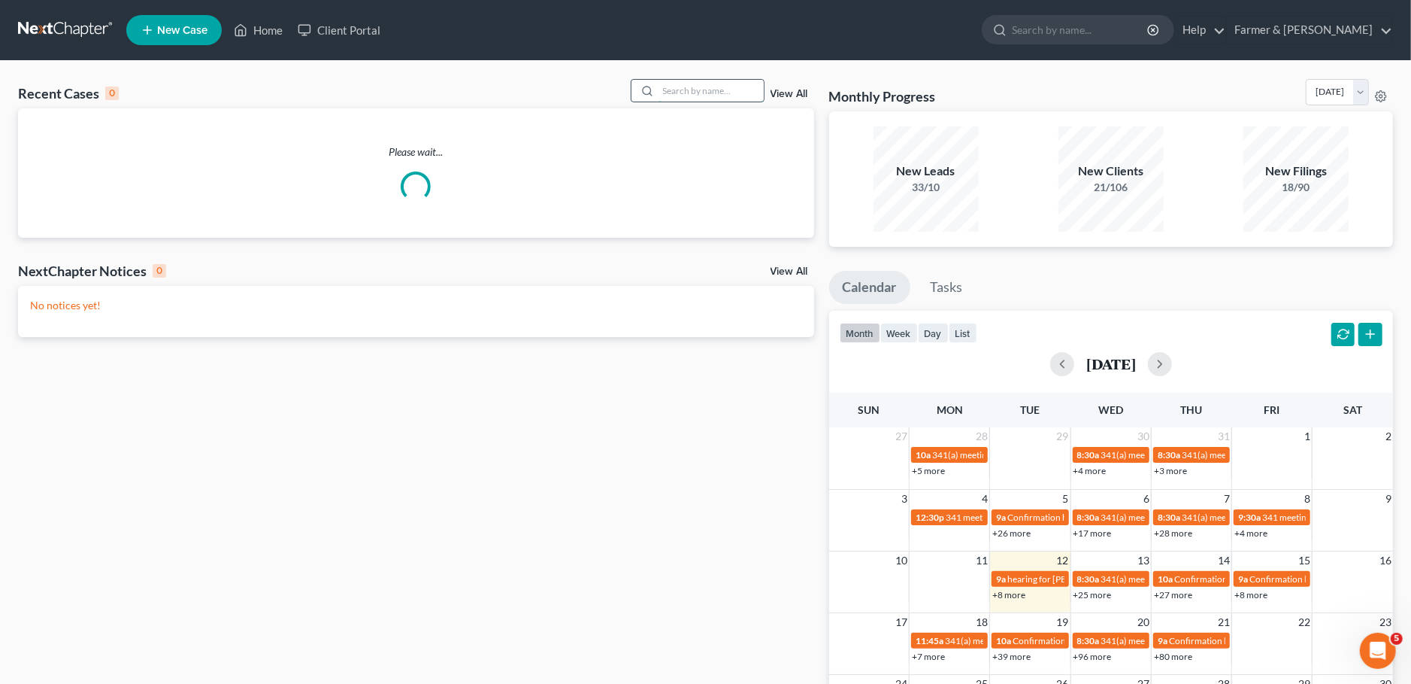
click at [744, 89] on input "search" at bounding box center [711, 91] width 105 height 22
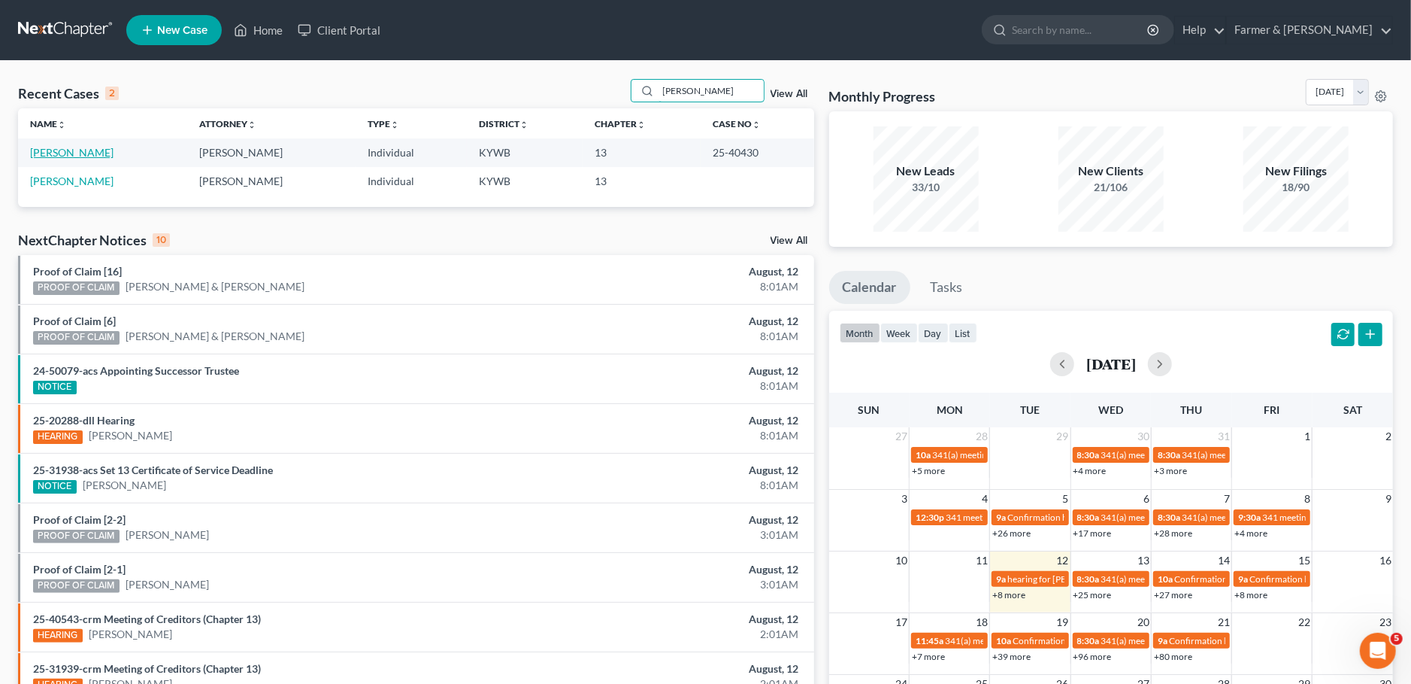
type input "GEORGE ROBERTS"
click at [73, 153] on link "[PERSON_NAME]" at bounding box center [71, 152] width 83 height 13
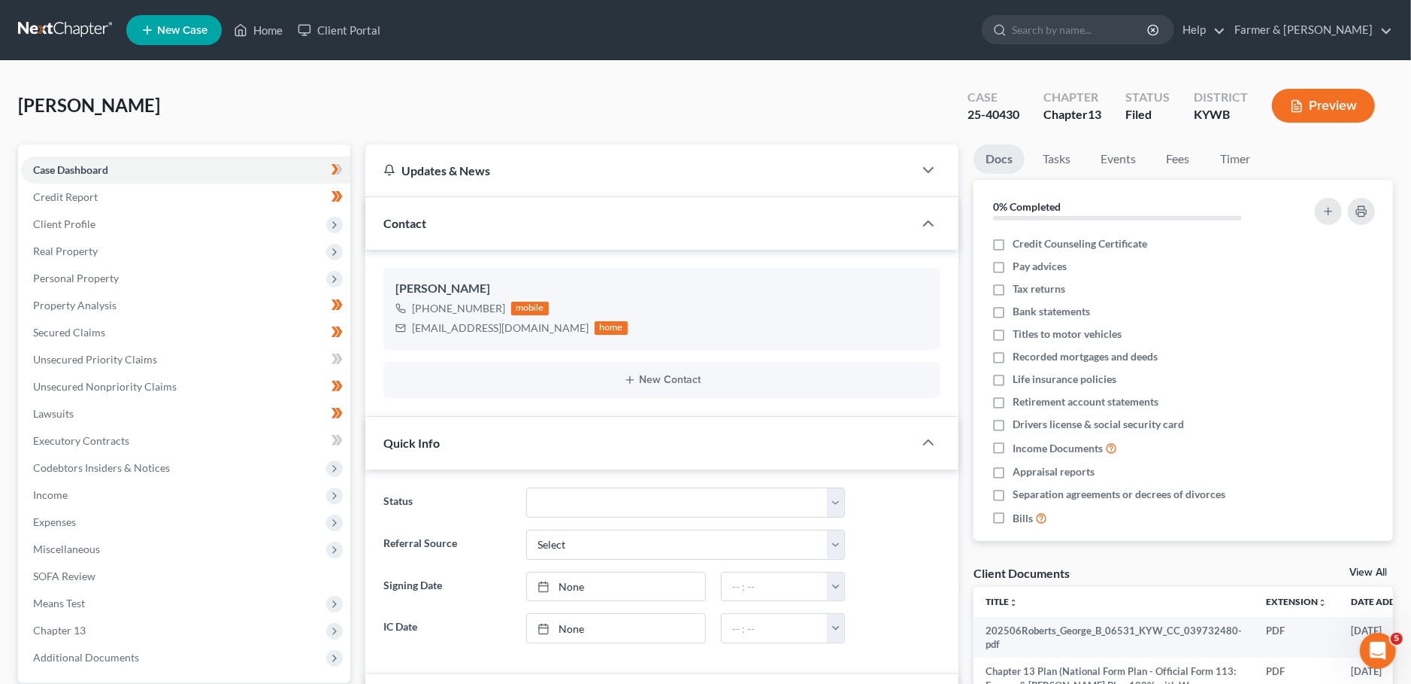
scroll to position [397, 0]
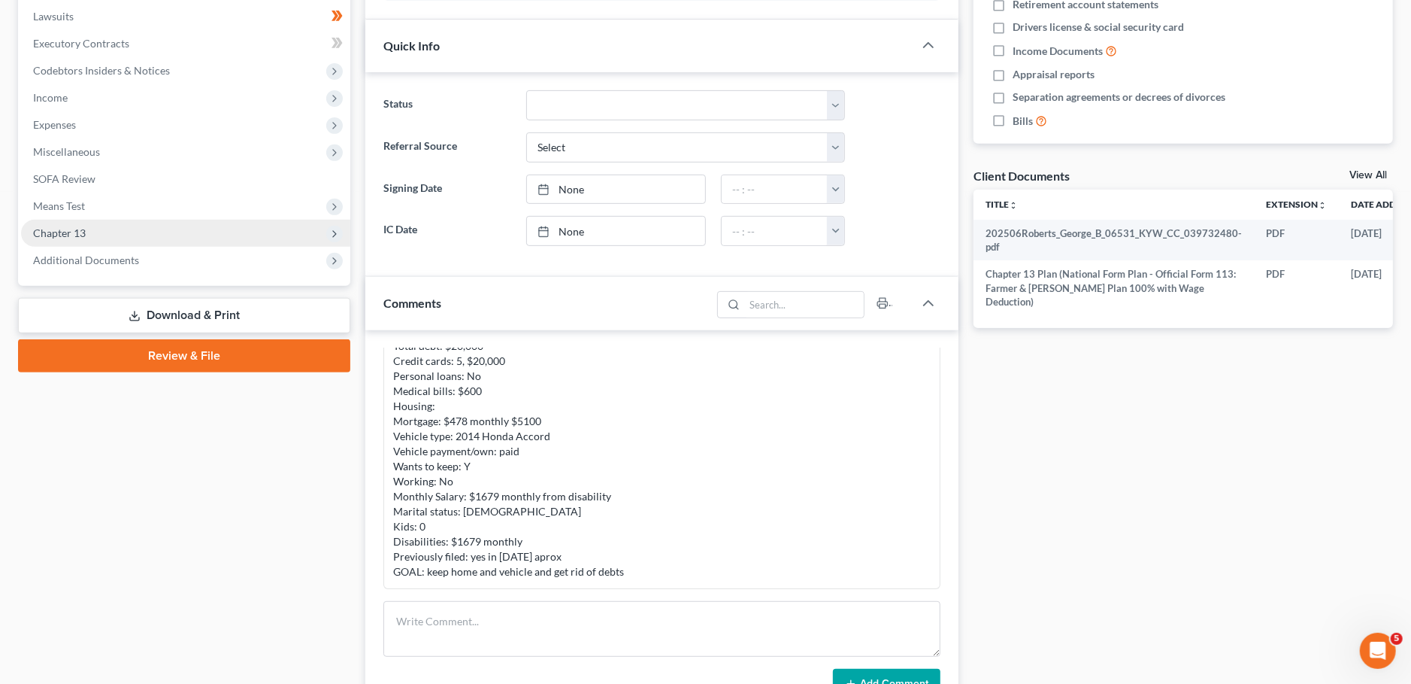
click at [80, 235] on span "Chapter 13" at bounding box center [59, 232] width 53 height 13
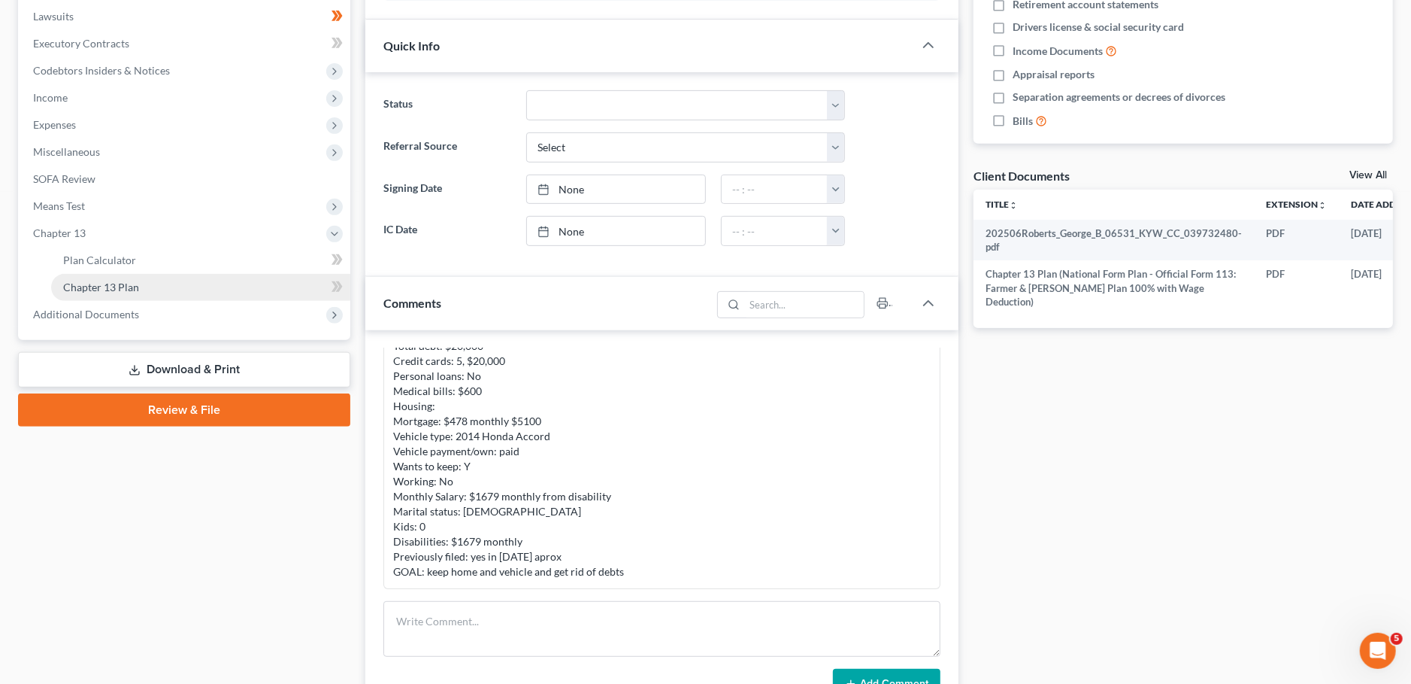
click at [88, 291] on span "Chapter 13 Plan" at bounding box center [101, 286] width 76 height 13
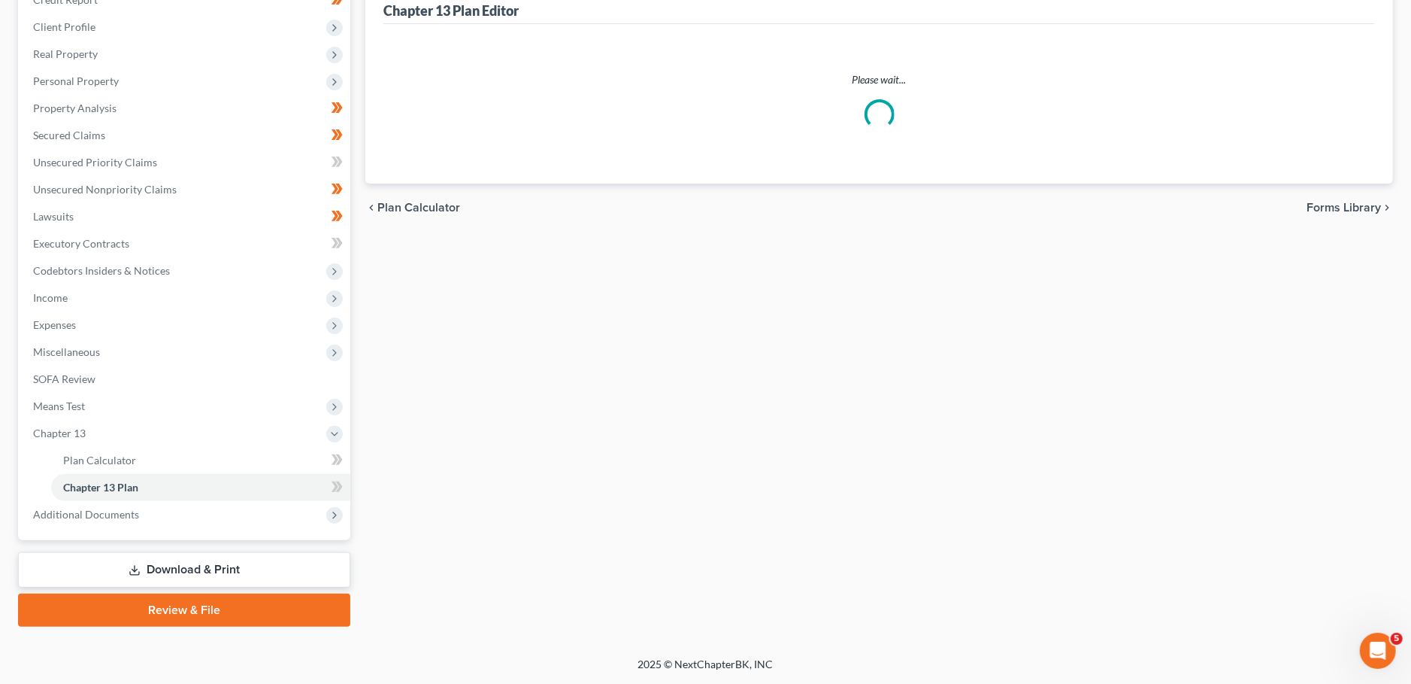
scroll to position [195, 0]
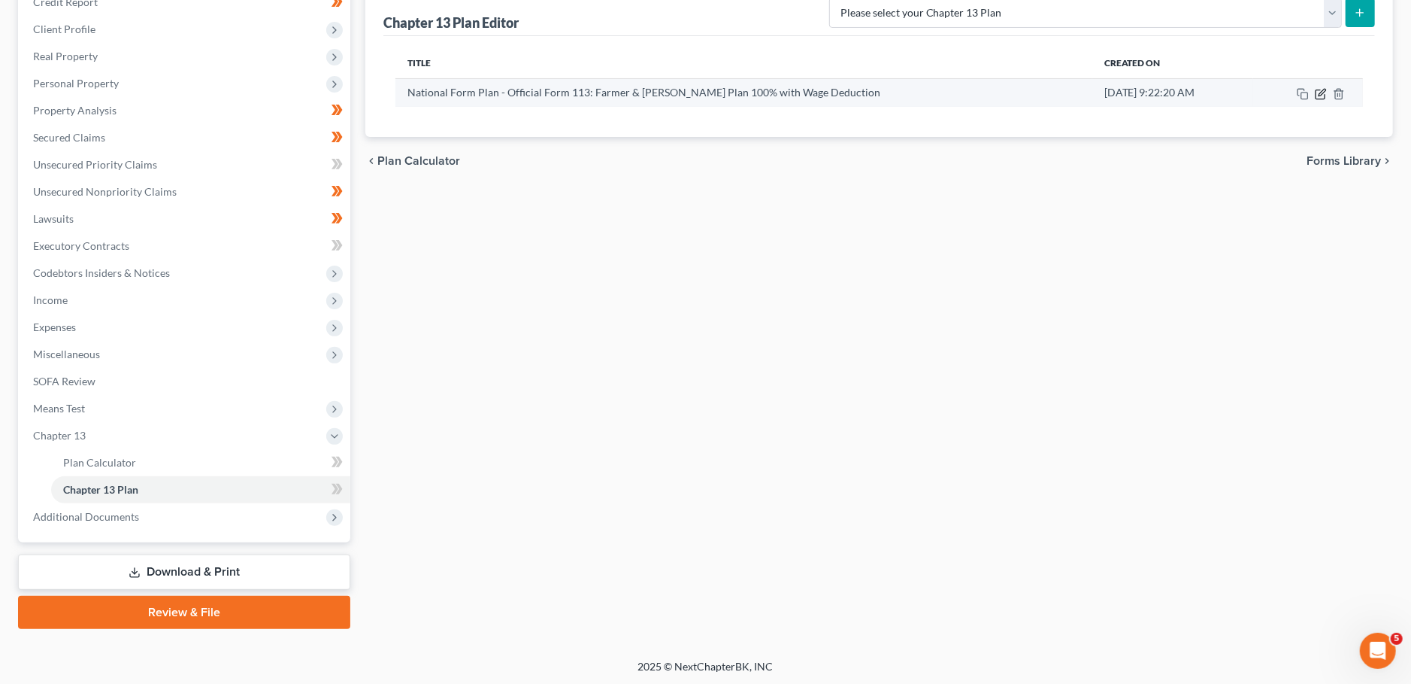
click at [1320, 90] on icon "button" at bounding box center [1321, 94] width 12 height 12
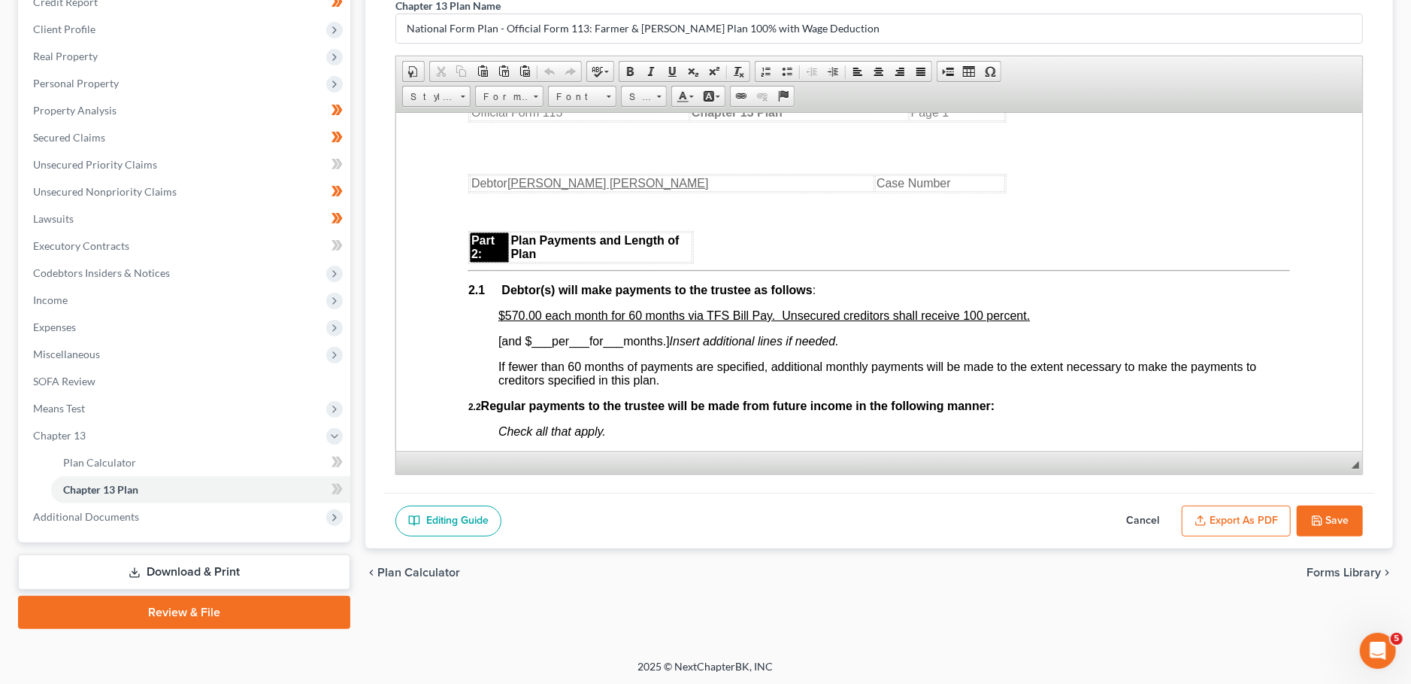
scroll to position [926, 0]
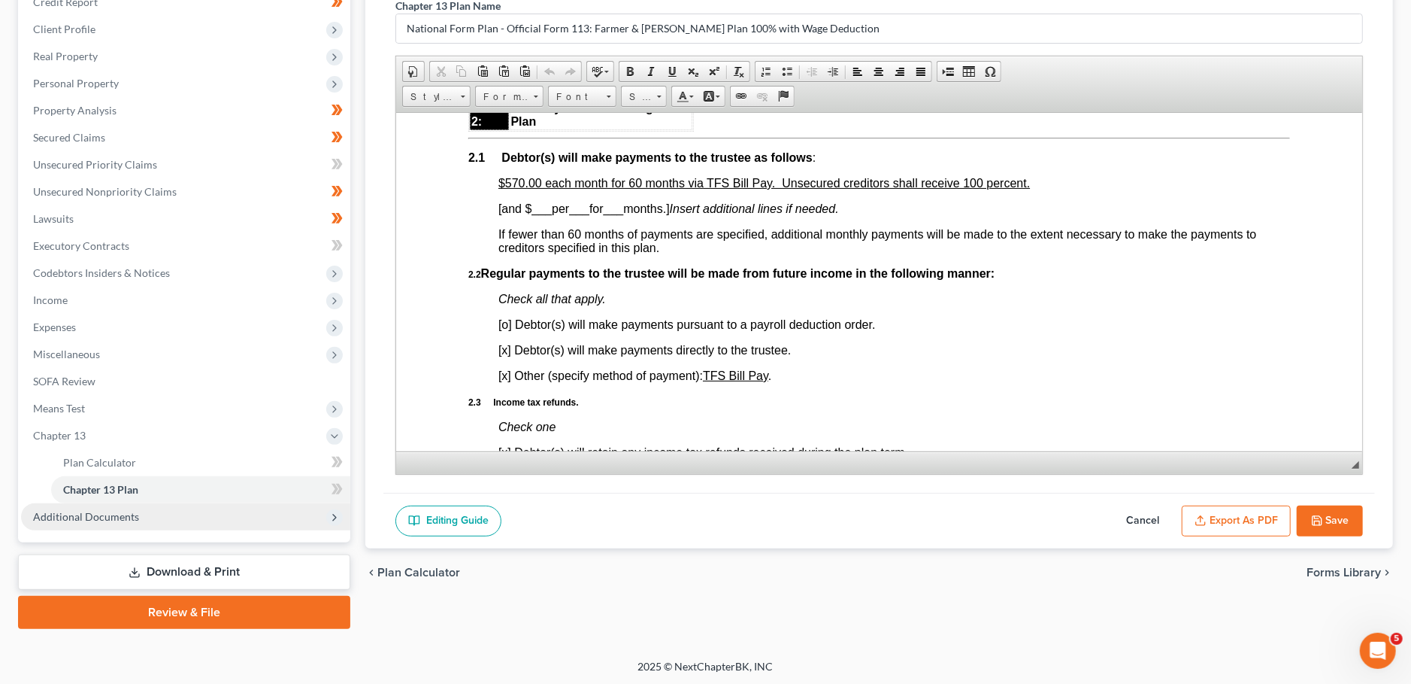
click at [106, 512] on span "Additional Documents" at bounding box center [86, 516] width 106 height 13
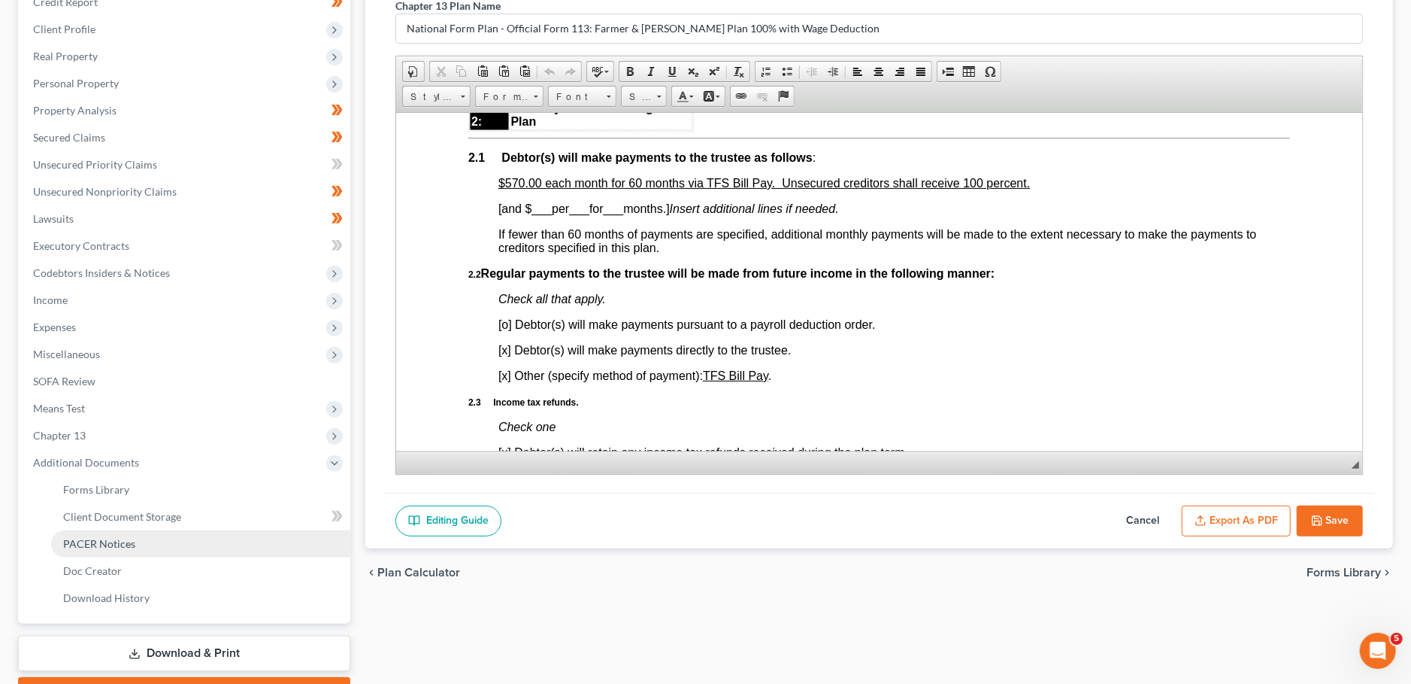
click at [117, 535] on link "PACER Notices" at bounding box center [200, 543] width 299 height 27
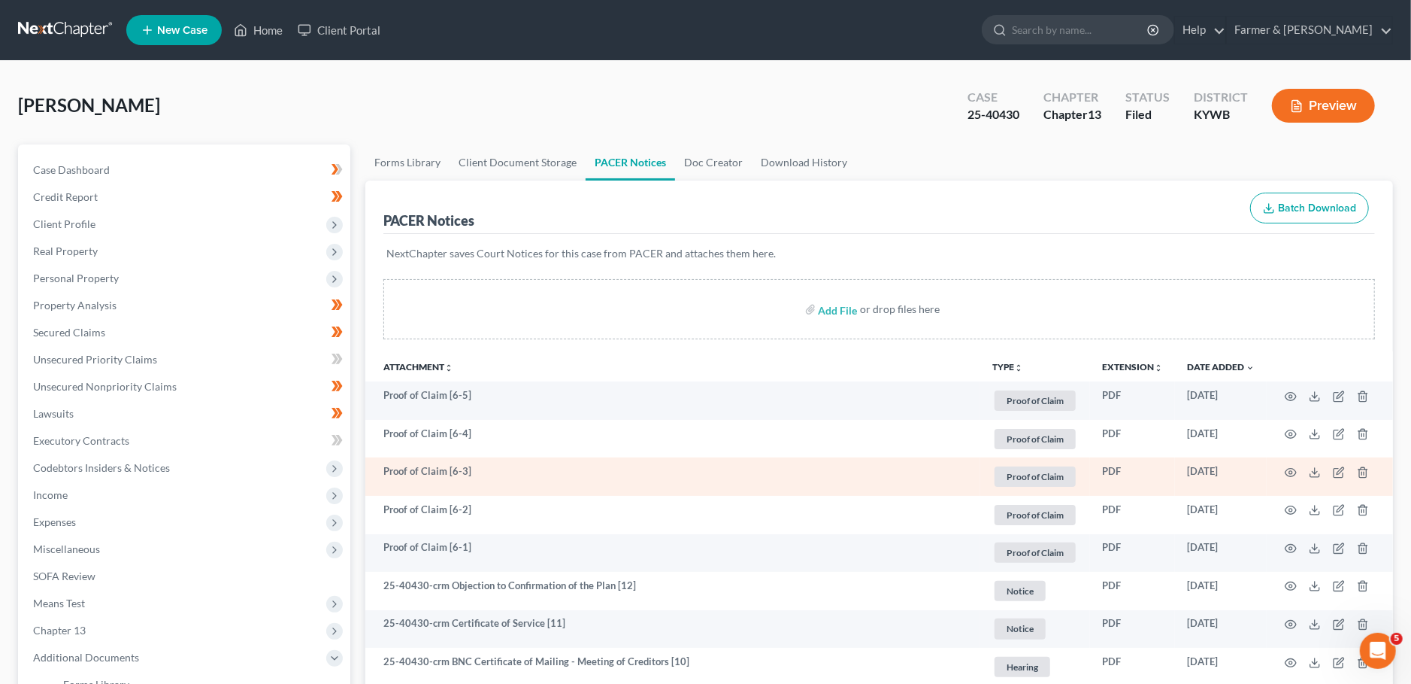
scroll to position [265, 0]
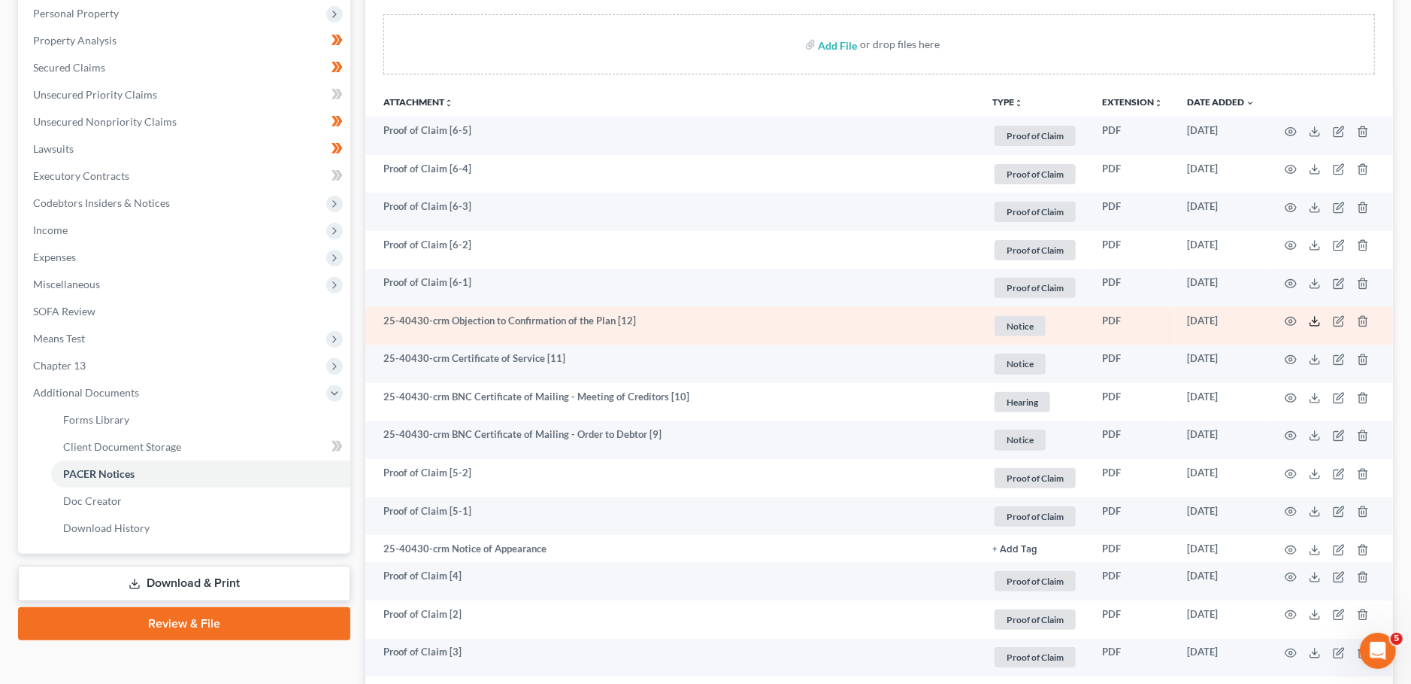
click at [1321, 323] on icon at bounding box center [1315, 321] width 12 height 12
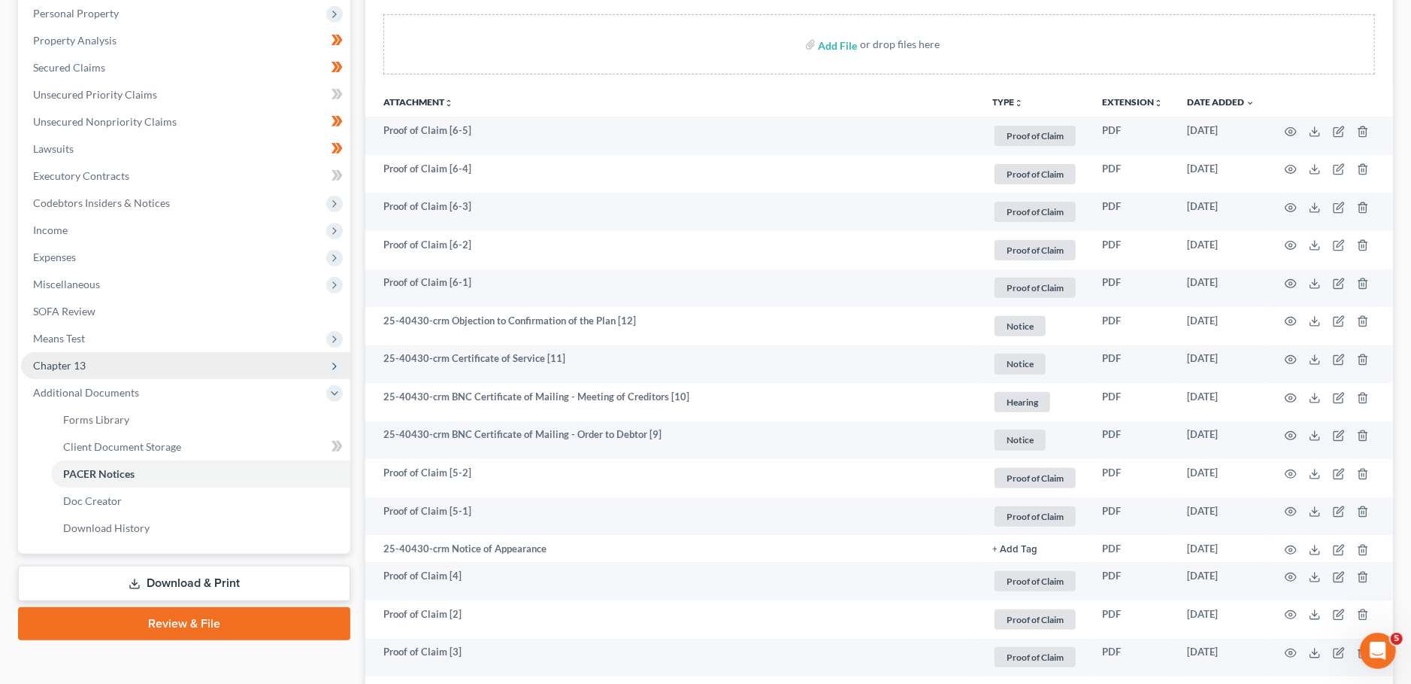
click at [152, 363] on span "Chapter 13" at bounding box center [185, 365] width 329 height 27
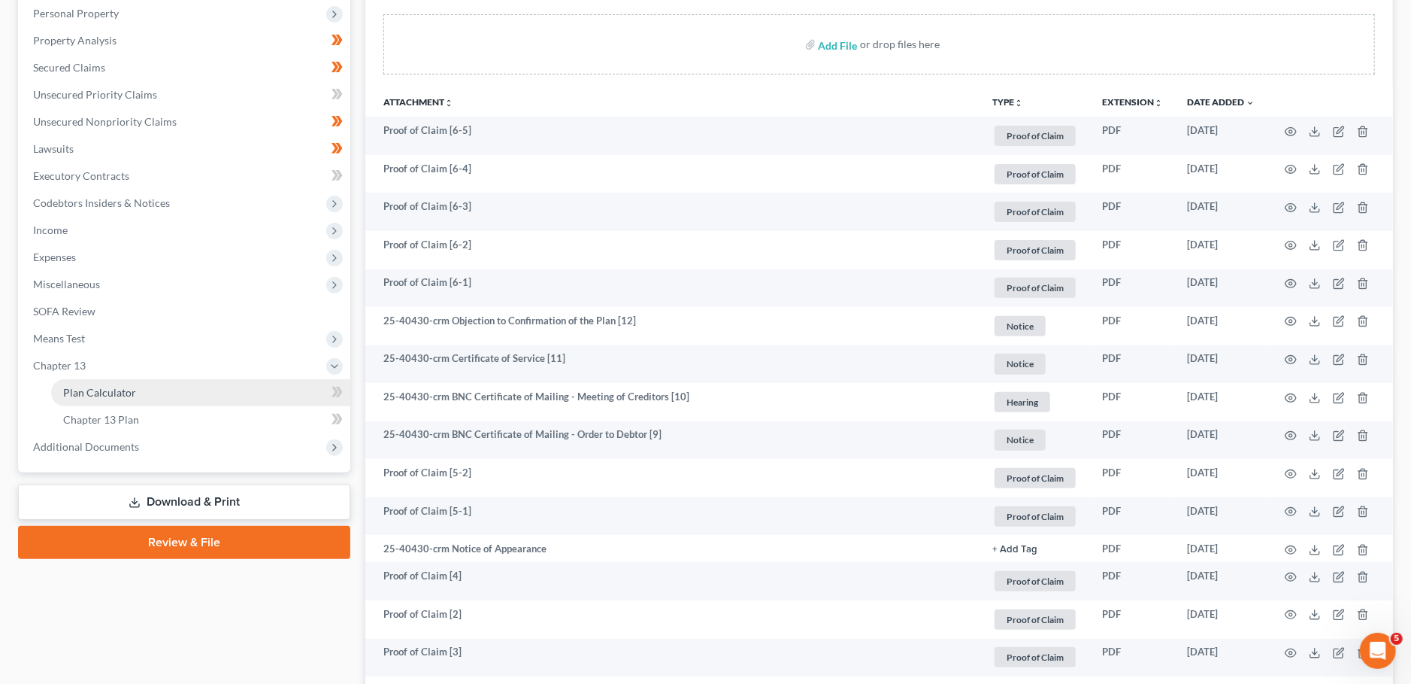
click at [140, 391] on link "Plan Calculator" at bounding box center [200, 392] width 299 height 27
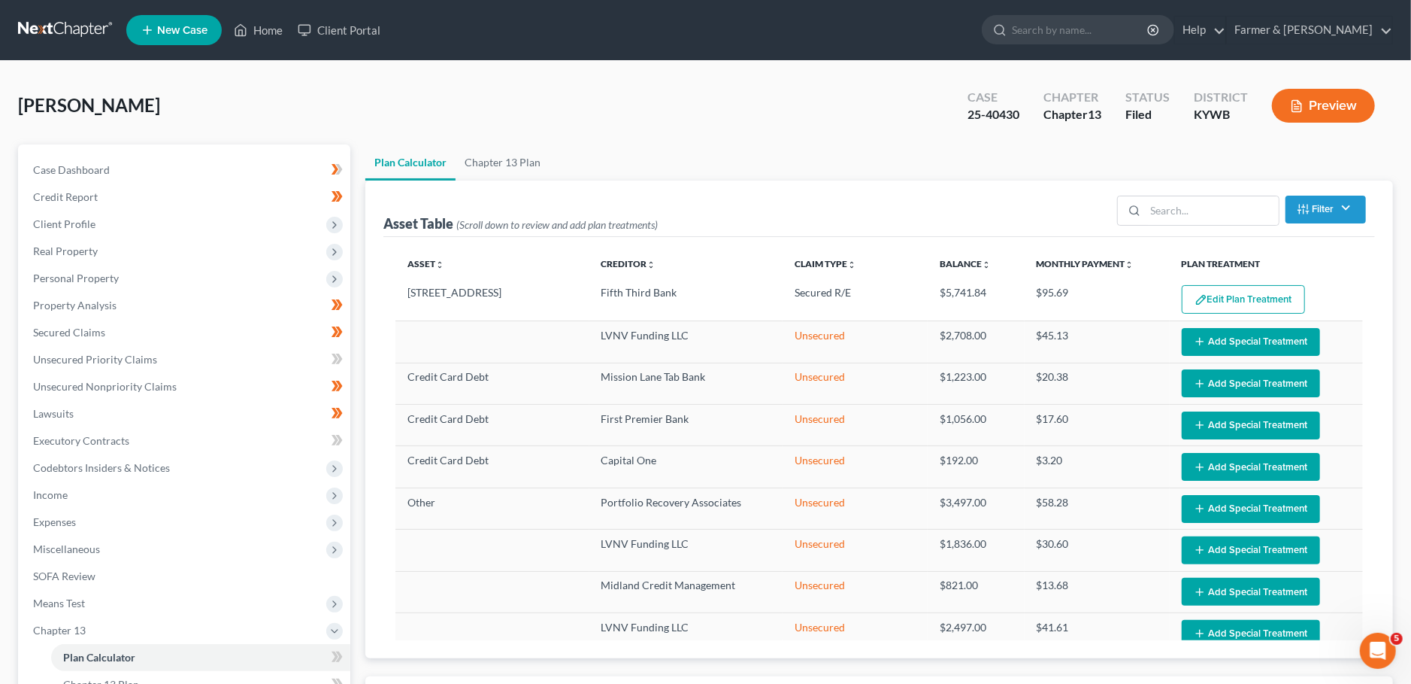
select select "59"
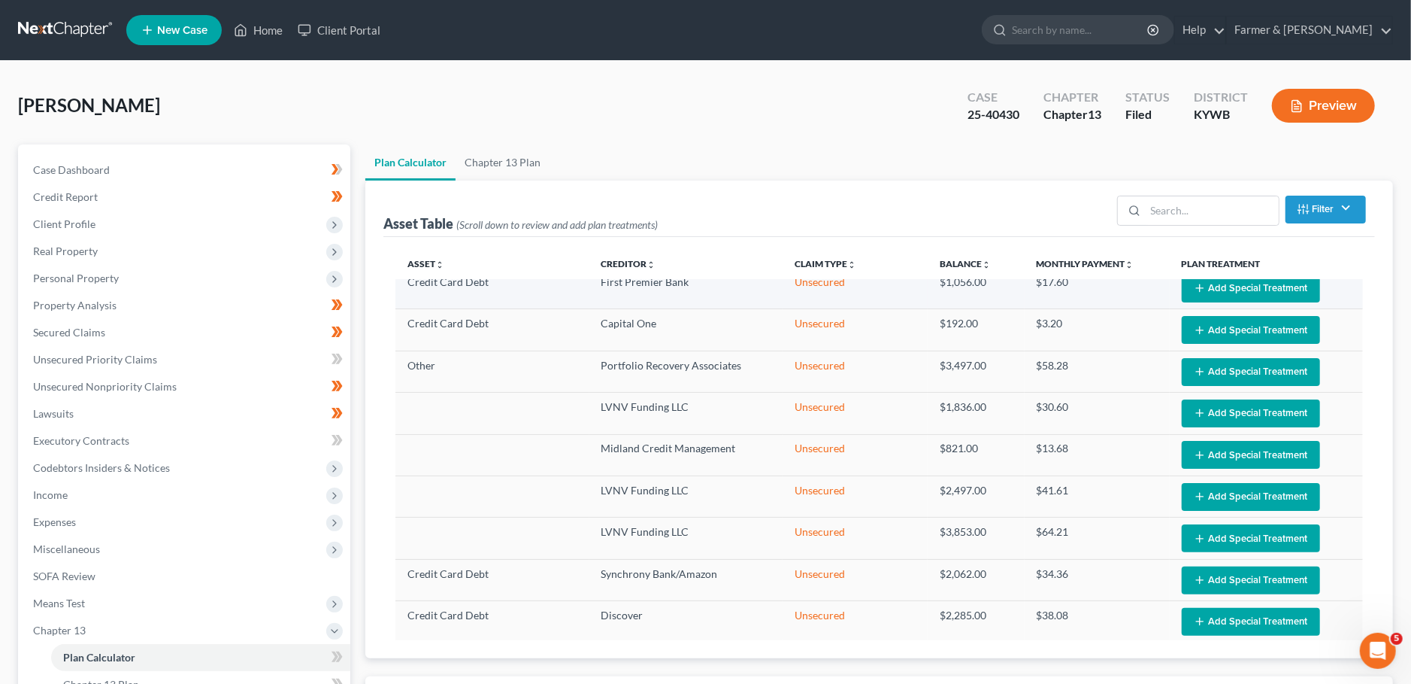
scroll to position [149, 0]
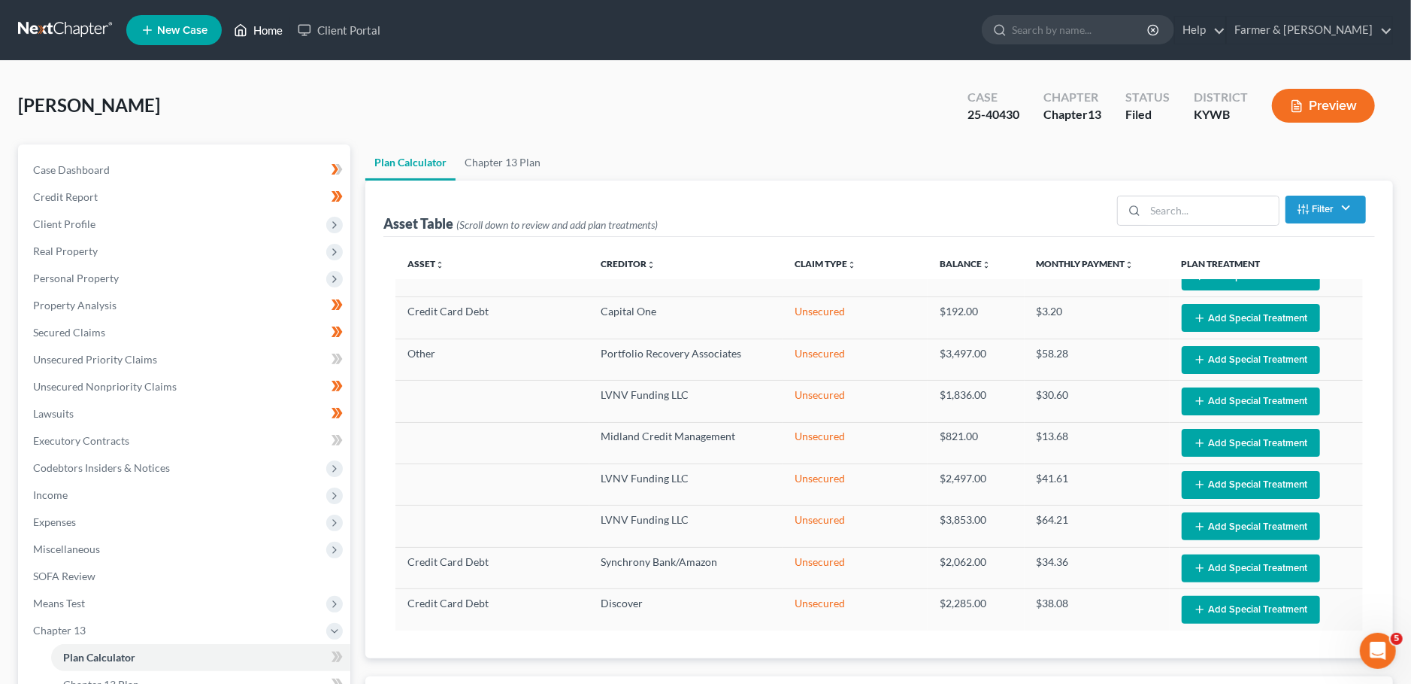
click at [249, 26] on link "Home" at bounding box center [258, 30] width 64 height 27
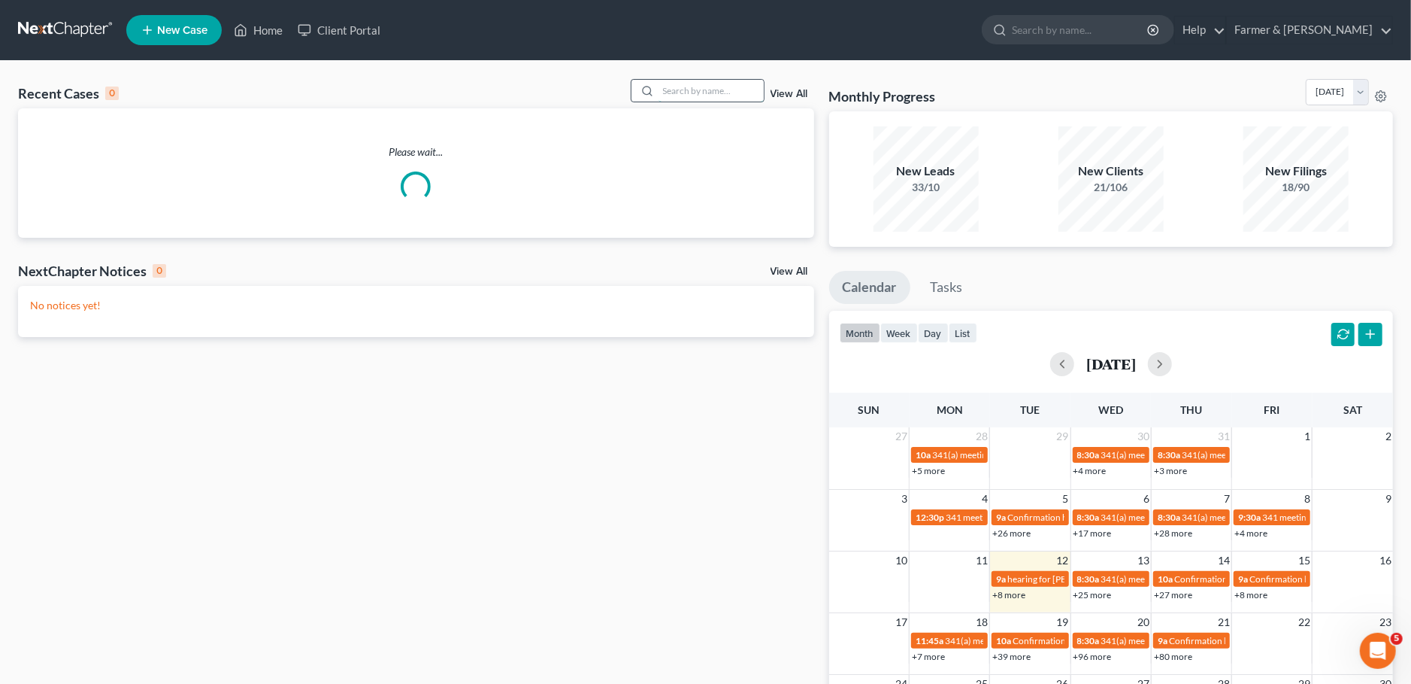
click at [689, 96] on input "search" at bounding box center [711, 91] width 105 height 22
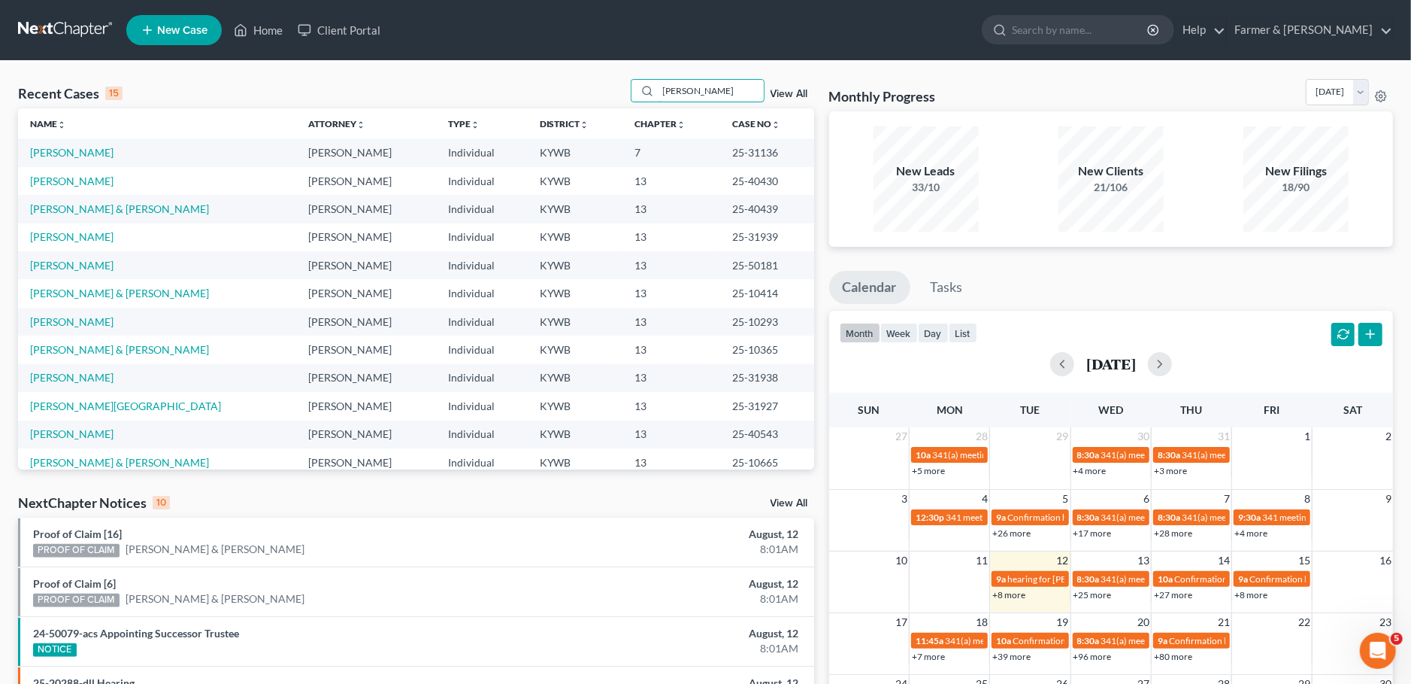
type input "JONATHAN POWELL"
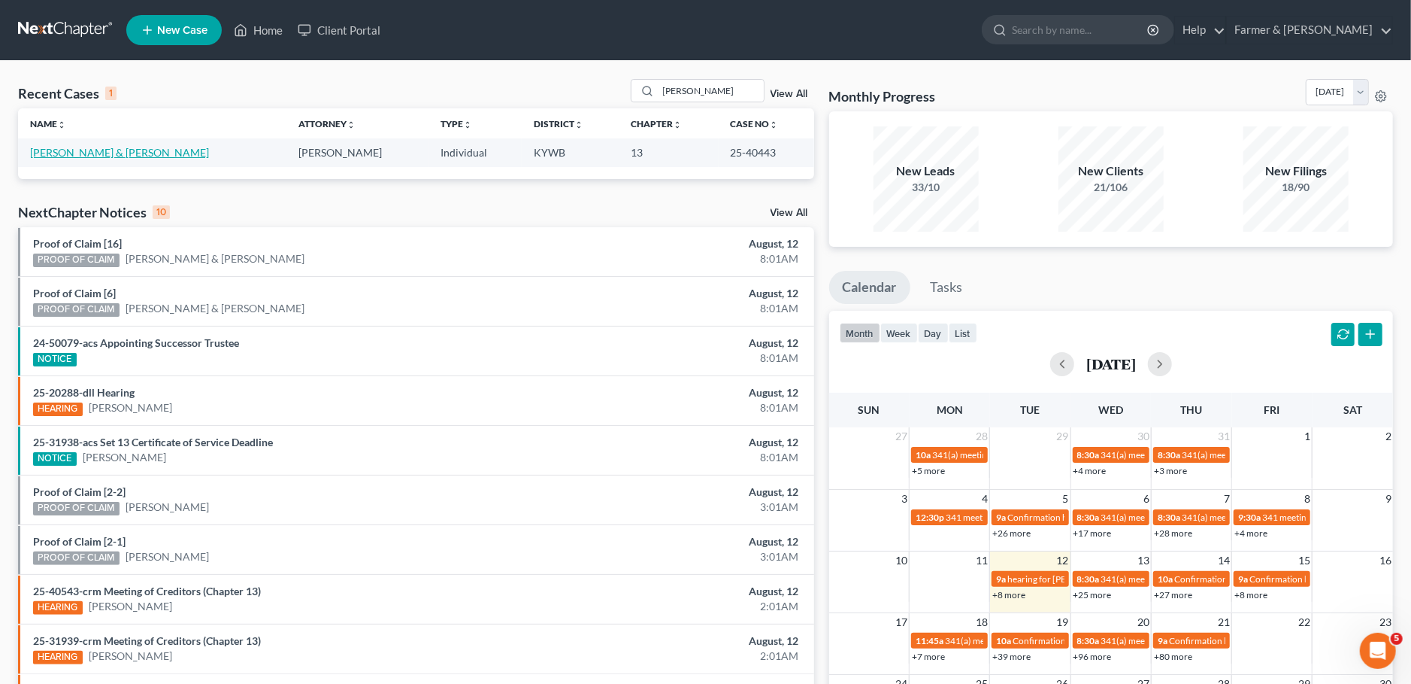
click at [87, 156] on link "[PERSON_NAME] & [PERSON_NAME]" at bounding box center [119, 152] width 179 height 13
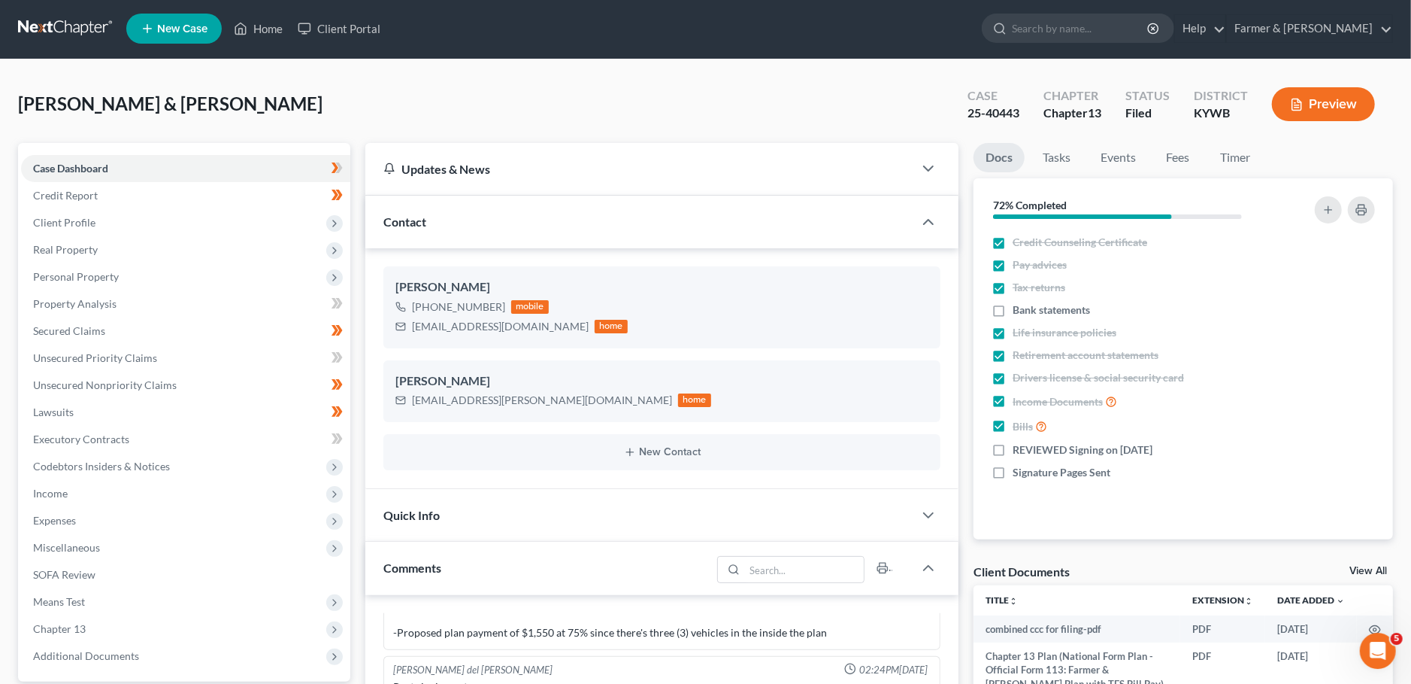
scroll to position [397, 0]
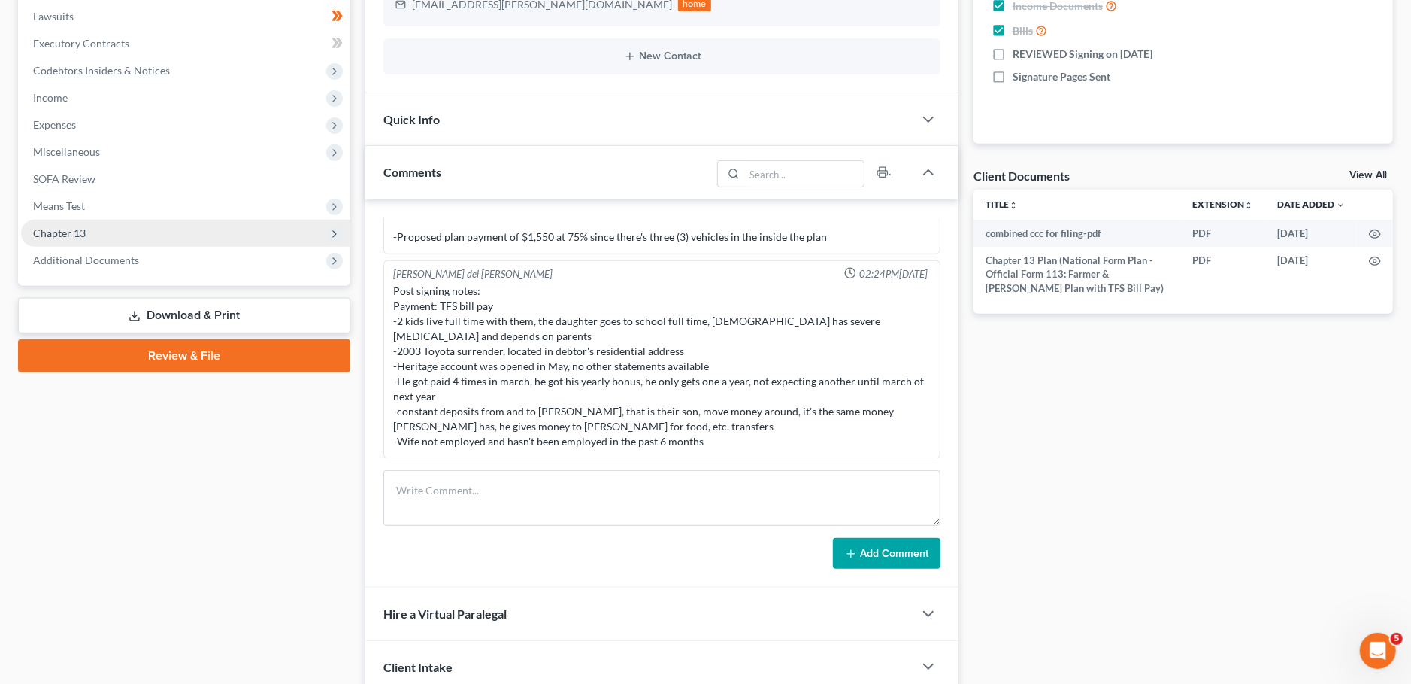
click at [125, 234] on span "Chapter 13" at bounding box center [185, 233] width 329 height 27
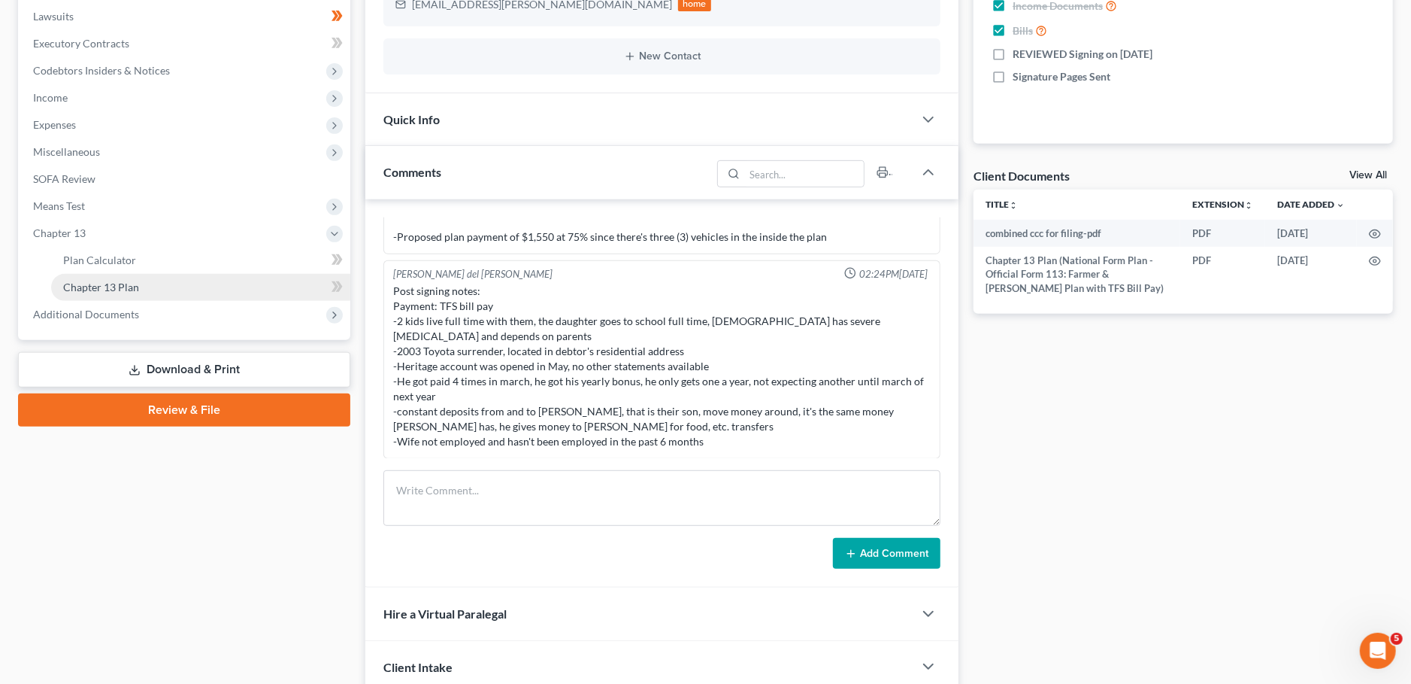
click at [139, 287] on link "Chapter 13 Plan" at bounding box center [200, 287] width 299 height 27
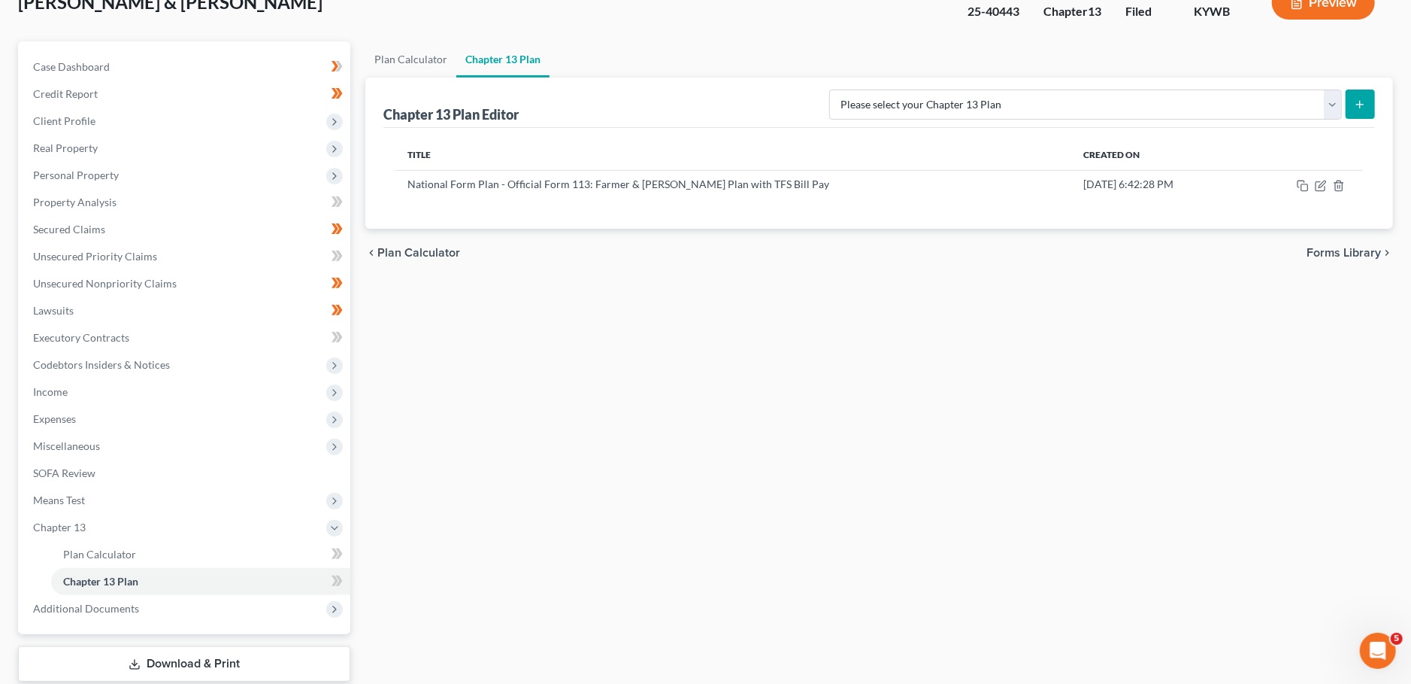
scroll to position [62, 0]
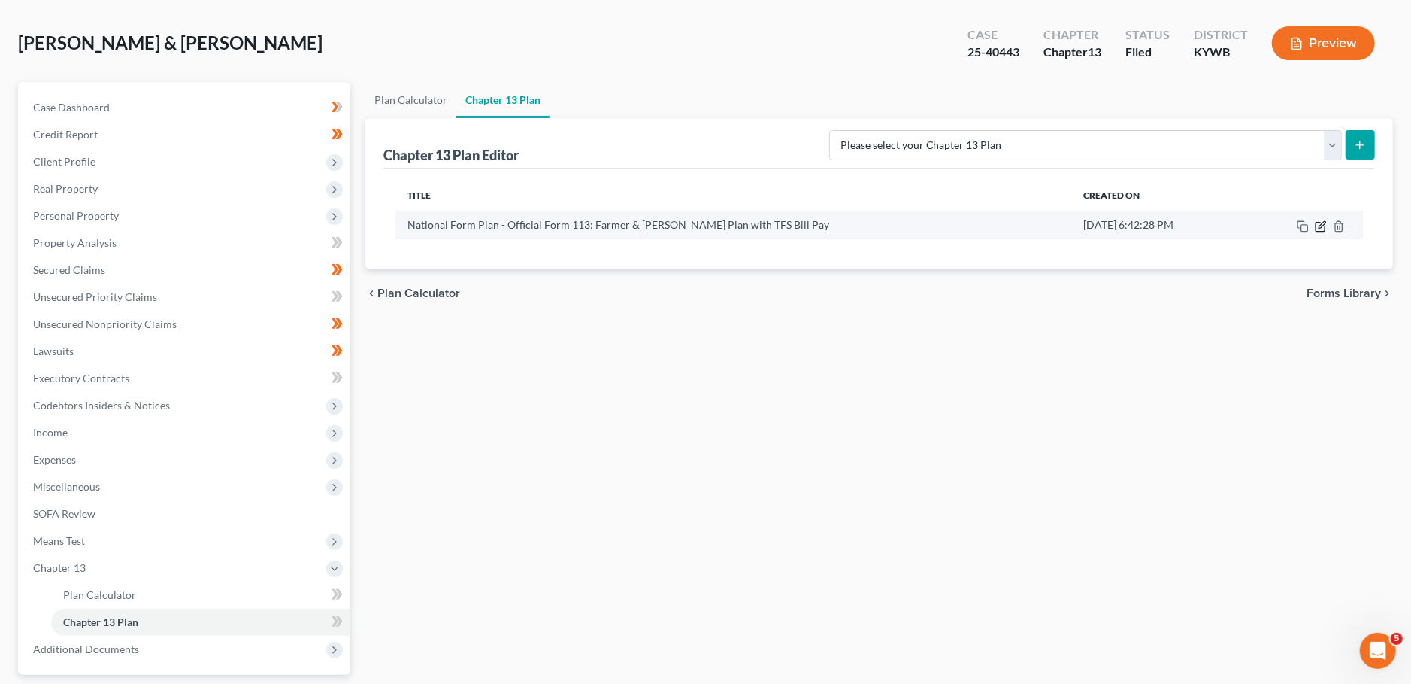
click at [1320, 225] on icon "button" at bounding box center [1322, 224] width 7 height 7
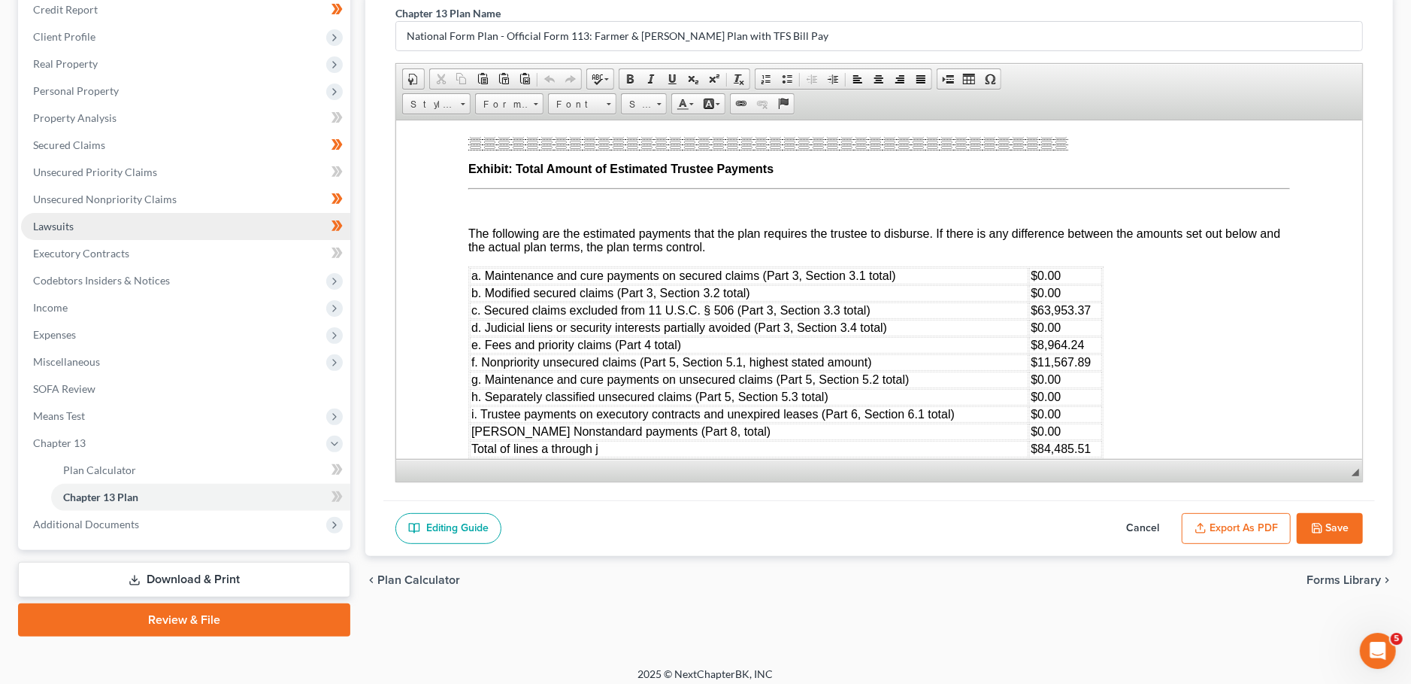
scroll to position [195, 0]
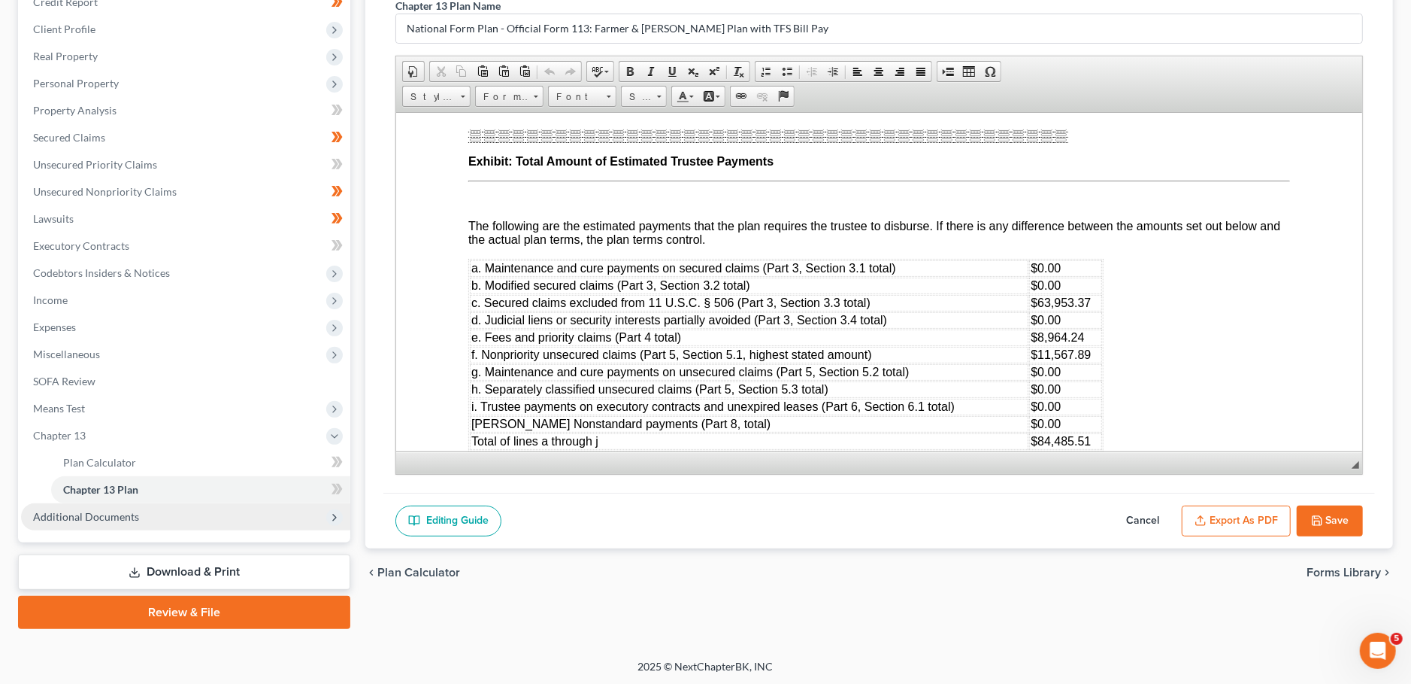
click at [122, 521] on span "Additional Documents" at bounding box center [86, 516] width 106 height 13
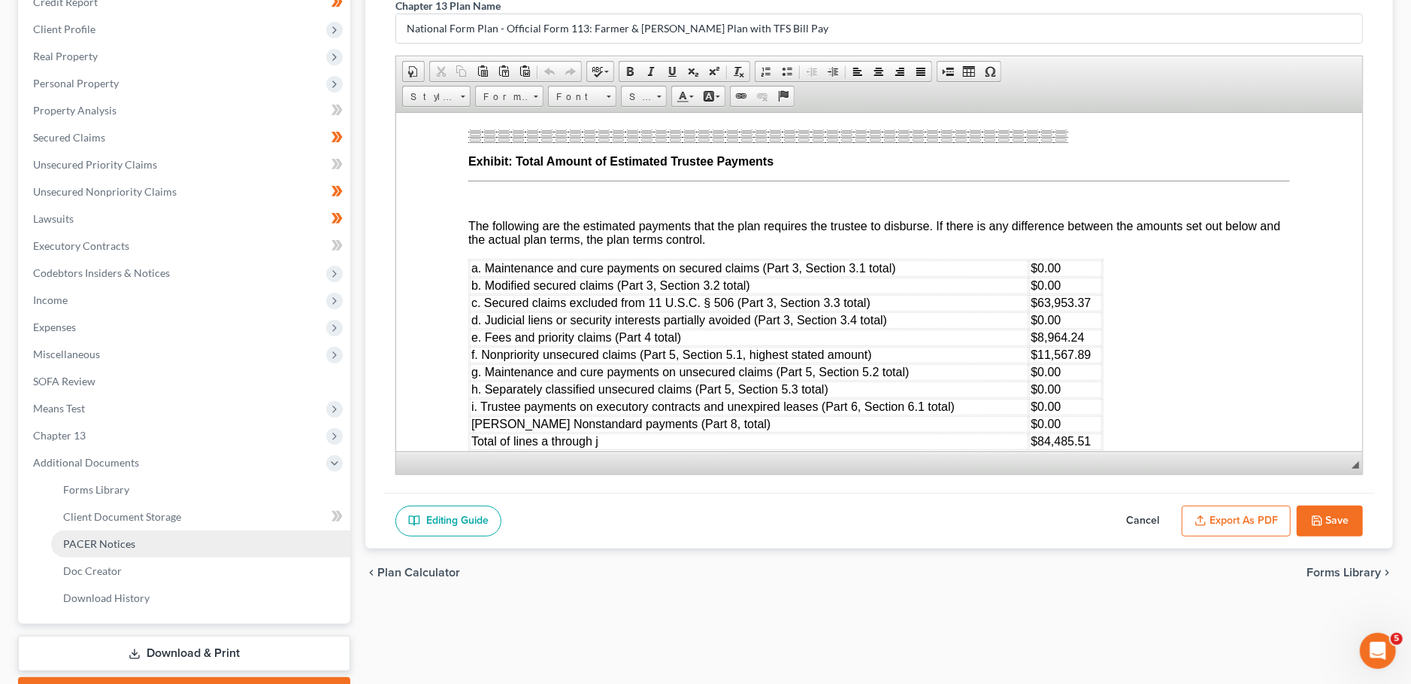
click at [109, 544] on span "PACER Notices" at bounding box center [99, 543] width 72 height 13
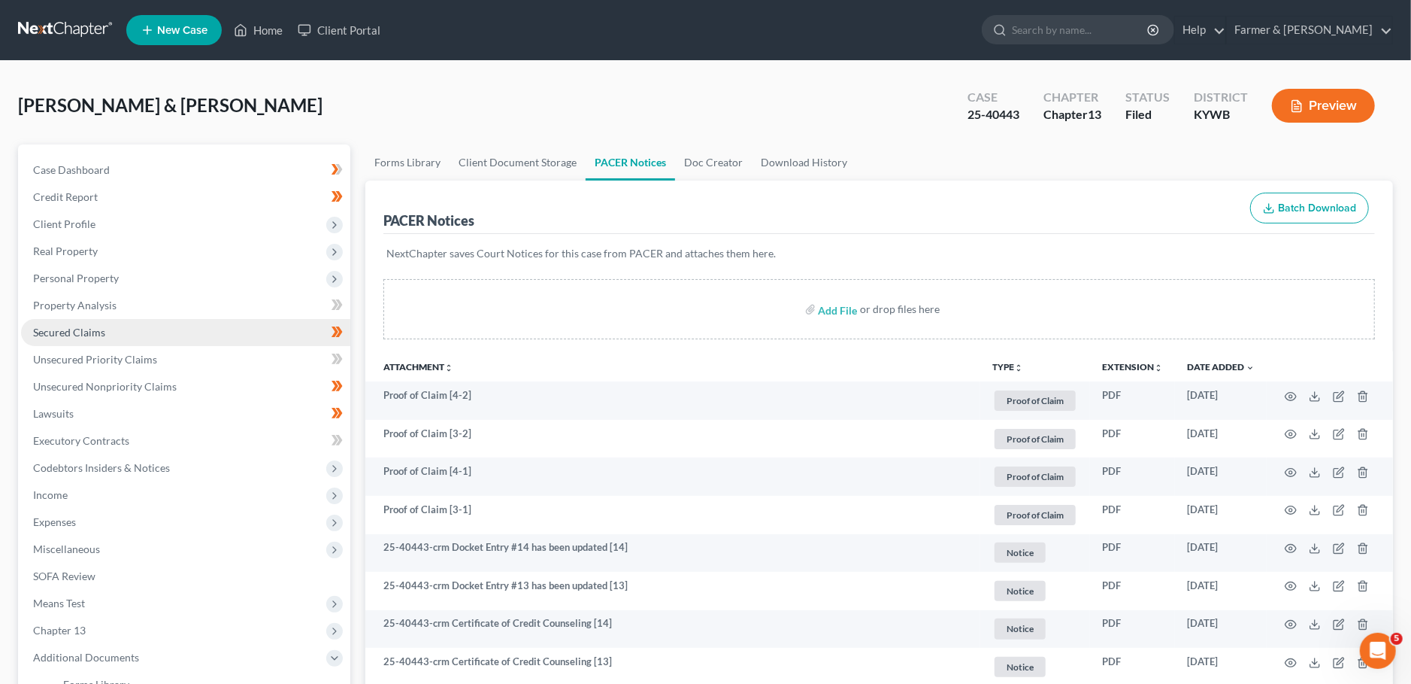
click at [79, 338] on link "Secured Claims" at bounding box center [185, 332] width 329 height 27
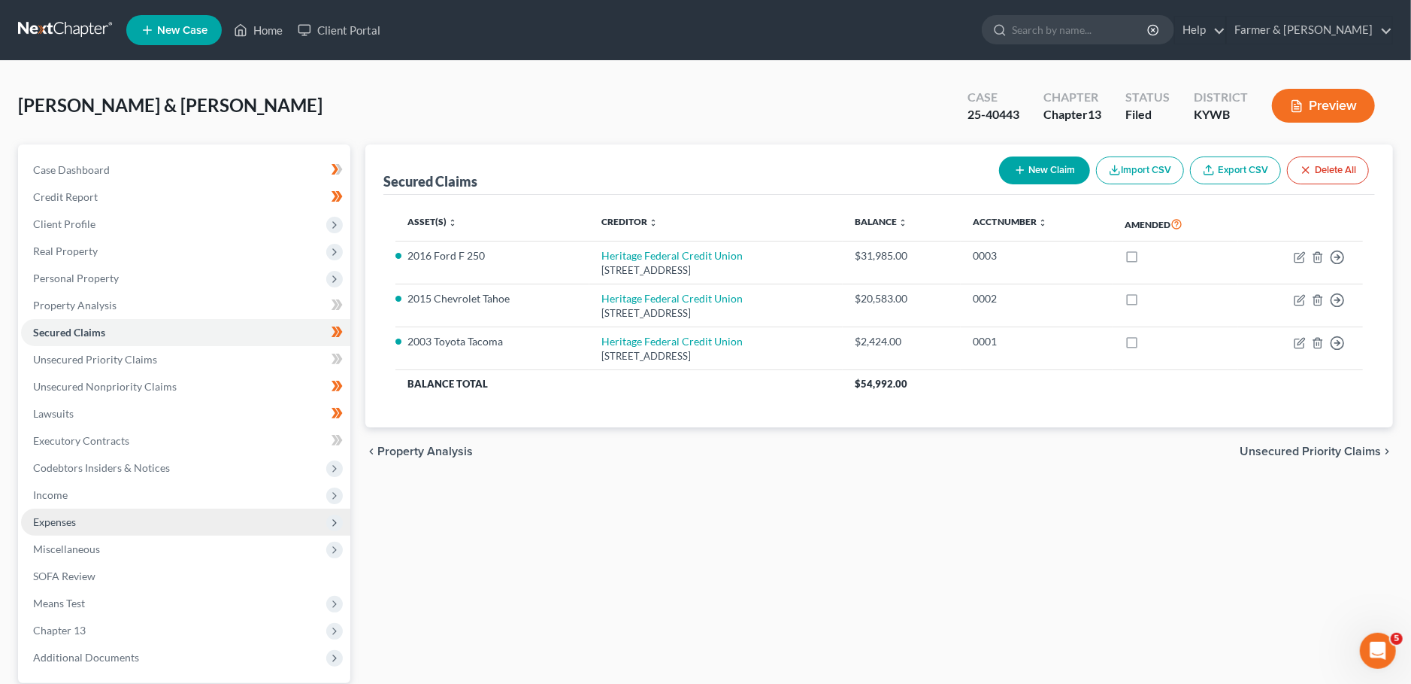
scroll to position [141, 0]
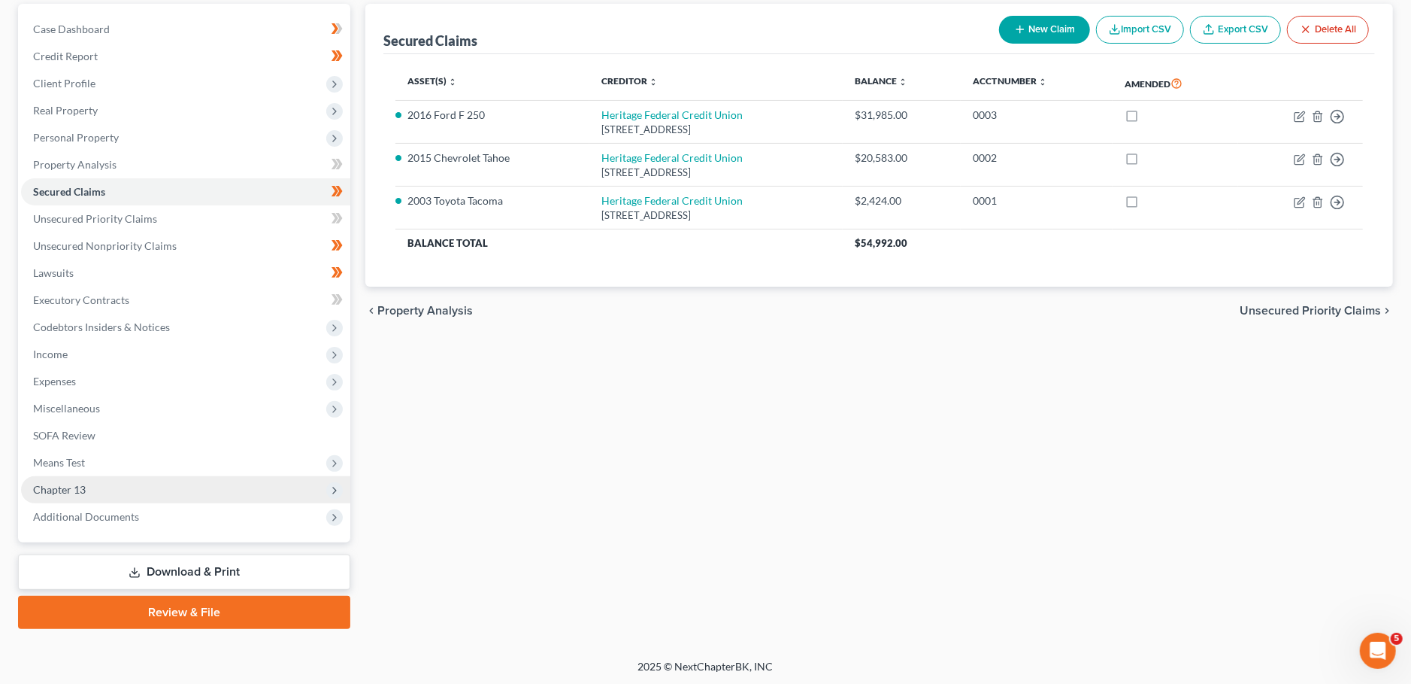
click at [126, 489] on span "Chapter 13" at bounding box center [185, 489] width 329 height 27
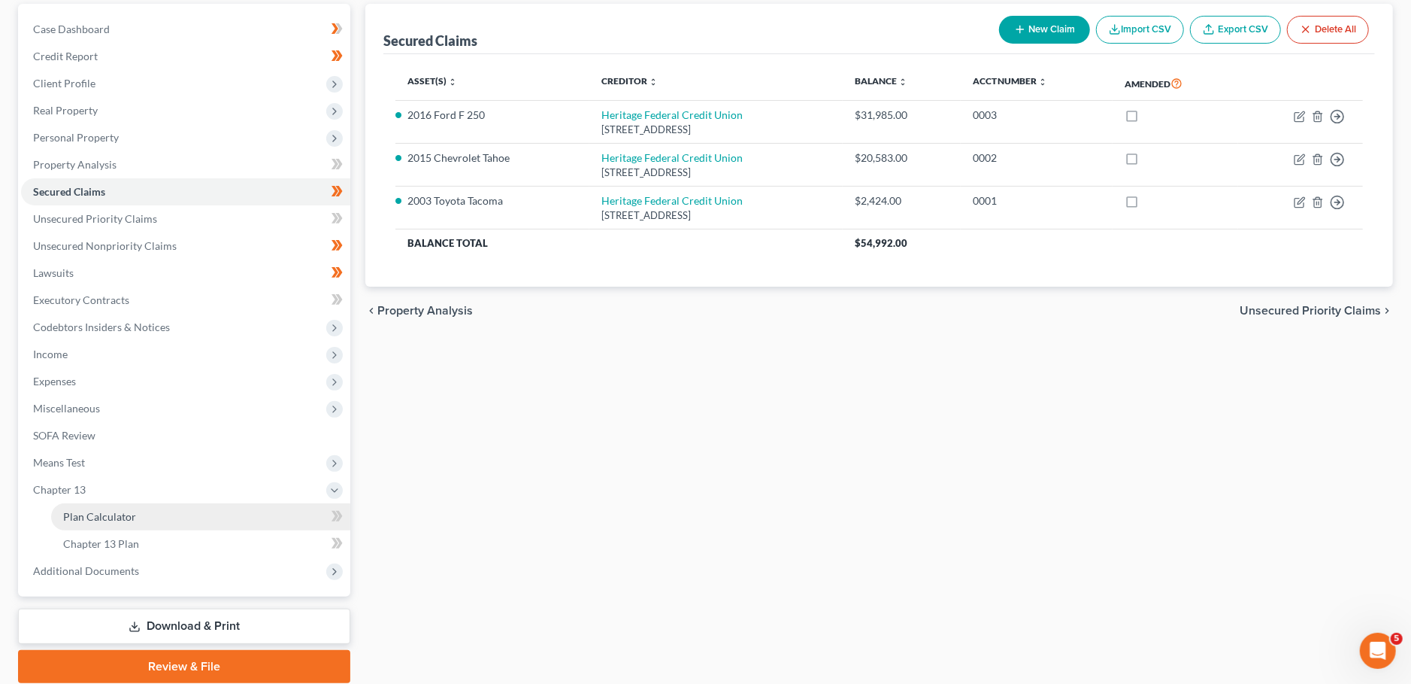
drag, startPoint x: 127, startPoint y: 521, endPoint x: 135, endPoint y: 516, distance: 9.8
click at [128, 520] on span "Plan Calculator" at bounding box center [99, 516] width 73 height 13
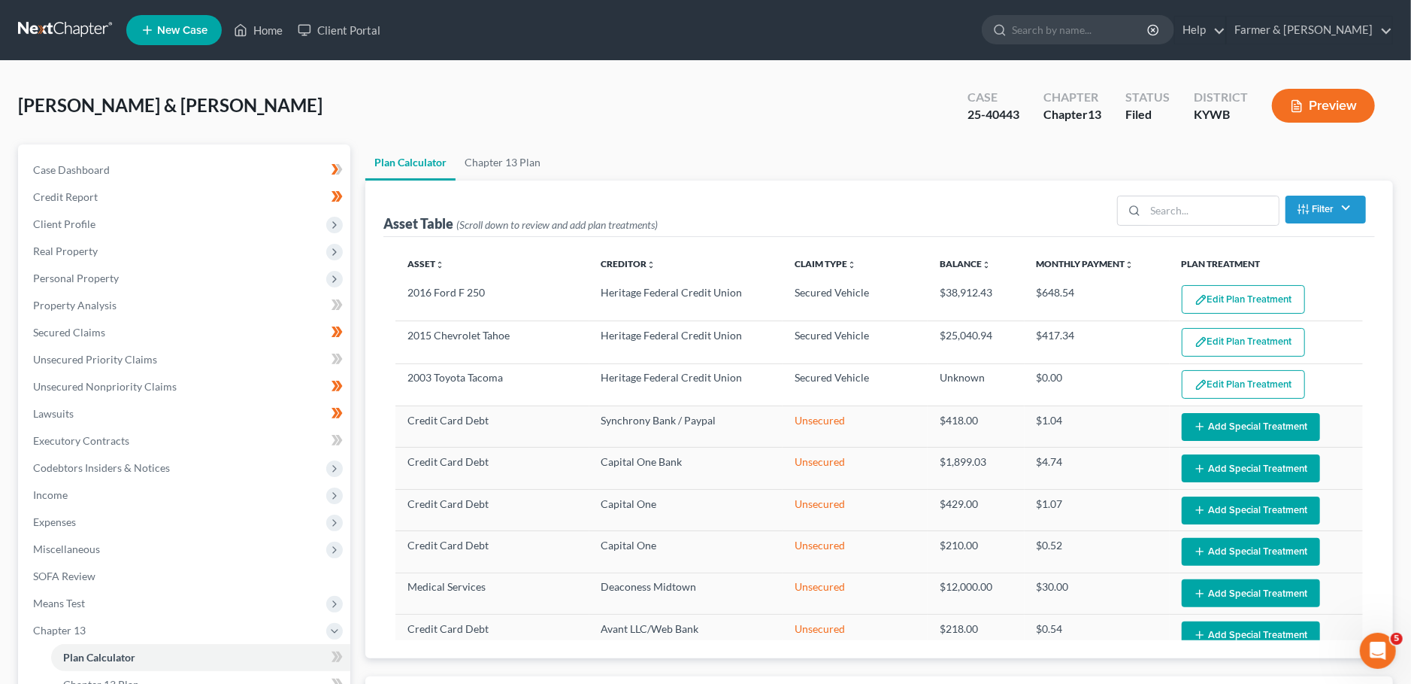
select select "59"
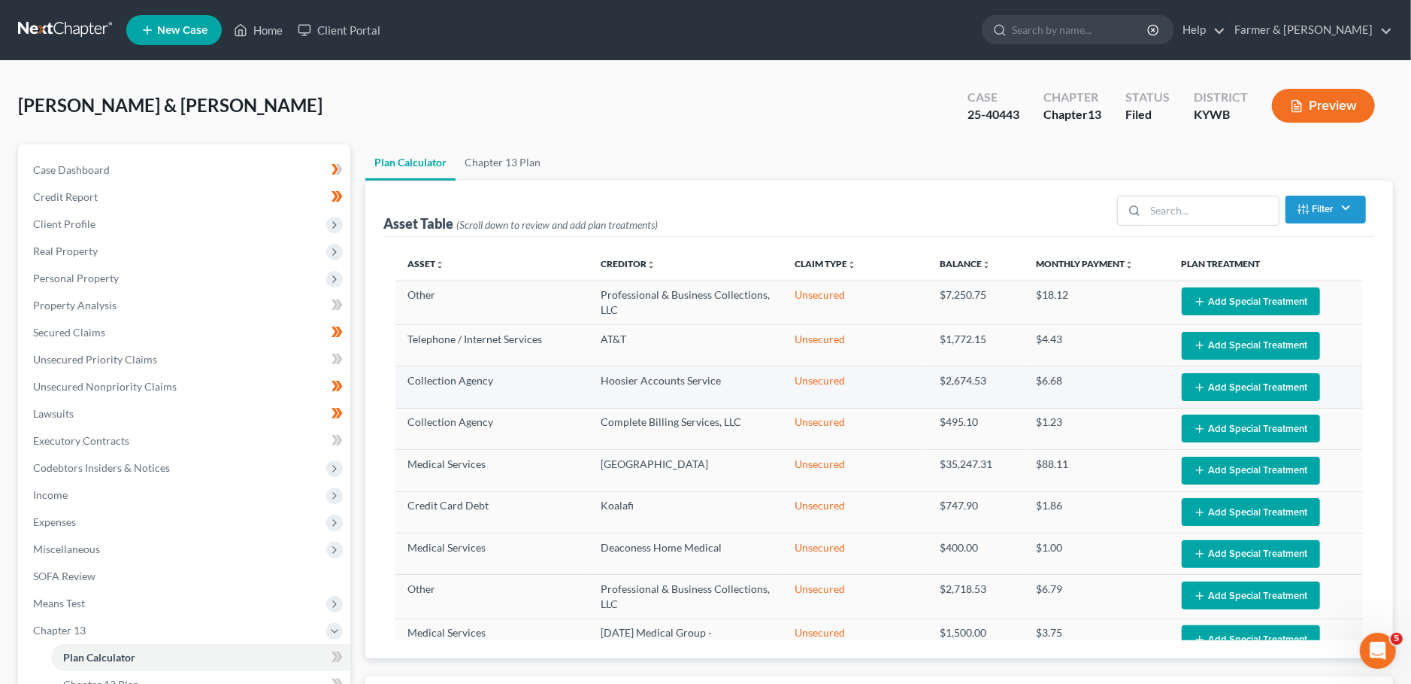
scroll to position [1041, 0]
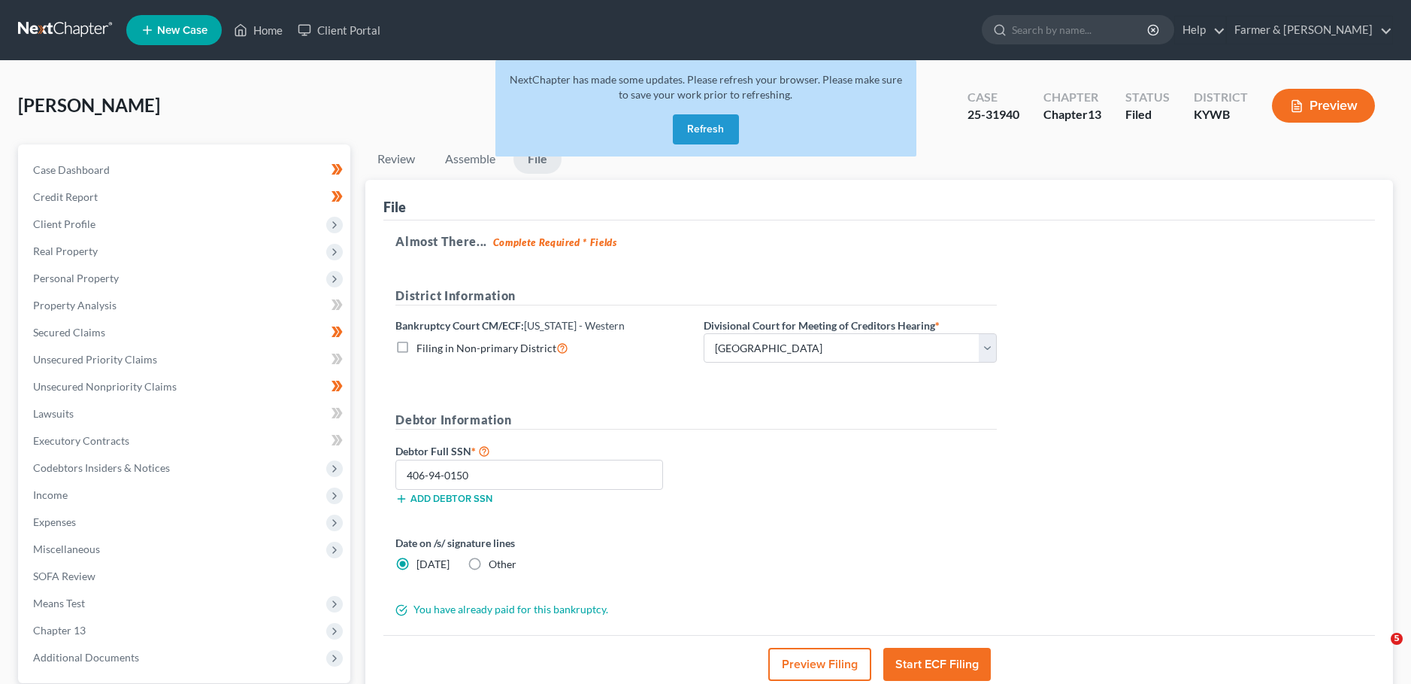
select select "1"
click at [696, 127] on button "Refresh" at bounding box center [706, 129] width 66 height 30
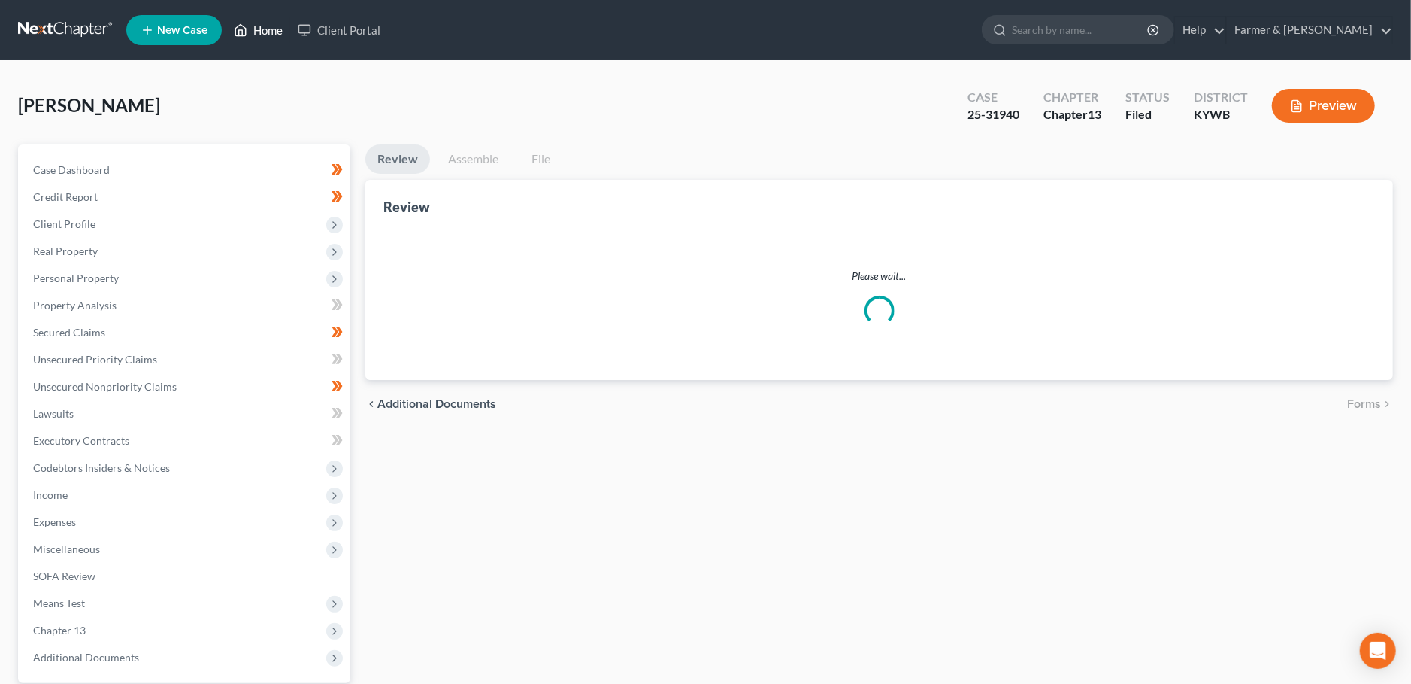
click at [244, 28] on icon at bounding box center [241, 30] width 14 height 18
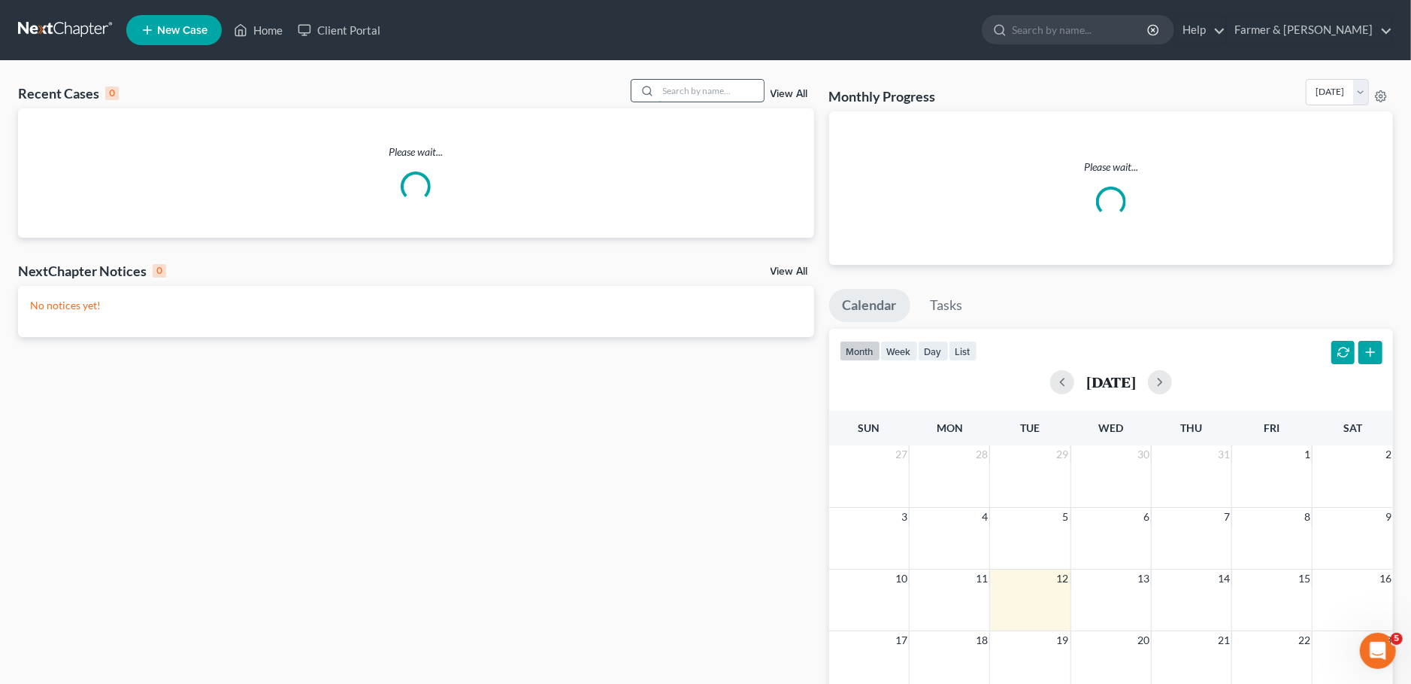
click at [669, 89] on input "search" at bounding box center [711, 91] width 105 height 22
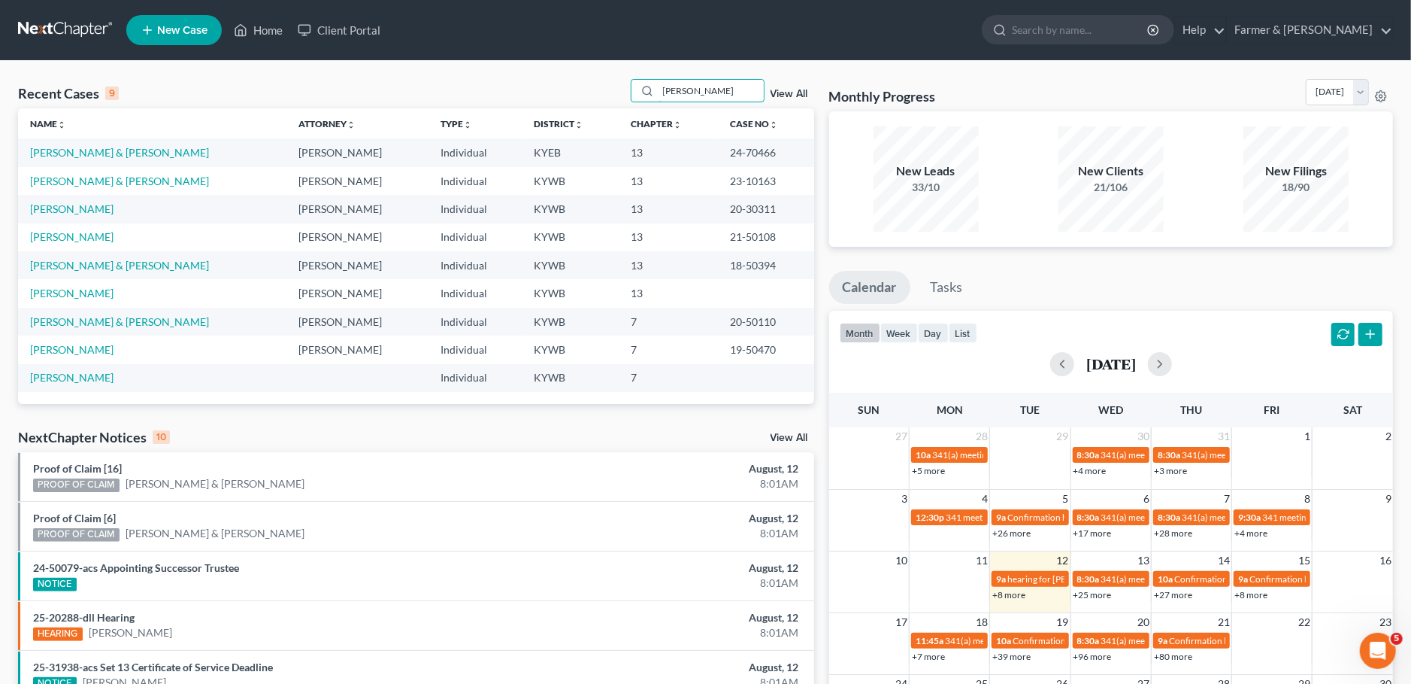
type input "HICKS"
click at [99, 150] on link "Hicks, Carl & Lovella" at bounding box center [119, 152] width 179 height 13
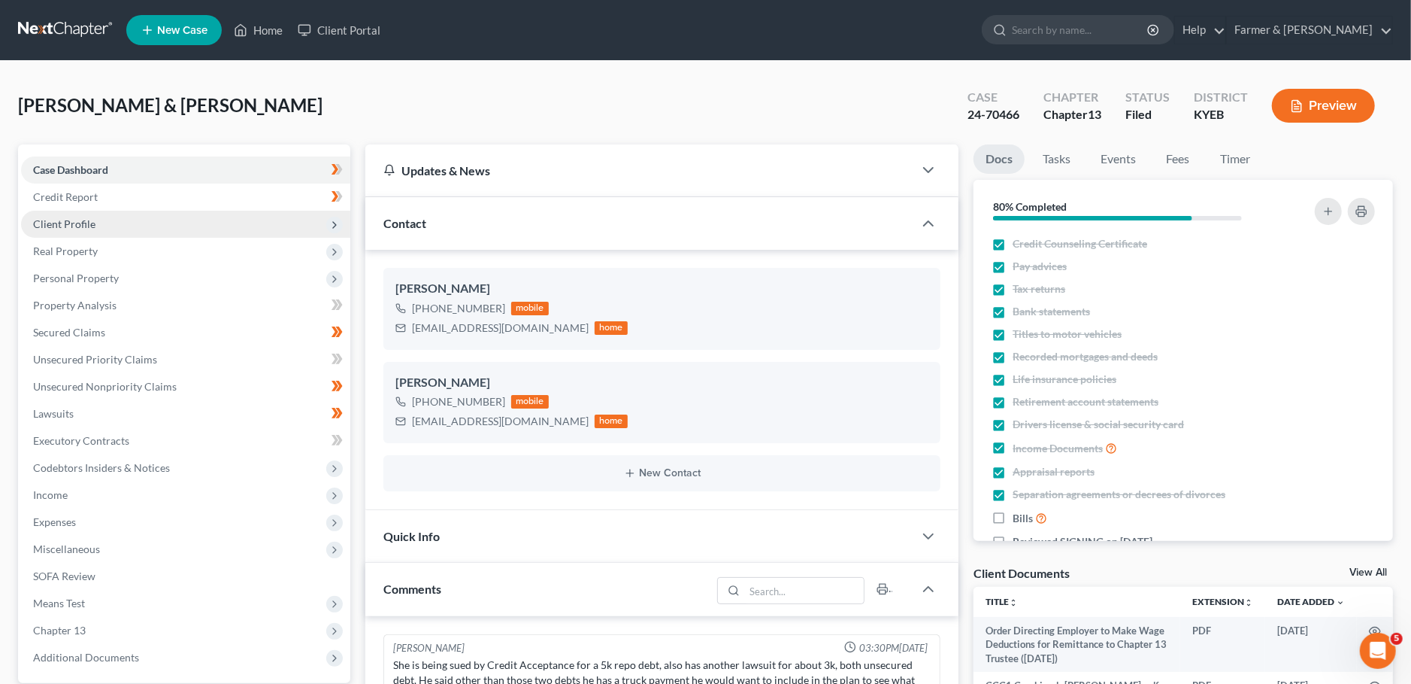
scroll to position [72, 0]
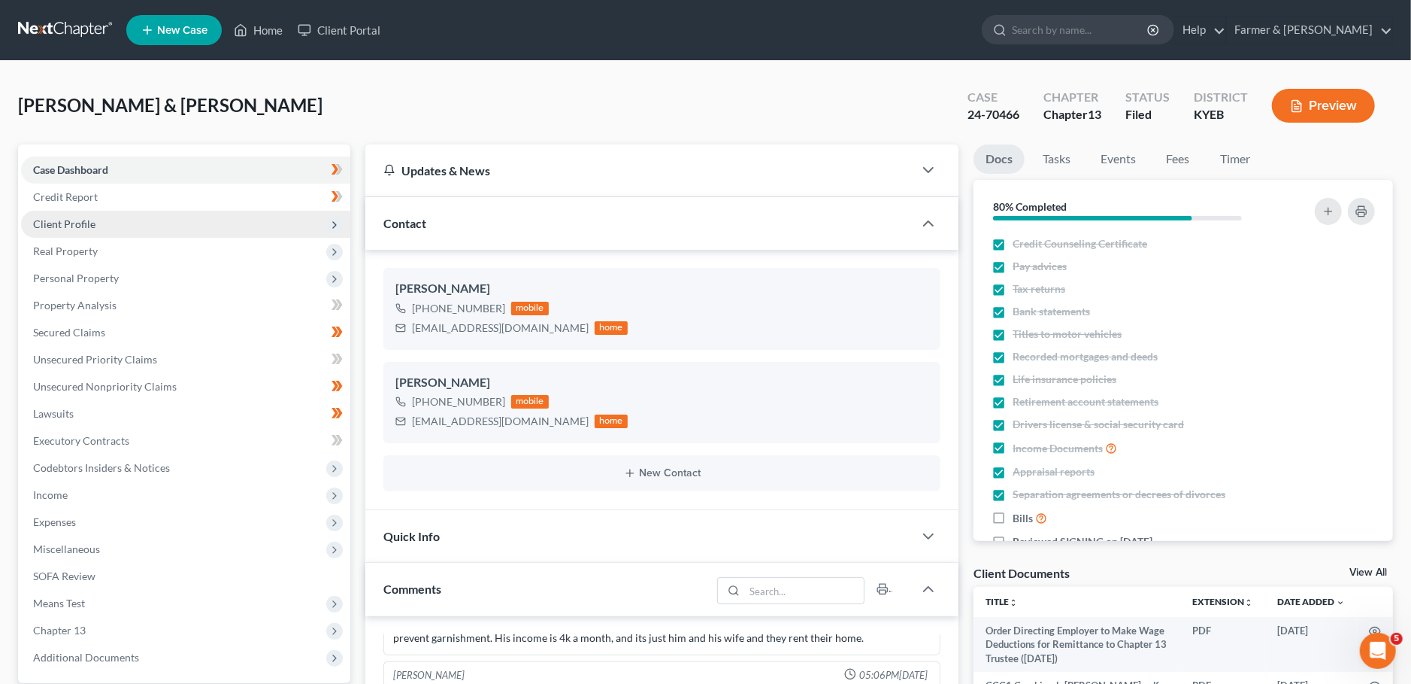
click at [123, 220] on span "Client Profile" at bounding box center [185, 224] width 329 height 27
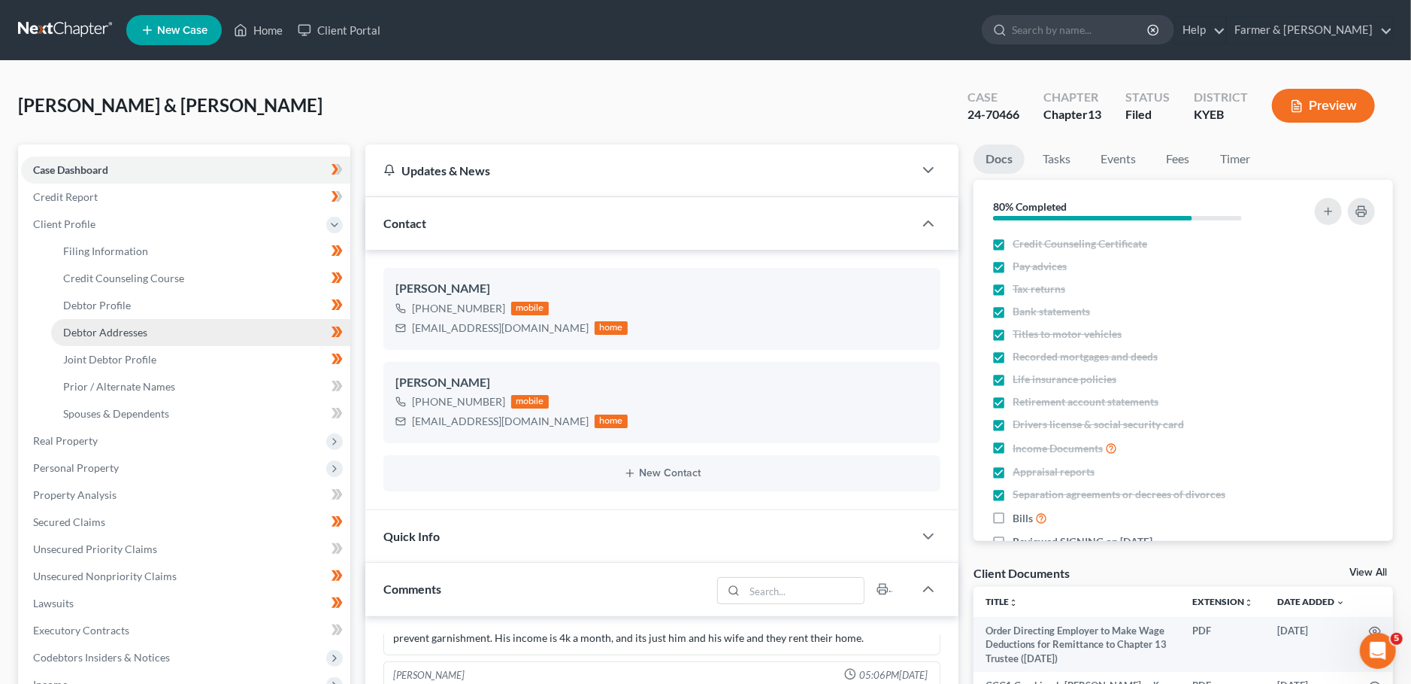
click at [117, 333] on span "Debtor Addresses" at bounding box center [105, 332] width 84 height 13
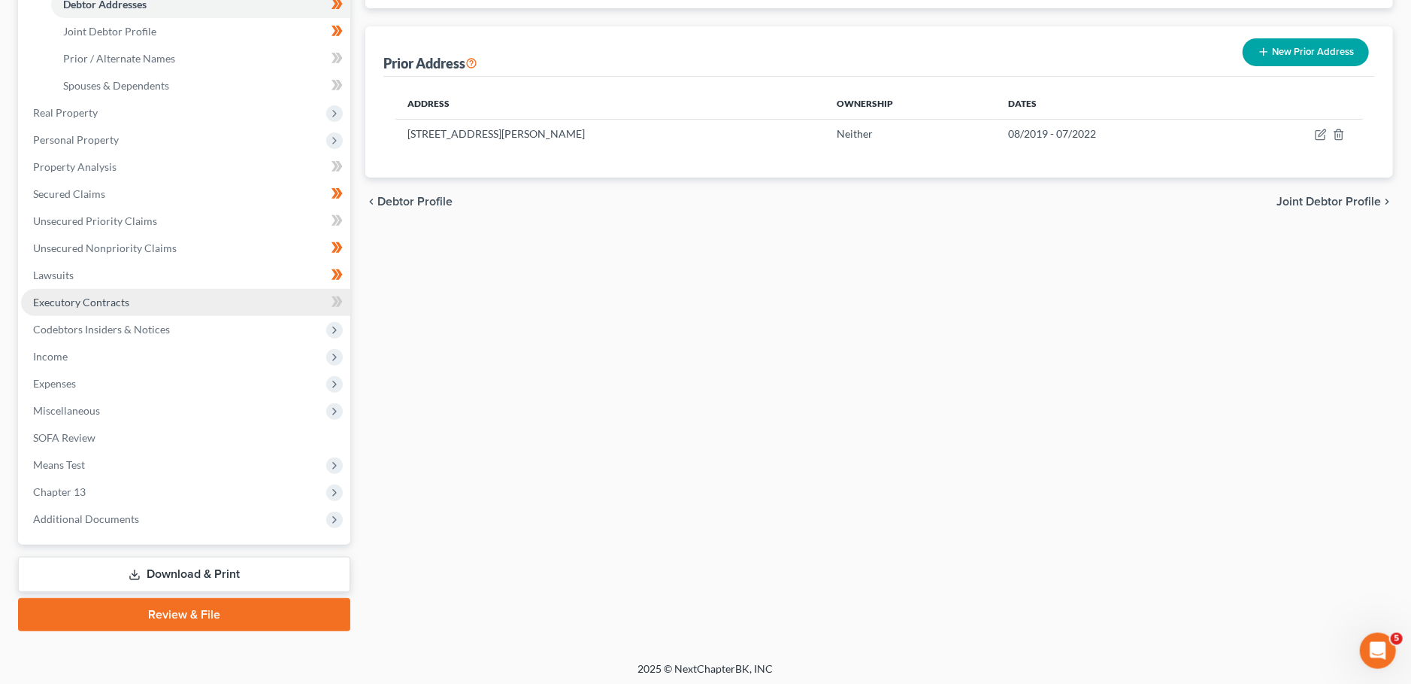
scroll to position [331, 0]
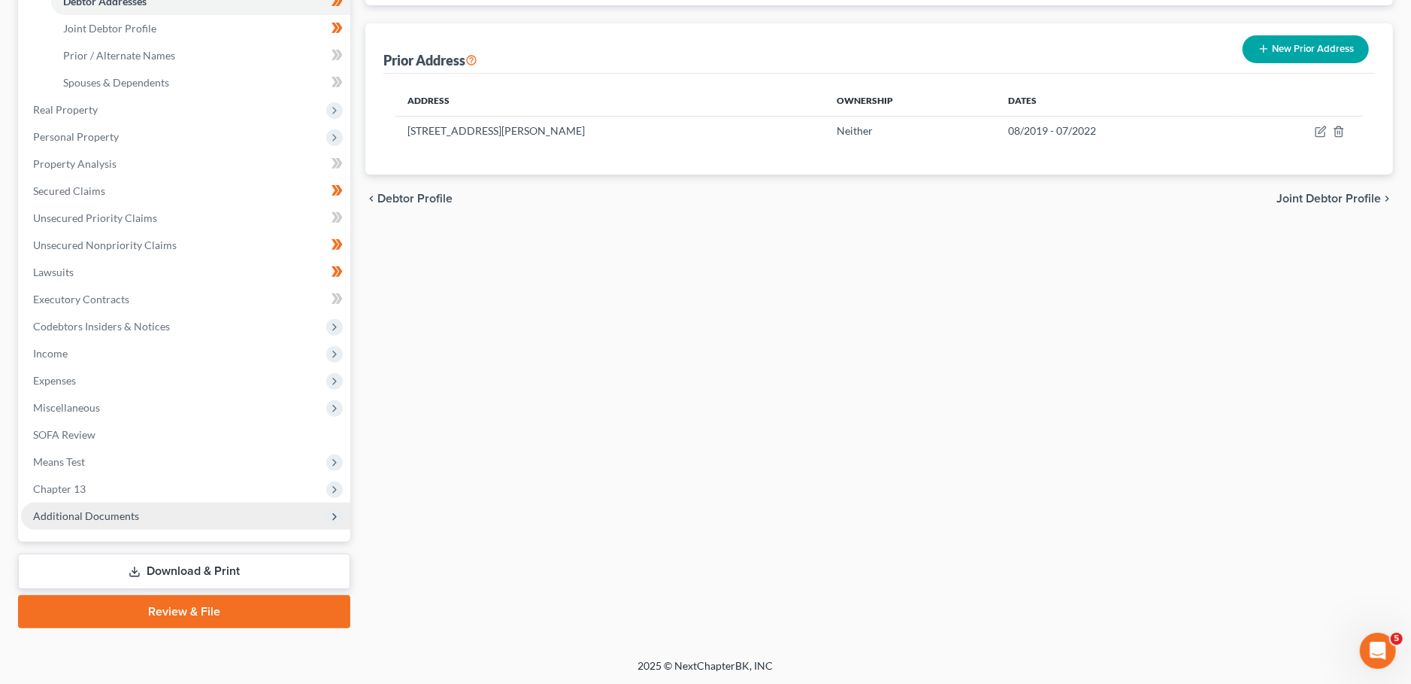
click at [91, 505] on span "Additional Documents" at bounding box center [185, 515] width 329 height 27
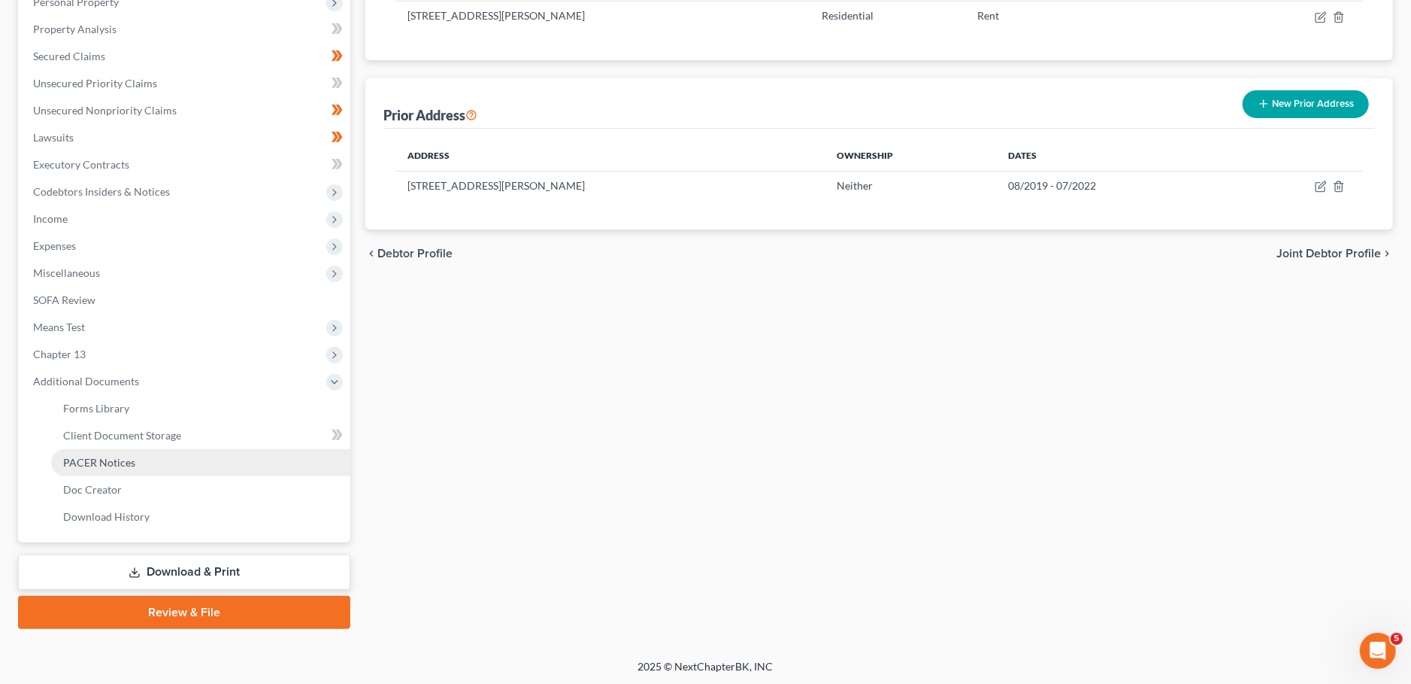
click at [86, 461] on span "PACER Notices" at bounding box center [99, 462] width 72 height 13
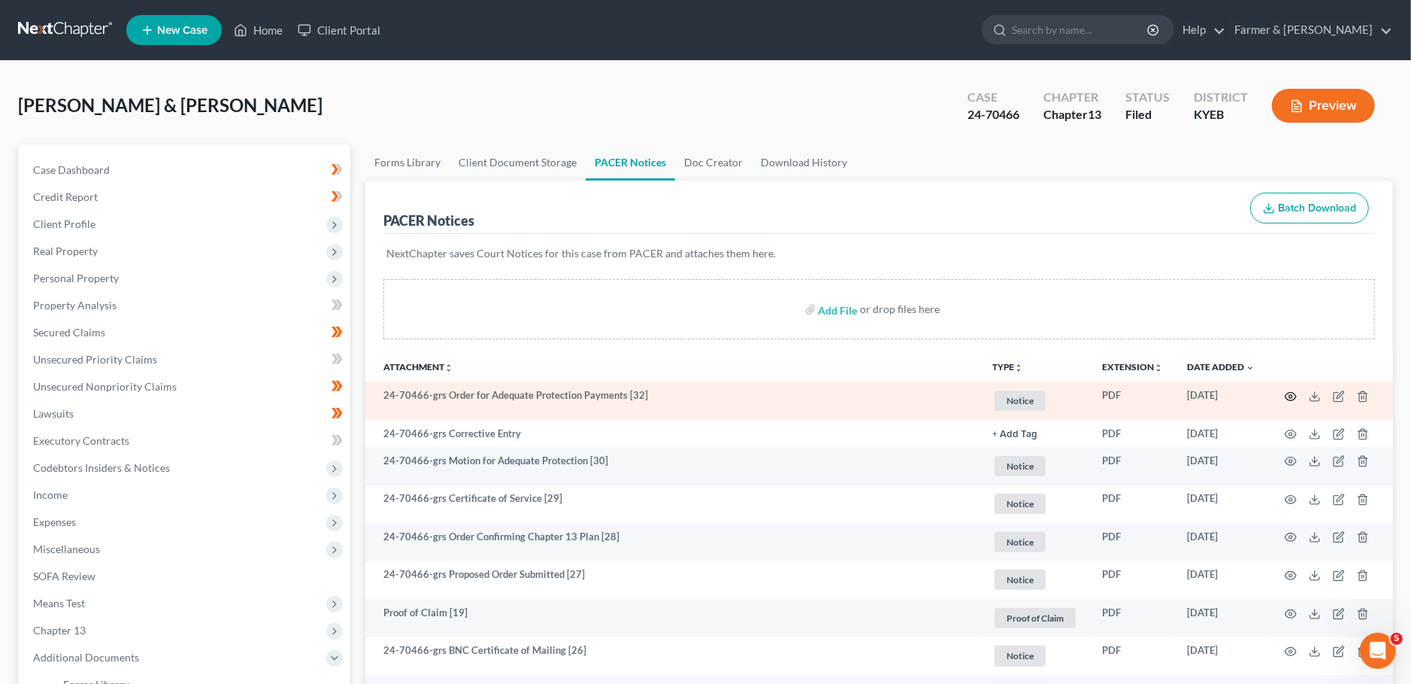
click at [1293, 392] on icon "button" at bounding box center [1291, 396] width 11 height 8
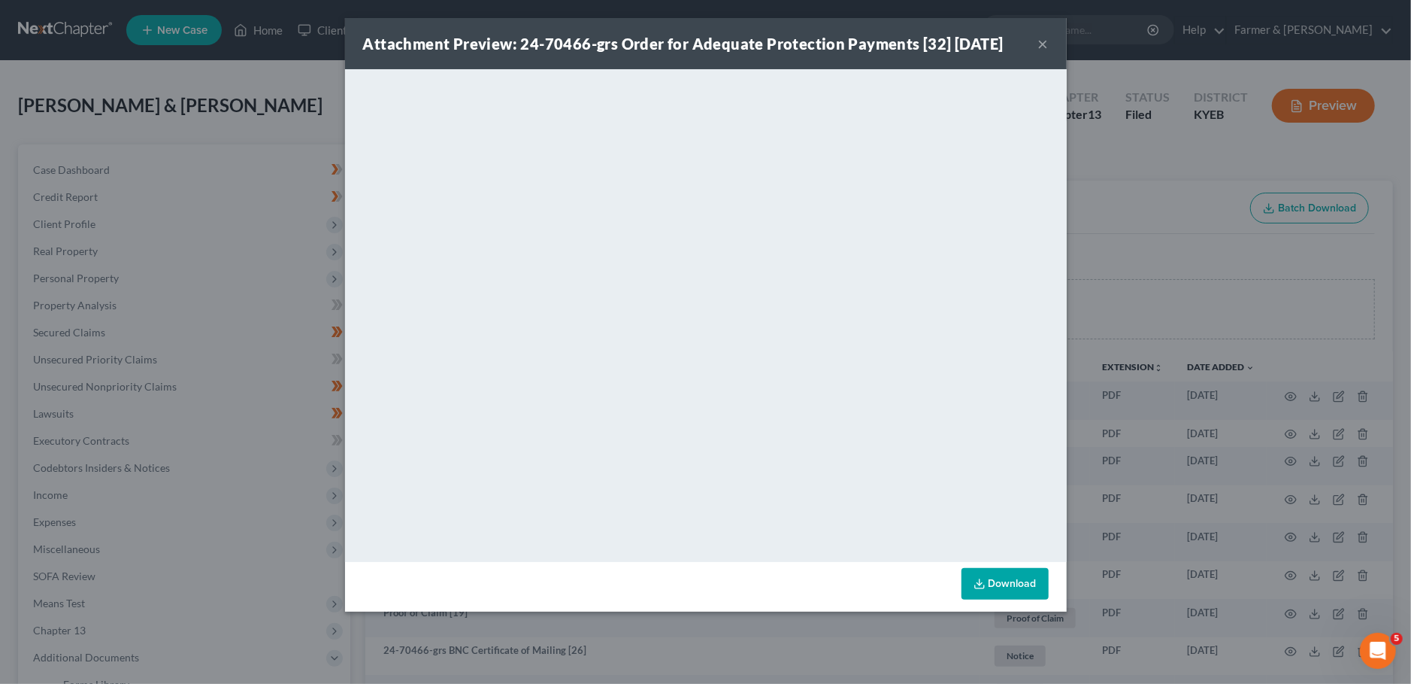
click at [1044, 42] on button "×" at bounding box center [1043, 44] width 11 height 18
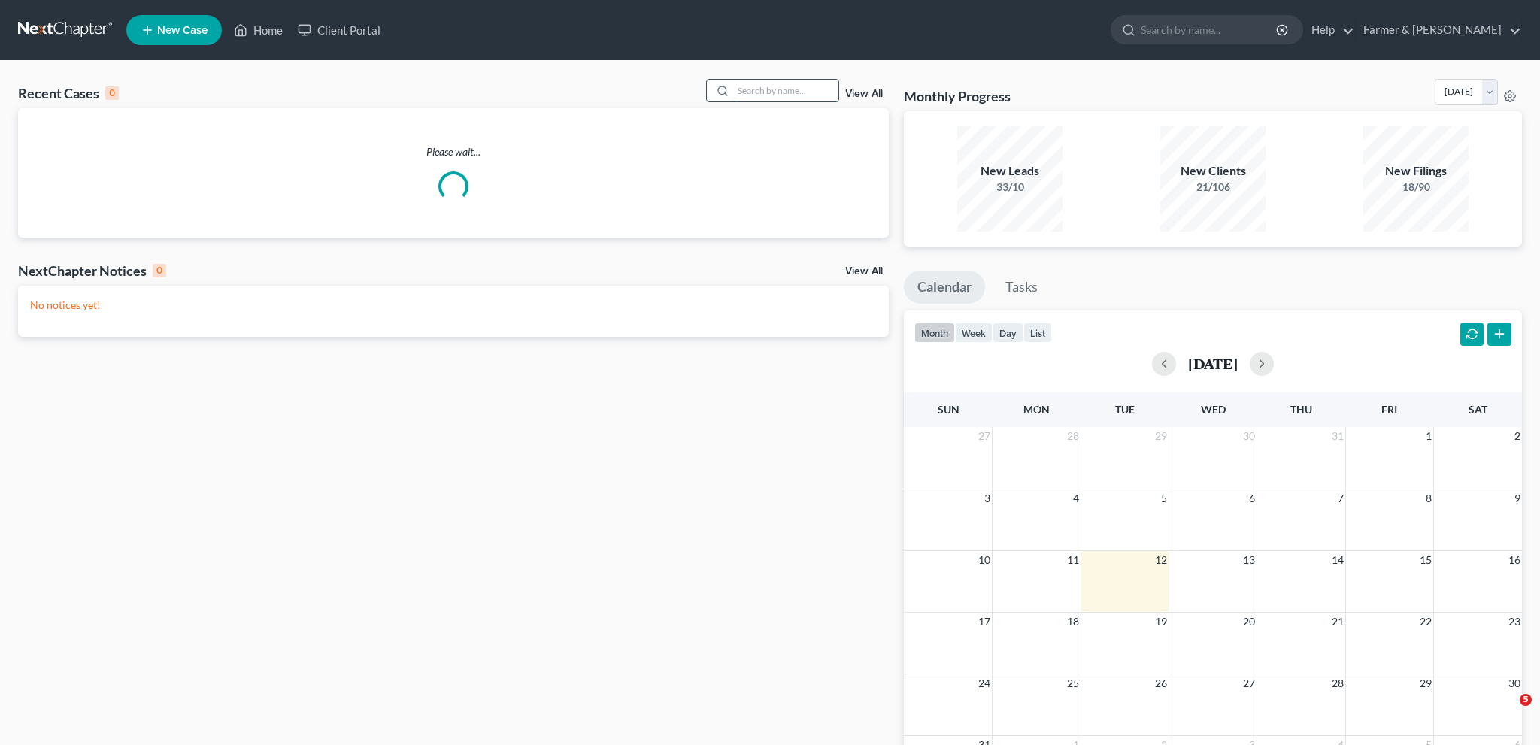
click at [757, 92] on input "search" at bounding box center [785, 91] width 105 height 22
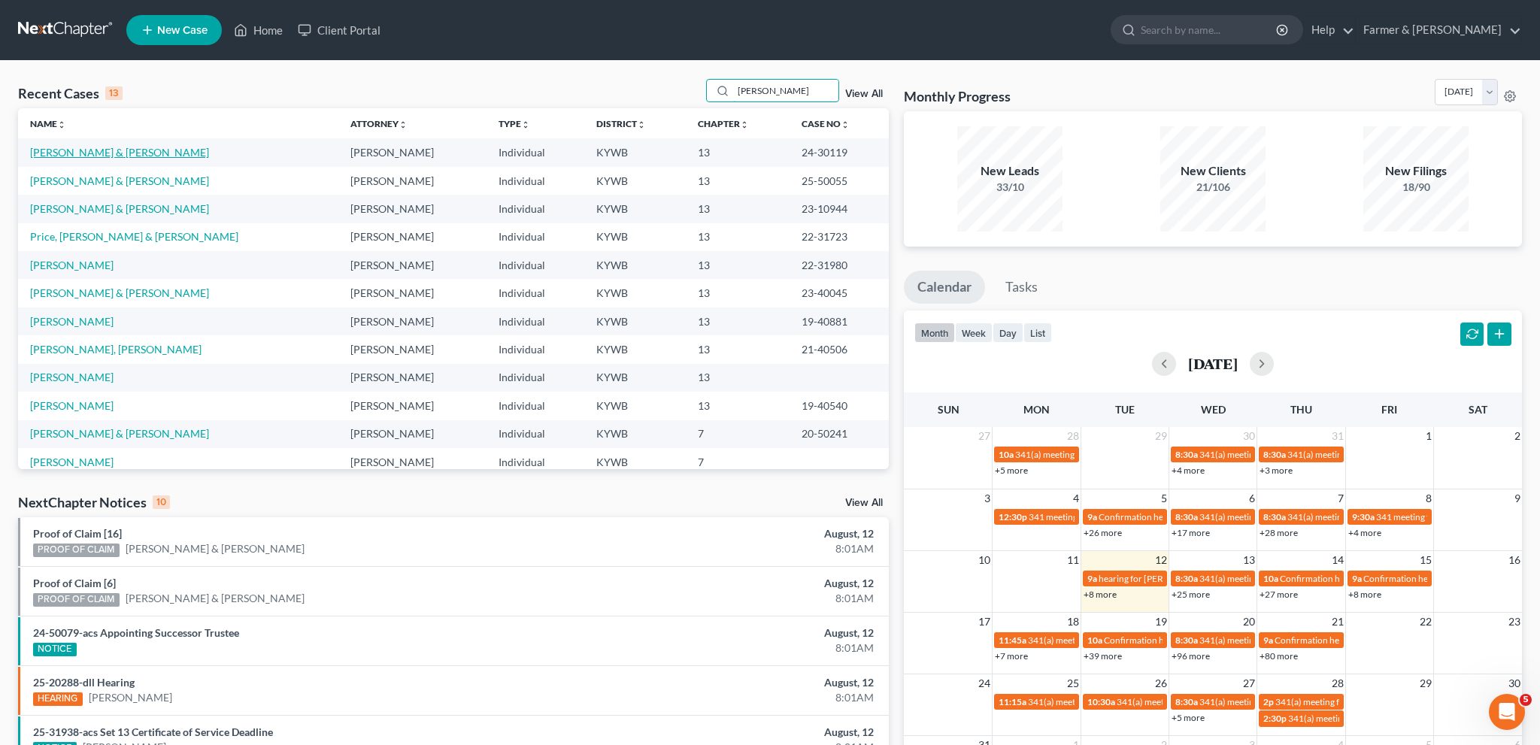
type input "[PERSON_NAME]"
click at [57, 151] on link "[PERSON_NAME] & [PERSON_NAME]" at bounding box center [119, 152] width 179 height 13
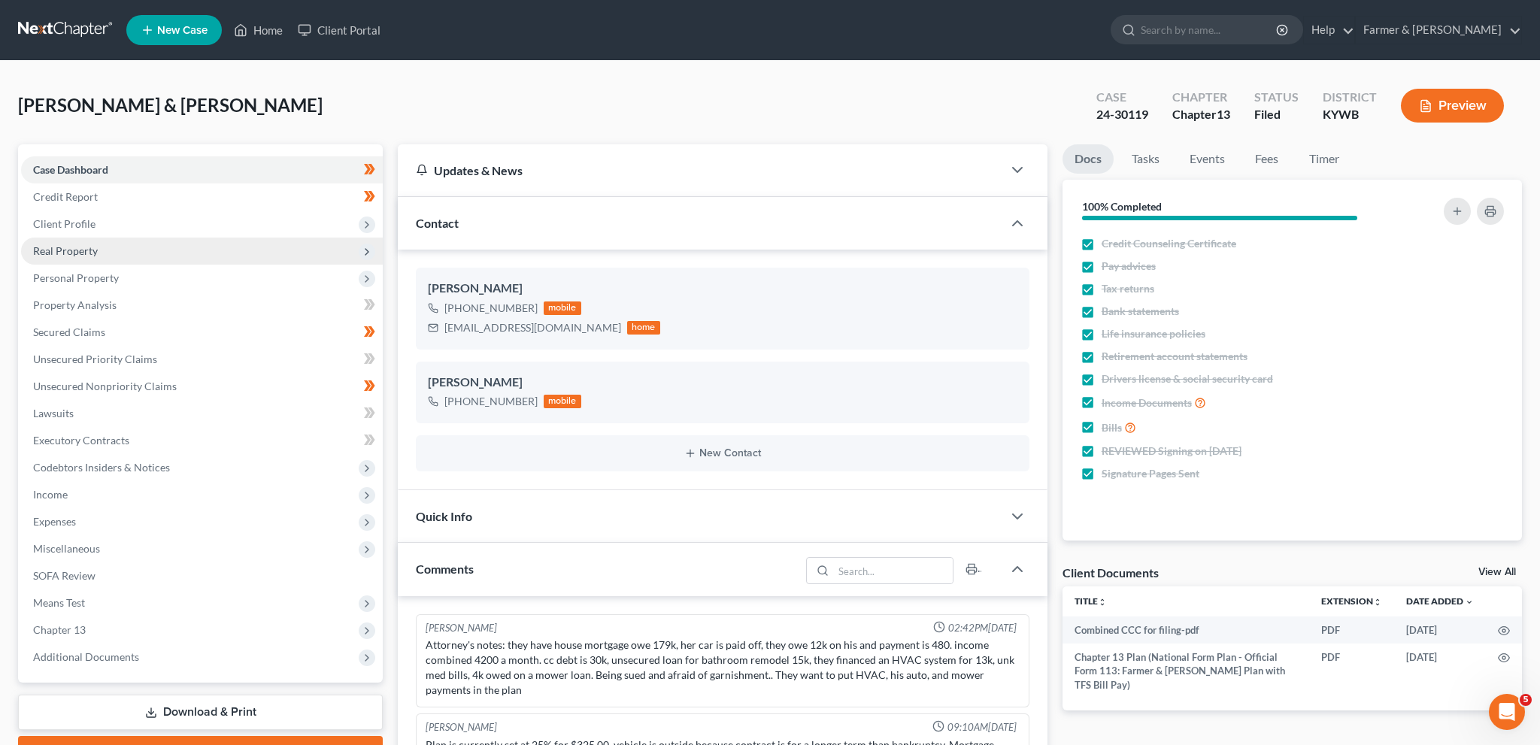
click at [102, 252] on span "Real Property" at bounding box center [202, 251] width 362 height 27
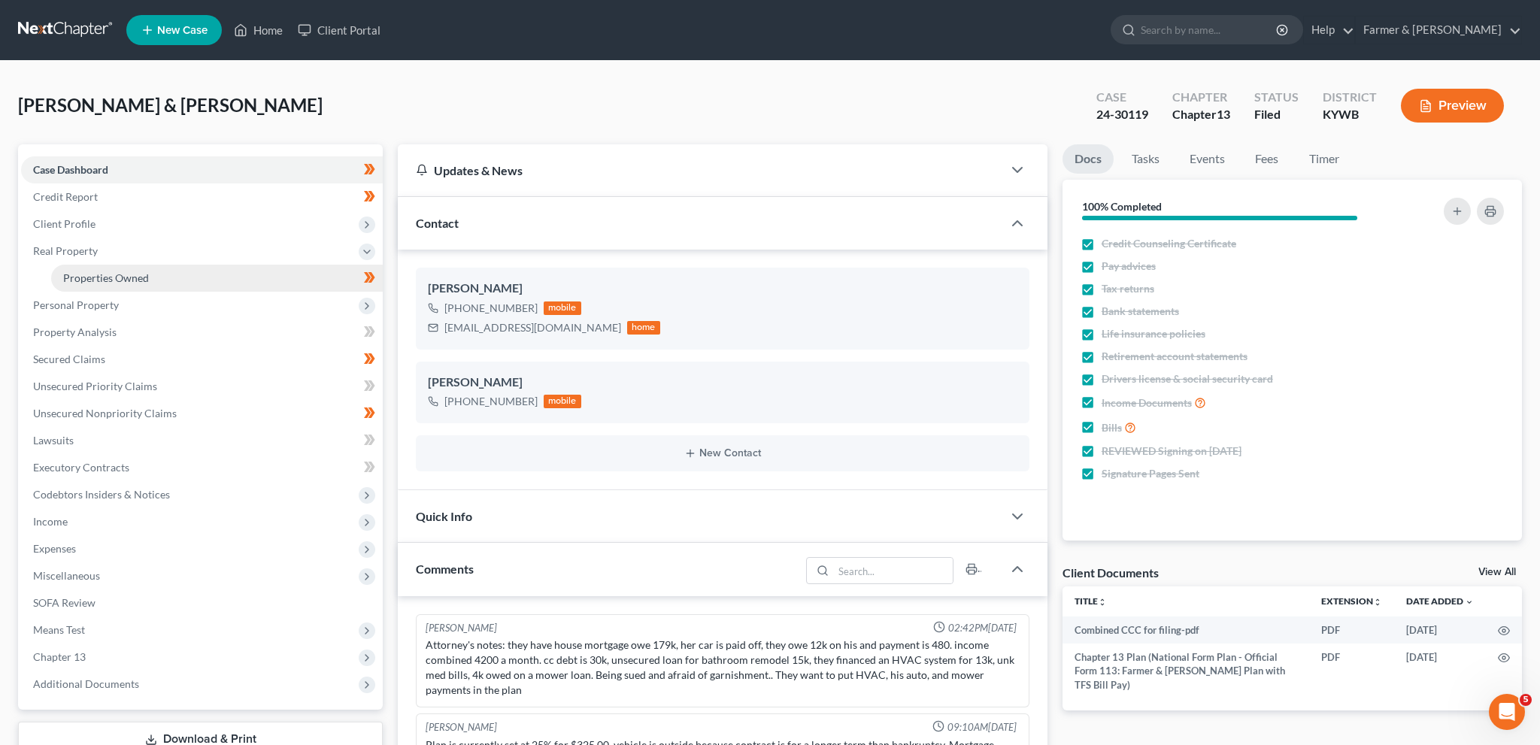
click at [104, 272] on span "Properties Owned" at bounding box center [106, 277] width 86 height 13
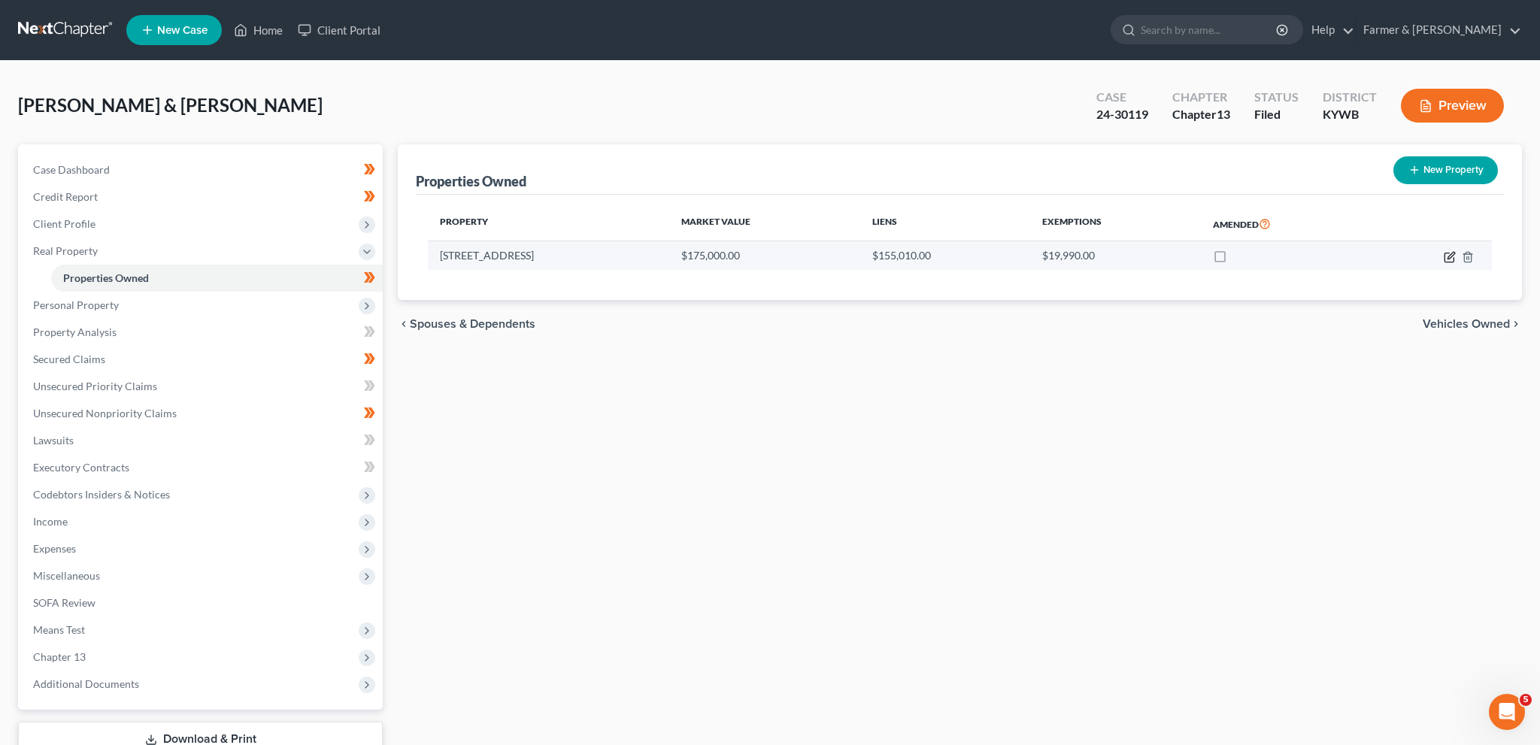
click at [1451, 260] on icon "button" at bounding box center [1450, 257] width 12 height 12
select select "18"
select select "2"
select select "1"
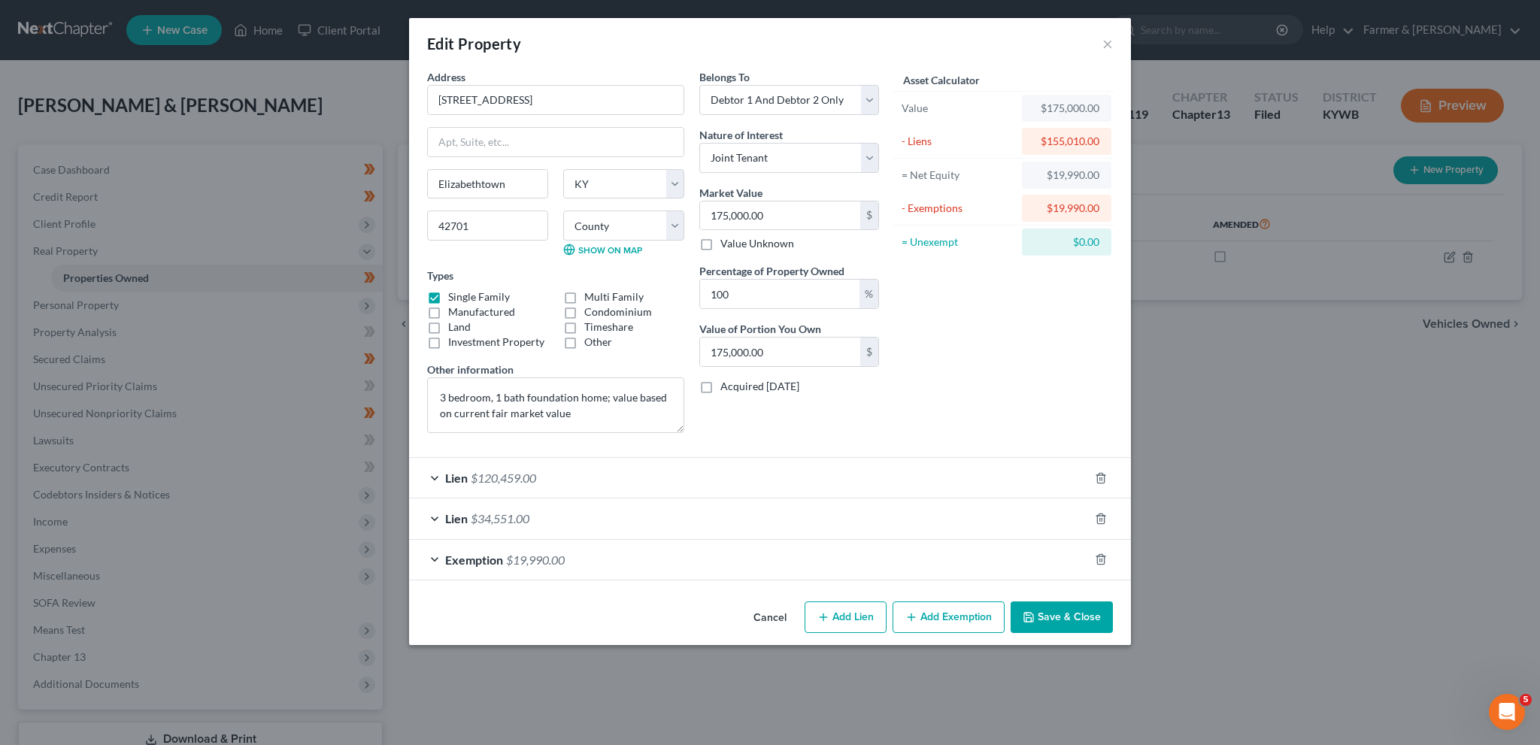
click at [1060, 623] on button "Save & Close" at bounding box center [1062, 618] width 102 height 32
